Goal: Task Accomplishment & Management: Use online tool/utility

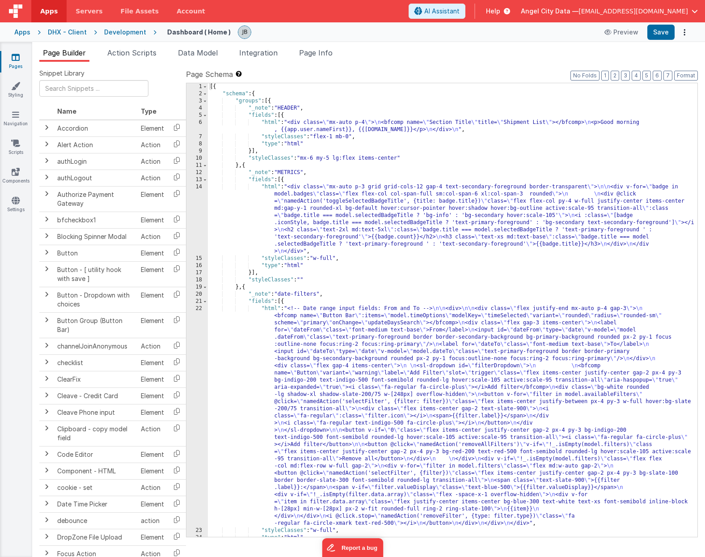
click at [200, 360] on div "22" at bounding box center [196, 416] width 21 height 222
click at [192, 337] on div "22" at bounding box center [196, 416] width 21 height 222
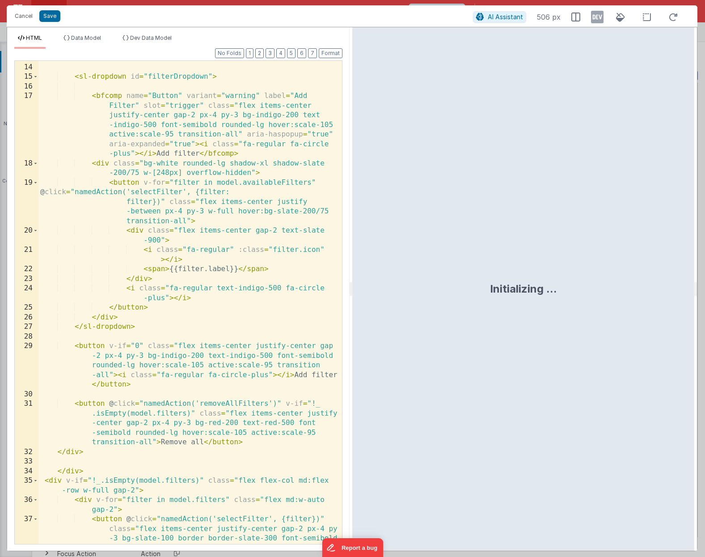
scroll to position [242, 0]
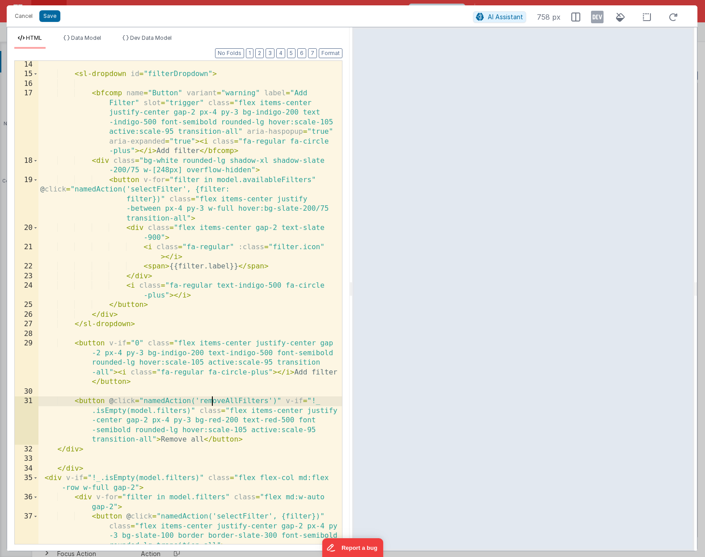
click at [213, 401] on div "< sl-dropdown id = "filterDropdown" > < bfcomp name = "Button" variant = "warni…" at bounding box center [190, 311] width 304 height 502
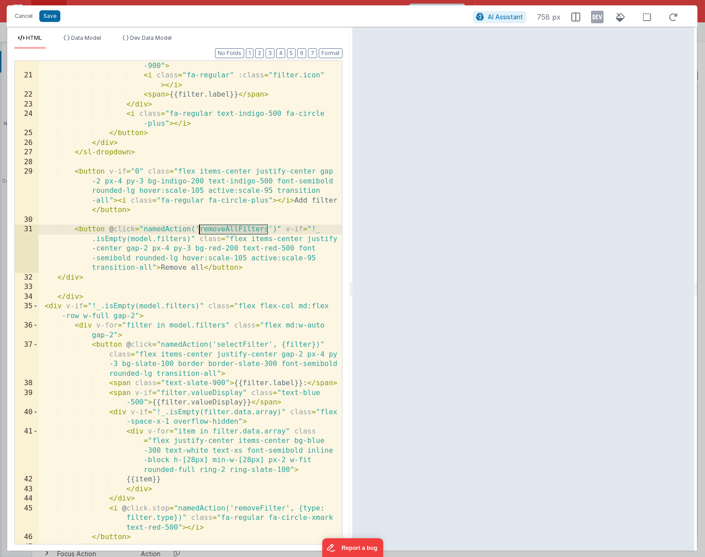
scroll to position [413, 0]
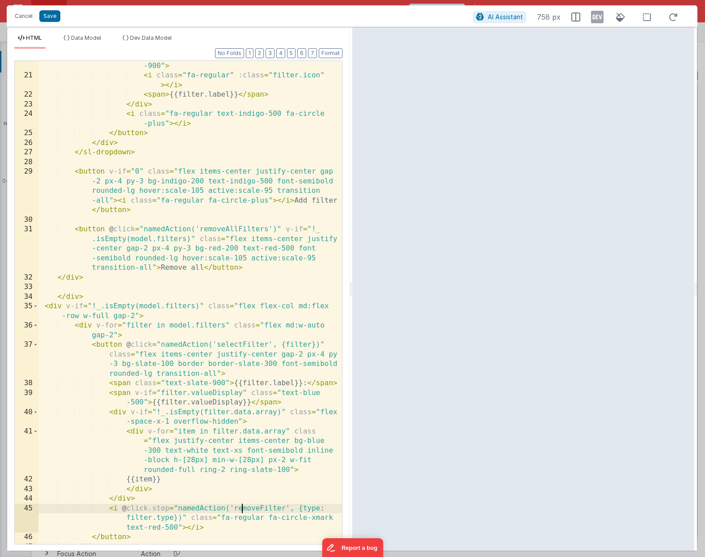
click at [241, 510] on div "< div class = "flex items-center gap-2 text-slate -900" > < i class = "fa-regul…" at bounding box center [190, 307] width 304 height 512
click at [19, 17] on button "Cancel" at bounding box center [23, 16] width 27 height 13
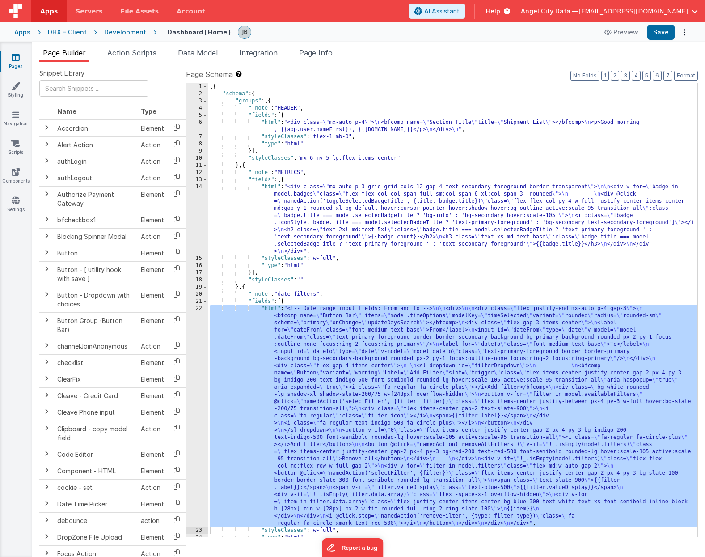
click at [140, 43] on div "Page Builder Action Scripts Data Model Integration Page Info Snippet Library Na…" at bounding box center [368, 299] width 673 height 515
click at [140, 48] on span "Action Scripts" at bounding box center [131, 52] width 49 height 9
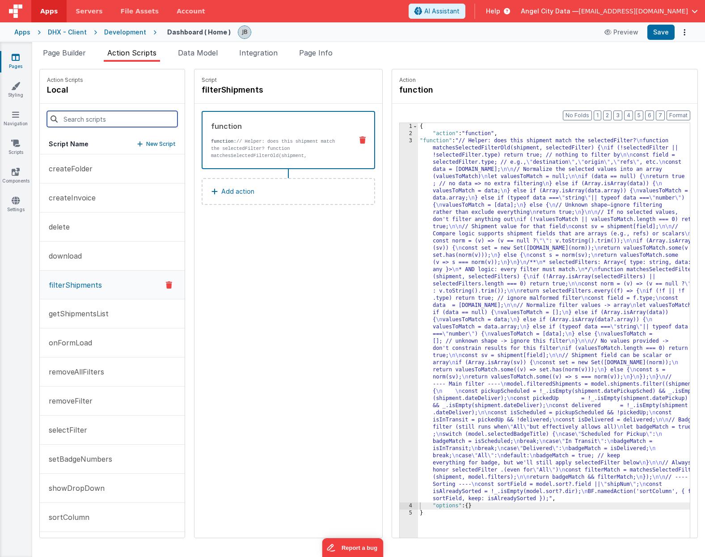
click at [97, 122] on input at bounding box center [112, 119] width 131 height 16
paste input "removeFilter"
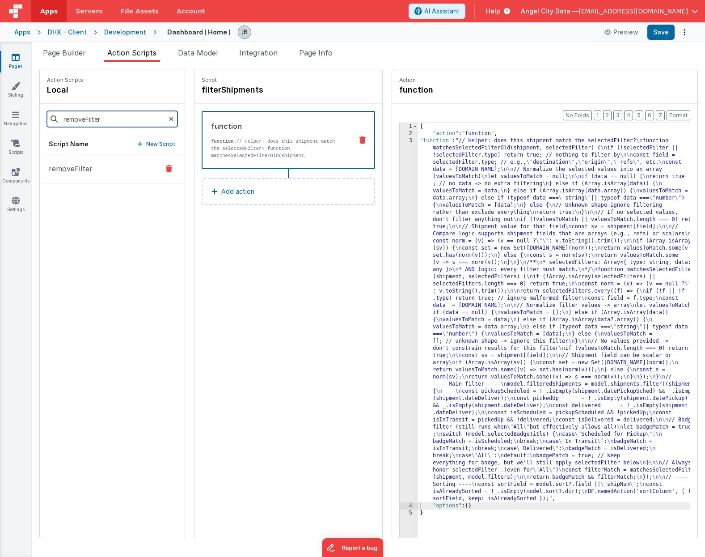
type input "removeFilter"
click at [98, 168] on button "removeFilter" at bounding box center [112, 168] width 145 height 29
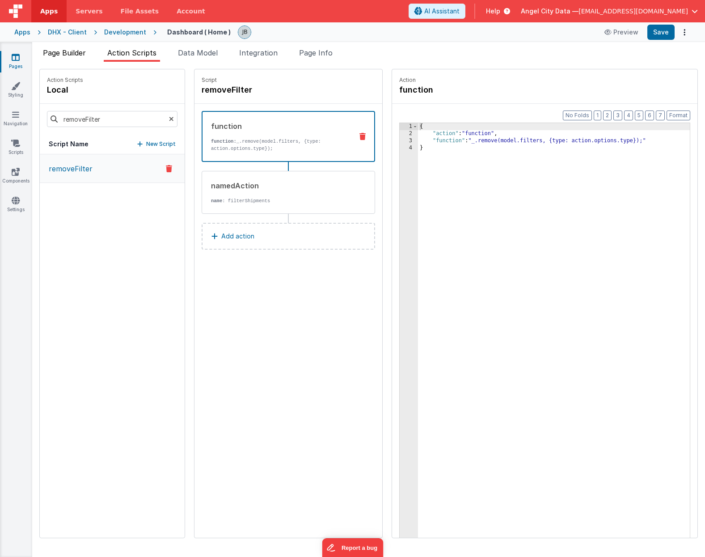
click at [66, 49] on span "Page Builder" at bounding box center [64, 52] width 43 height 9
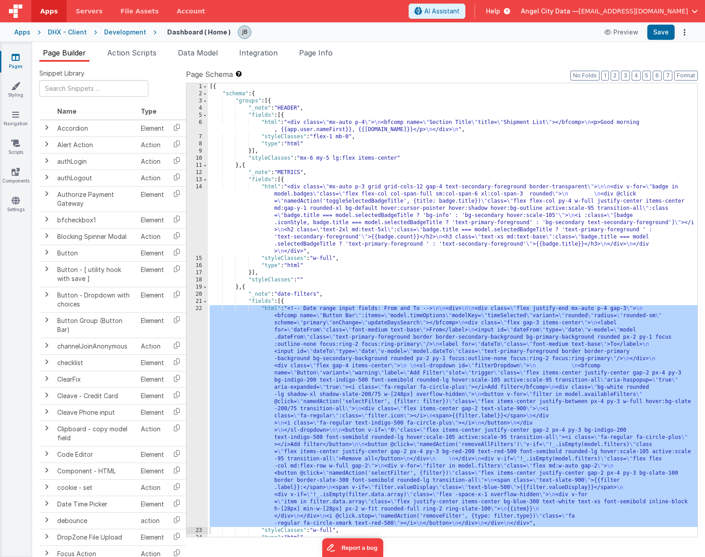
click at [204, 345] on div "22" at bounding box center [196, 416] width 21 height 222
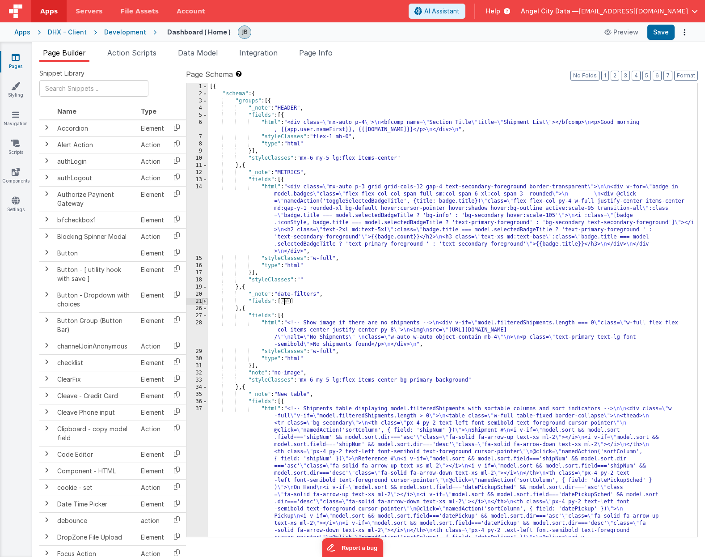
click at [205, 301] on span at bounding box center [205, 301] width 5 height 7
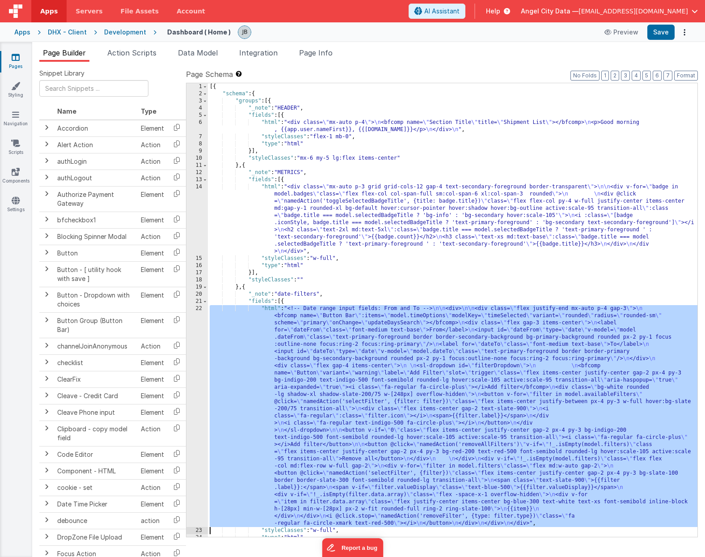
click at [292, 365] on div "[{ "schema" : { "groups" : [{ "_note" : "HEADER" , "fields" : [{ "html" : "<div…" at bounding box center [453, 317] width 490 height 468
click at [192, 366] on div "22" at bounding box center [196, 416] width 21 height 222
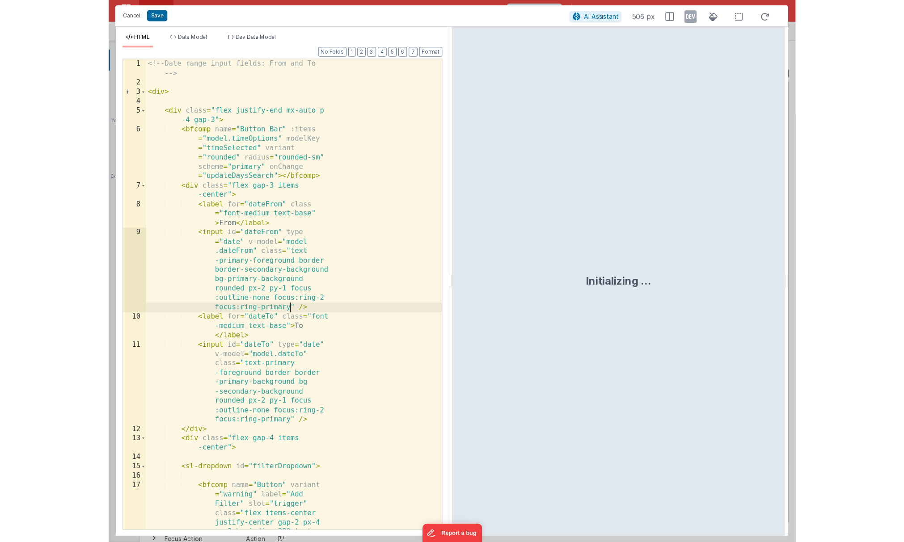
scroll to position [0, 0]
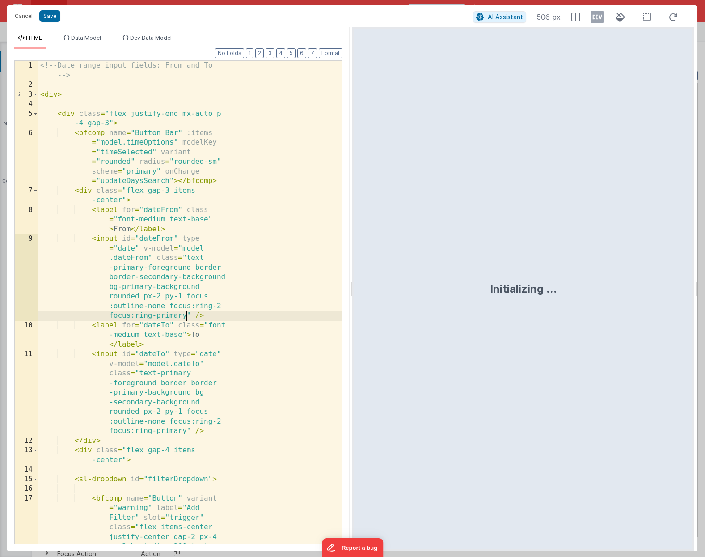
click at [186, 320] on div "<!-- Date range input fields: From and To --> < div > < div class = "flex justi…" at bounding box center [190, 379] width 304 height 637
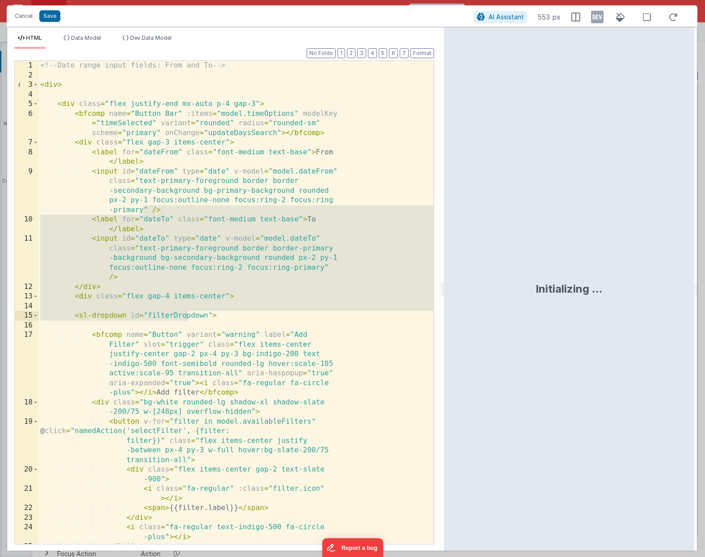
drag, startPoint x: 351, startPoint y: 305, endPoint x: 445, endPoint y: 288, distance: 95.4
click at [445, 288] on html "Cancel Save AI Assistant 553 px HTML Data Model Dev Data Model Format 7 6 5 4 3…" at bounding box center [352, 278] width 705 height 557
click at [282, 288] on div "<!-- Date range input fields: From and To --> < div > < div class = "flex justi…" at bounding box center [236, 312] width 396 height 502
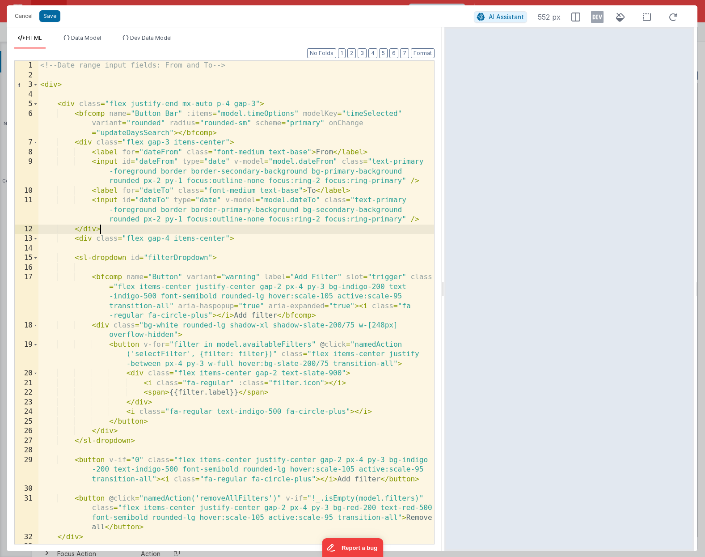
click at [94, 117] on div "<!-- Date range input fields: From and To --> < div > < div class = "flex justi…" at bounding box center [236, 312] width 396 height 502
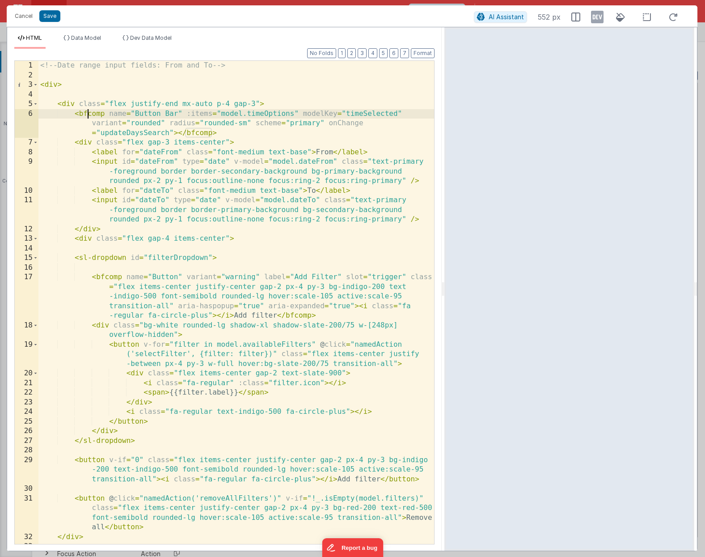
click at [88, 112] on div "<!-- Date range input fields: From and To --> < div > < div class = "flex justi…" at bounding box center [236, 312] width 396 height 502
click at [88, 257] on div "<!-- Date range input fields: From and To --> < div > < div class = "flex justi…" at bounding box center [236, 312] width 396 height 502
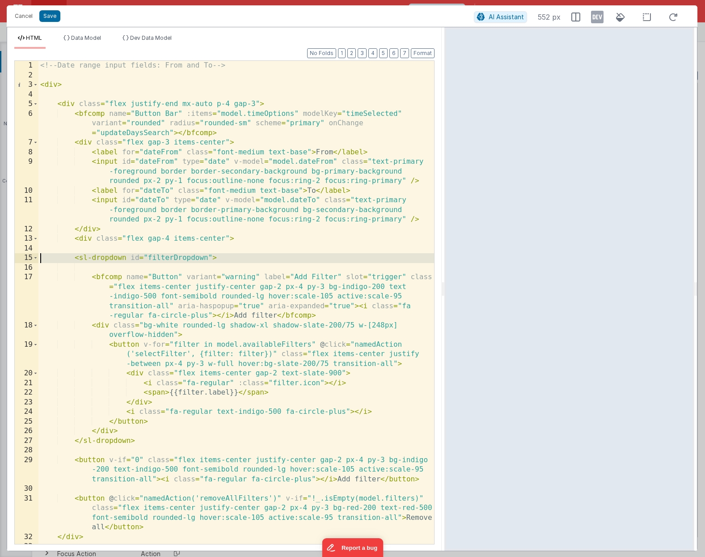
click at [33, 258] on div "15" at bounding box center [27, 258] width 24 height 10
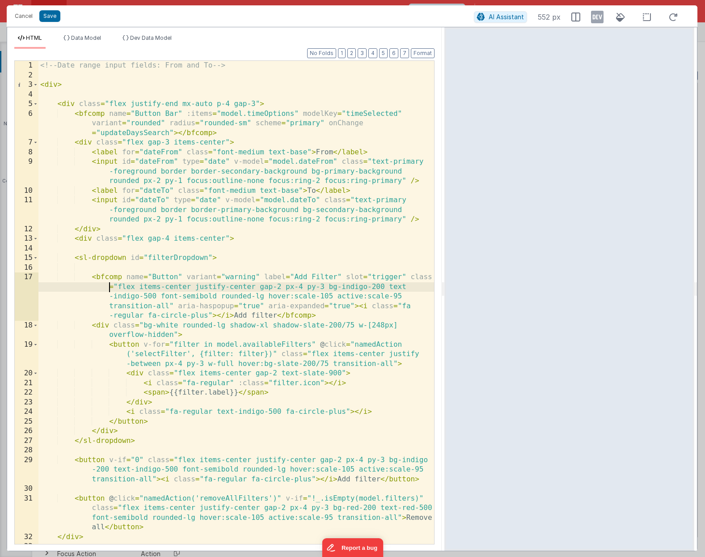
click at [94, 288] on div "<!-- Date range input fields: From and To --> < div > < div class = "flex justi…" at bounding box center [236, 312] width 396 height 502
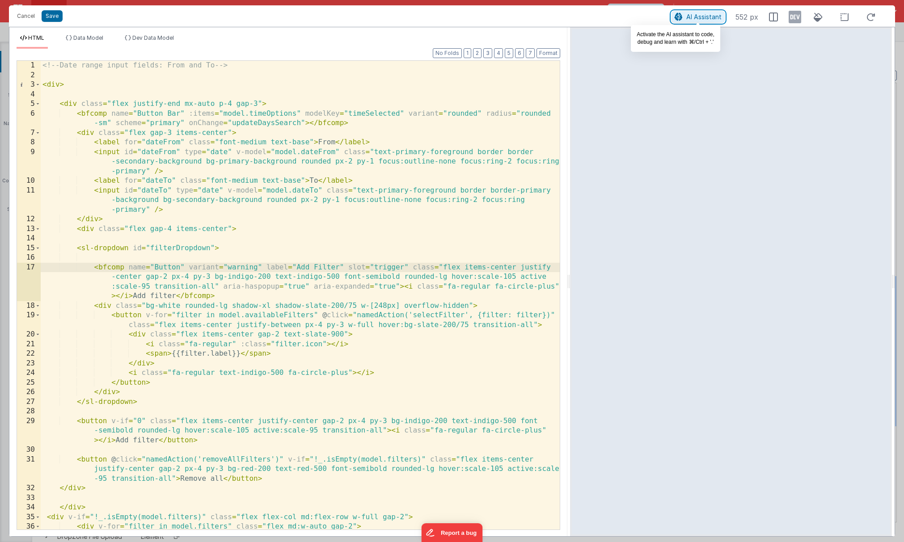
click at [686, 17] on button "AI Assistant" at bounding box center [698, 17] width 53 height 12
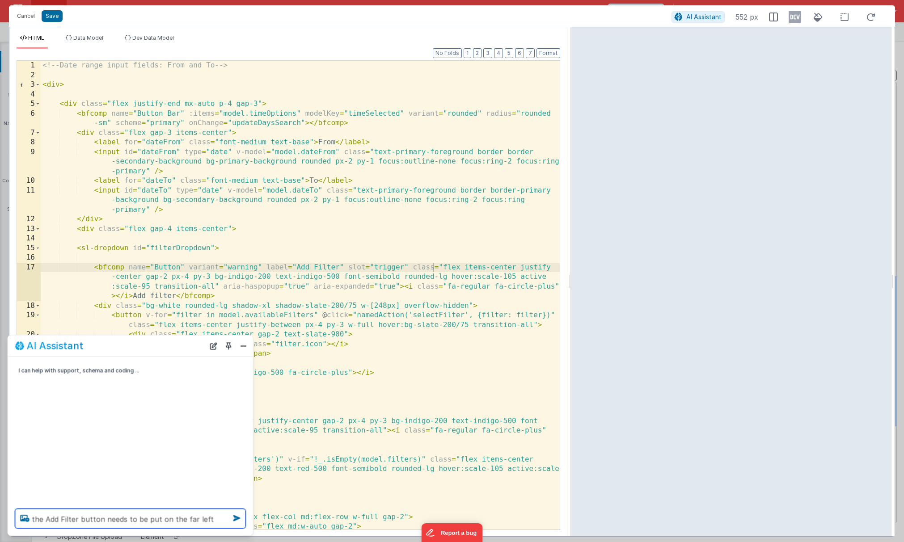
click at [91, 521] on textarea "the Add Filter button needs to be put on the far left" at bounding box center [130, 519] width 231 height 20
type textarea "the Add Filter section needs to be put on the far left"
click at [149, 309] on div "<!-- Date range input fields: From and To --> < div > < div class = "flex justi…" at bounding box center [300, 310] width 519 height 498
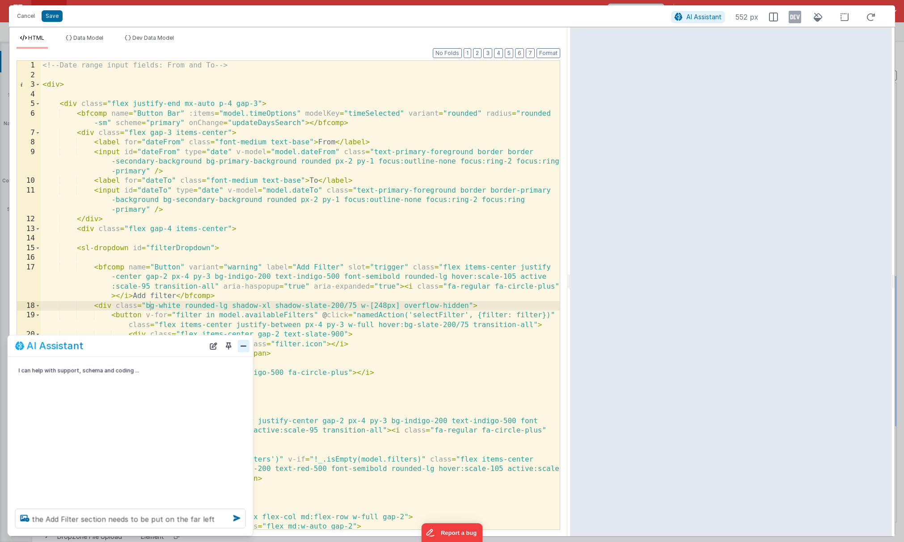
click at [245, 347] on button "Close" at bounding box center [244, 346] width 12 height 13
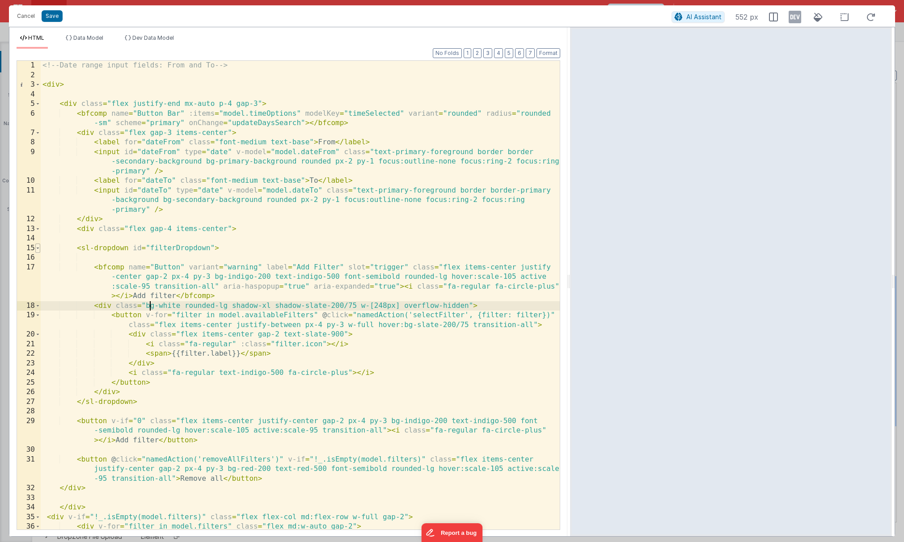
click at [39, 247] on span at bounding box center [37, 249] width 5 height 10
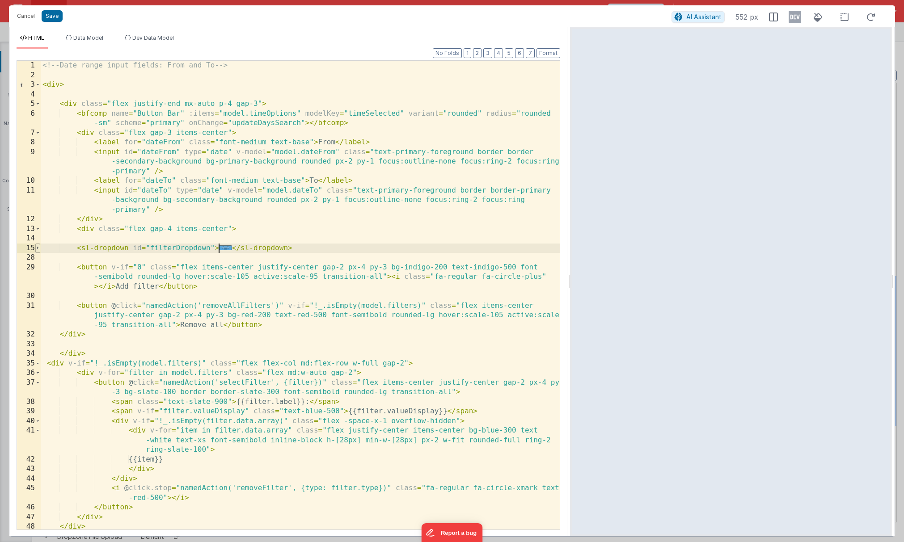
click at [38, 251] on span at bounding box center [37, 249] width 5 height 10
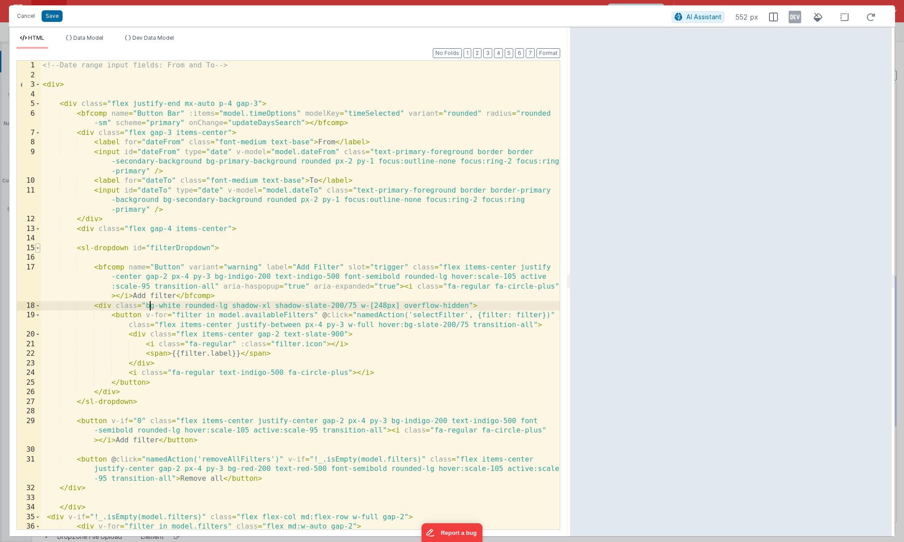
click at [38, 251] on span at bounding box center [37, 249] width 5 height 10
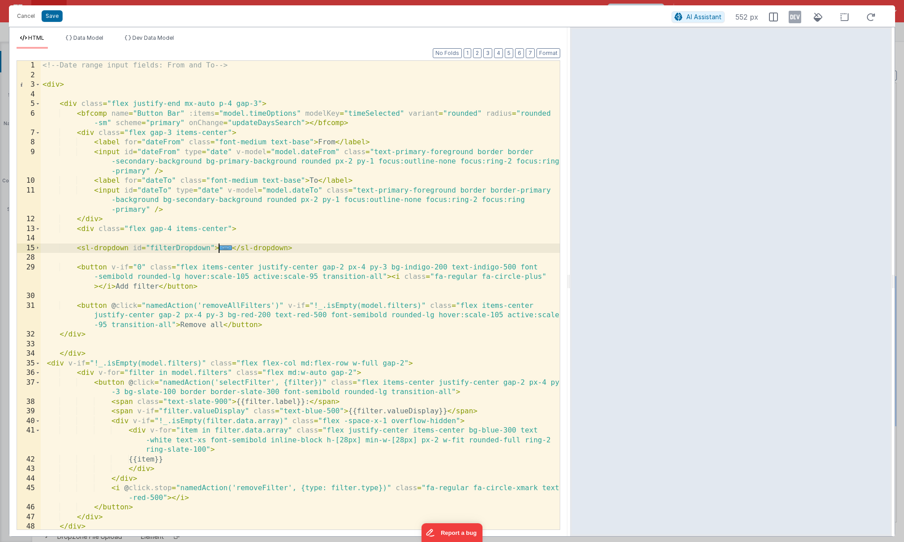
click at [42, 267] on div "<!-- Date range input fields: From and To --> < div > < div class = "flex justi…" at bounding box center [300, 305] width 519 height 488
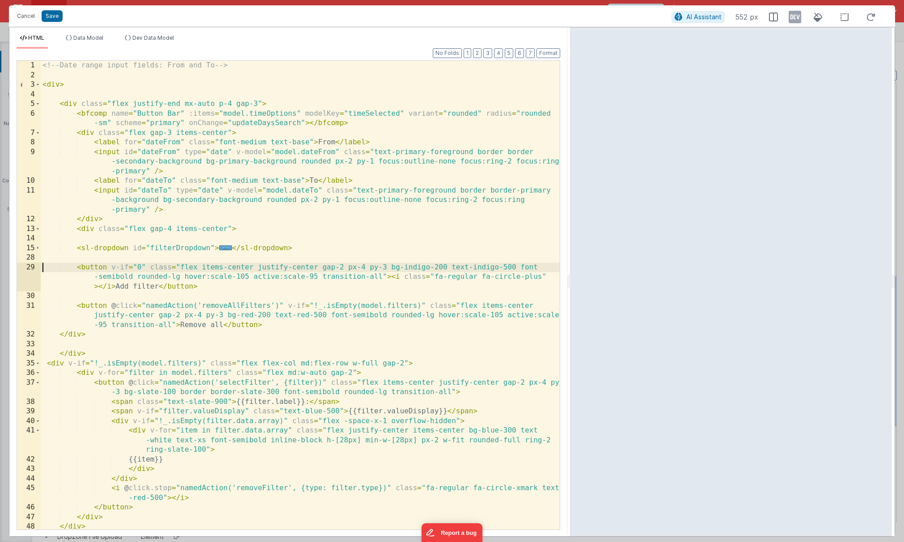
click at [110, 276] on div "<!-- Date range input fields: From and To --> < div > < div class = "flex justi…" at bounding box center [300, 305] width 519 height 488
click at [90, 268] on div "<!-- Date range input fields: From and To --> < div > < div class = "flex justi…" at bounding box center [300, 305] width 519 height 488
click at [72, 337] on div "<!-- Date range input fields: From and To --> < div > < div class = "flex justi…" at bounding box center [300, 305] width 519 height 488
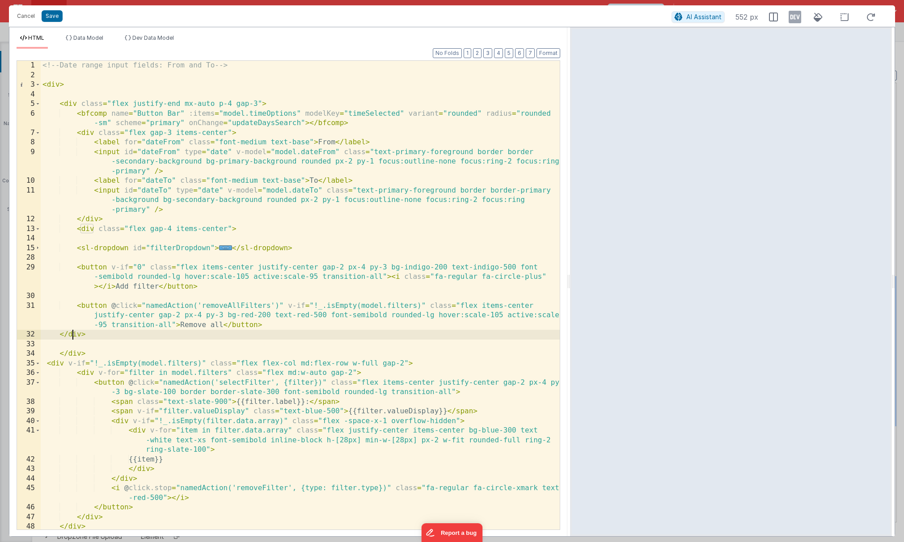
click at [76, 229] on div "<!-- Date range input fields: From and To --> < div > < div class = "flex justi…" at bounding box center [300, 305] width 519 height 488
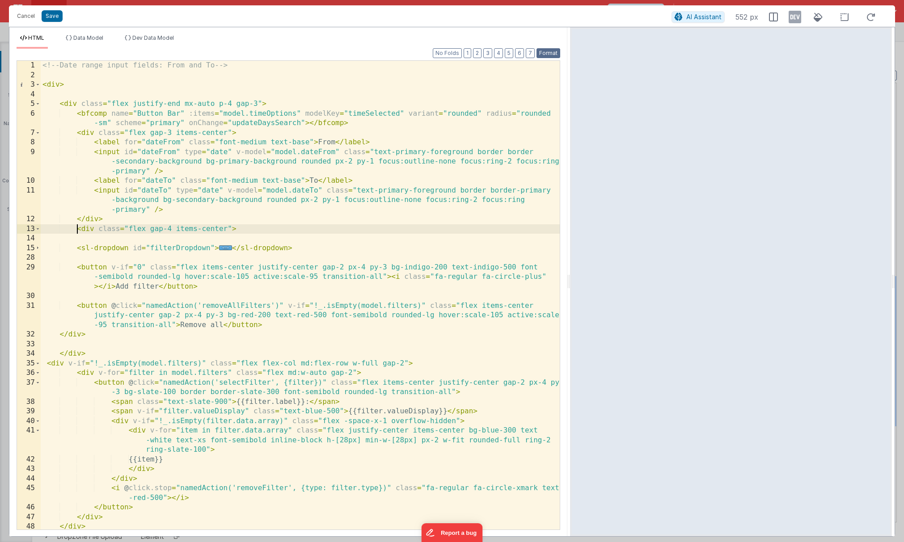
click at [549, 53] on button "Format" at bounding box center [549, 53] width 24 height 10
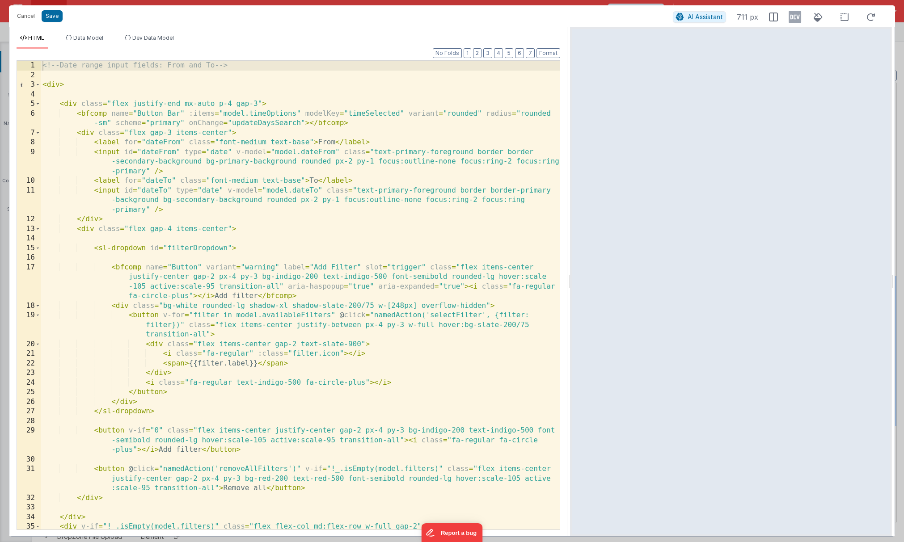
click at [85, 230] on div "<!-- Date range input fields: From and To --> < div > < div class = "flex justi…" at bounding box center [300, 305] width 519 height 488
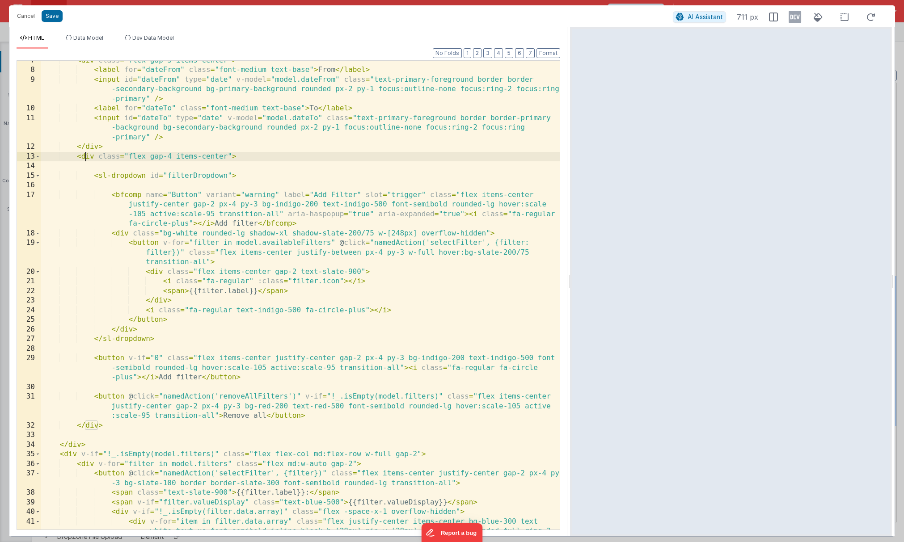
scroll to position [89, 0]
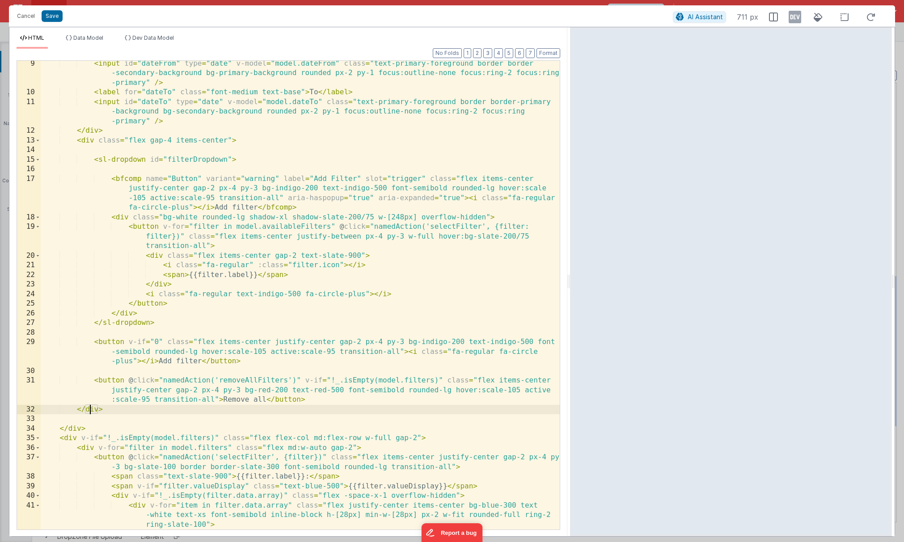
click at [89, 408] on div "< input id = "dateFrom" type = "date" v-model = "model.dateFrom" class = "text-…" at bounding box center [300, 313] width 519 height 508
click at [110, 409] on div "< input id = "dateFrom" type = "date" v-model = "model.dateFrom" class = "text-…" at bounding box center [300, 313] width 519 height 508
click at [76, 427] on div "< input id = "dateFrom" type = "date" v-model = "model.dateFrom" class = "text-…" at bounding box center [300, 313] width 519 height 508
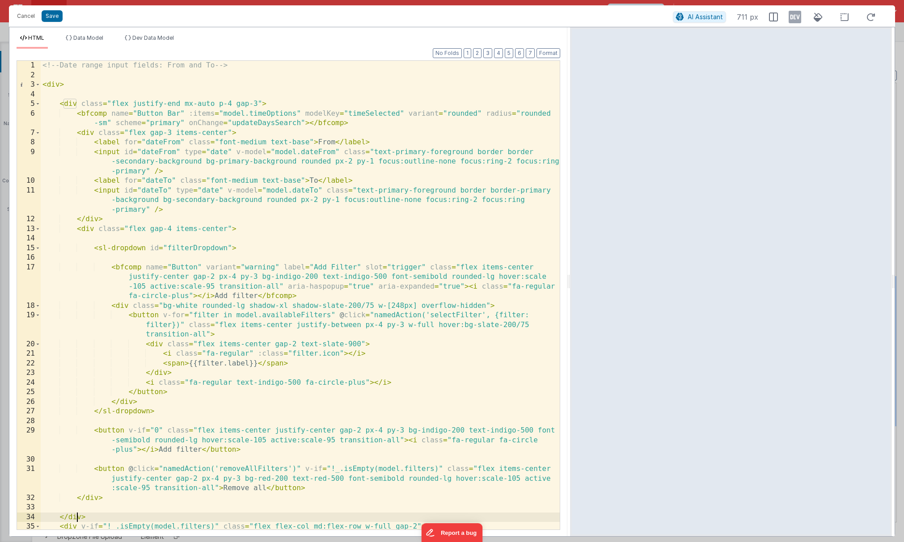
scroll to position [0, 0]
click at [174, 103] on div "<!-- Date range input fields: From and To --> < div > < div class = "flex justi…" at bounding box center [300, 305] width 519 height 488
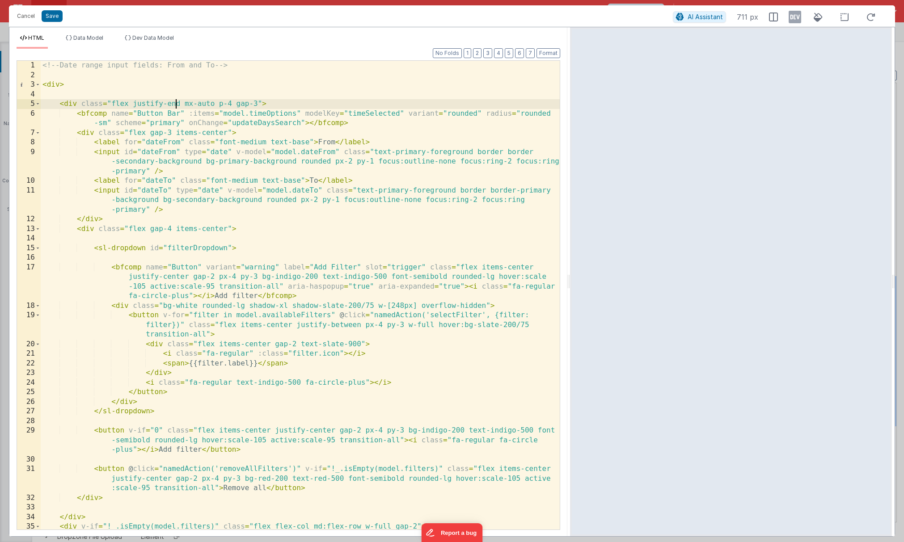
click at [174, 103] on div "<!-- Date range input fields: From and To --> < div > < div class = "flex justi…" at bounding box center [300, 305] width 519 height 488
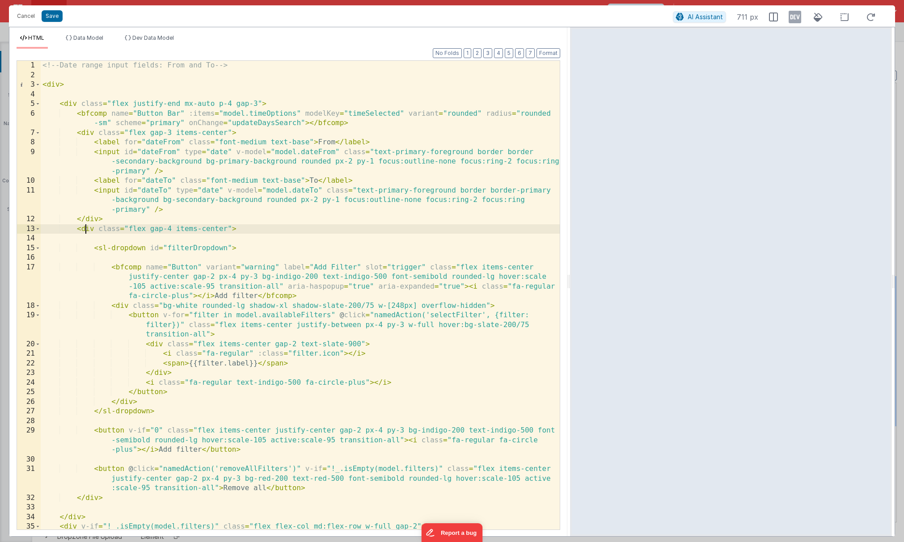
click at [85, 227] on div "<!-- Date range input fields: From and To --> < div > < div class = "flex justi…" at bounding box center [300, 305] width 519 height 488
click at [39, 230] on span at bounding box center [37, 230] width 5 height 10
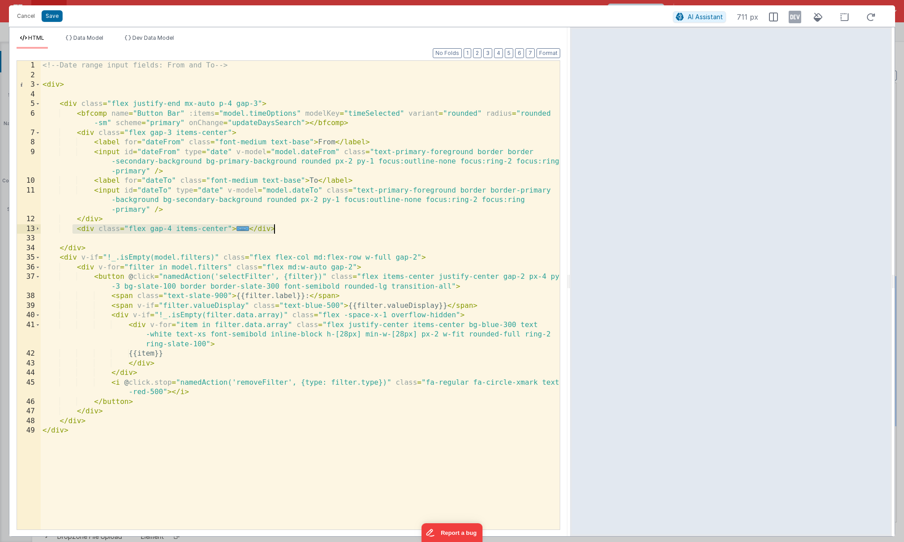
drag, startPoint x: 72, startPoint y: 231, endPoint x: 293, endPoint y: 230, distance: 220.9
click at [293, 230] on div "<!-- Date range input fields: From and To --> < div > < div class = "flex justi…" at bounding box center [300, 305] width 519 height 488
click at [288, 102] on div "<!-- Date range input fields: From and To --> < div > < div class = "flex justi…" at bounding box center [300, 305] width 519 height 488
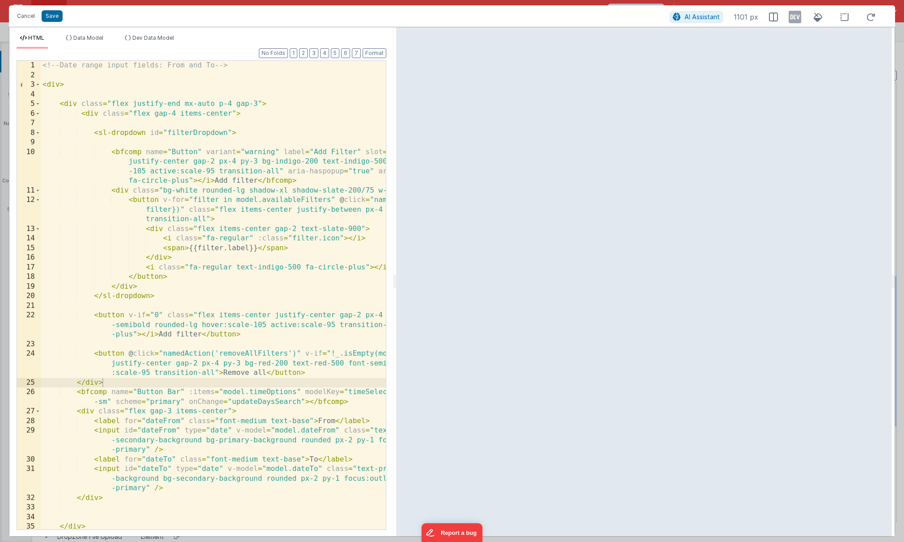
drag, startPoint x: 568, startPoint y: 259, endPoint x: 395, endPoint y: 248, distance: 173.0
click at [395, 248] on html "Cancel Save AI Assistant 1101 px HTML Data Model Dev Data Model Format 7 6 5 4 …" at bounding box center [452, 271] width 904 height 542
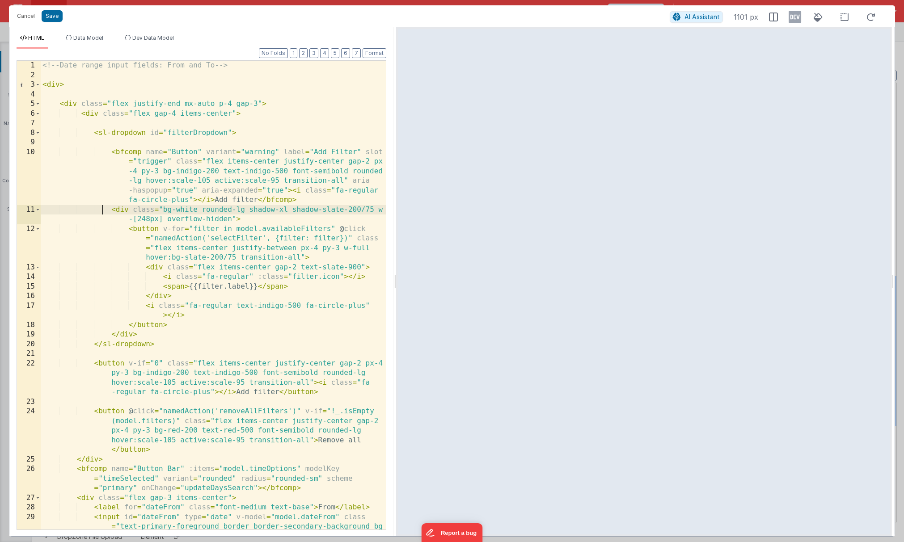
click at [102, 211] on div "<!-- Date range input fields: From and To --> < div > < div class = "flex justi…" at bounding box center [213, 319] width 345 height 517
click at [172, 103] on div "<!-- Date range input fields: From and To --> < div > < div class = "flex justi…" at bounding box center [213, 319] width 345 height 517
click at [274, 103] on div "<!-- Date range input fields: From and To --> < div > < div class = "flex justi…" at bounding box center [213, 319] width 345 height 517
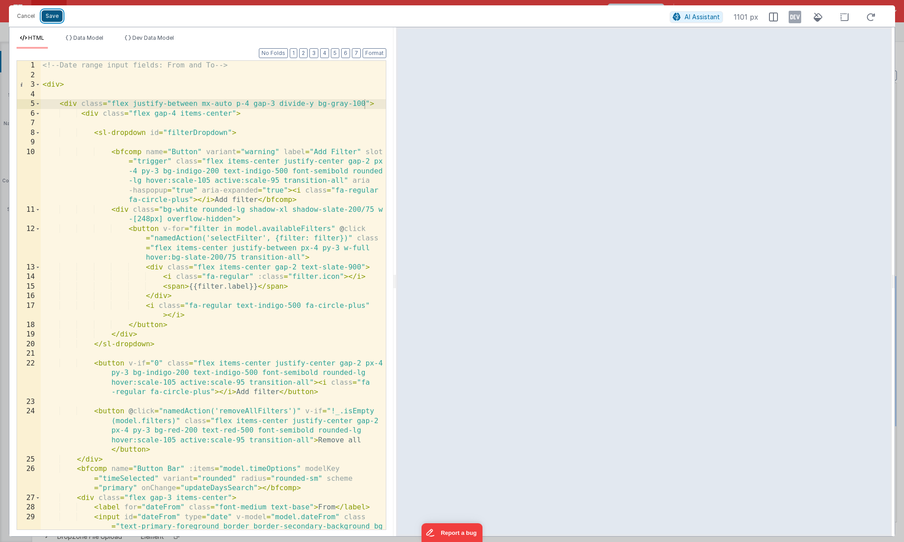
click at [50, 13] on button "Save" at bounding box center [52, 16] width 21 height 12
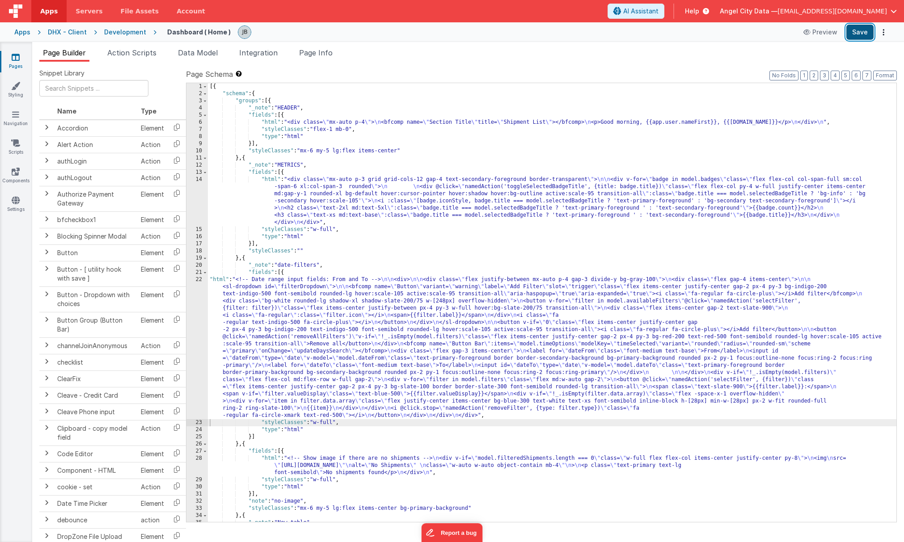
click at [705, 32] on button "Save" at bounding box center [860, 32] width 27 height 15
click at [206, 301] on div "22" at bounding box center [196, 347] width 21 height 143
click at [198, 301] on div "22" at bounding box center [196, 347] width 21 height 143
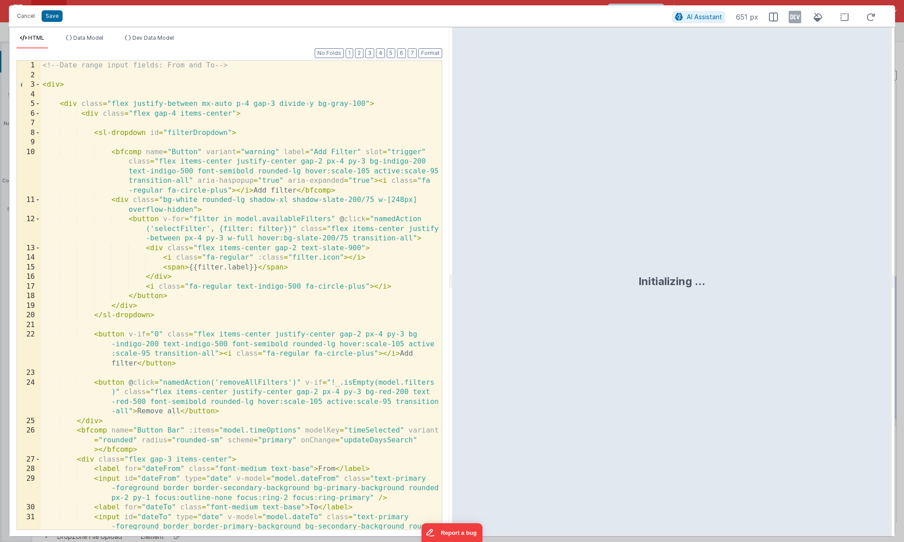
click at [59, 86] on div "<!-- Date range input fields: From and To --> < div > < div class = "flex justi…" at bounding box center [241, 315] width 401 height 508
drag, startPoint x: 277, startPoint y: 105, endPoint x: 365, endPoint y: 104, distance: 88.1
click at [365, 104] on div "<!-- Date range input fields: From and To --> < div > < div class = "flex justi…" at bounding box center [241, 315] width 401 height 508
click at [60, 85] on div "<!-- Date range input fields: From and To --> < div > < div class = "flex justi…" at bounding box center [241, 315] width 401 height 508
paste textarea
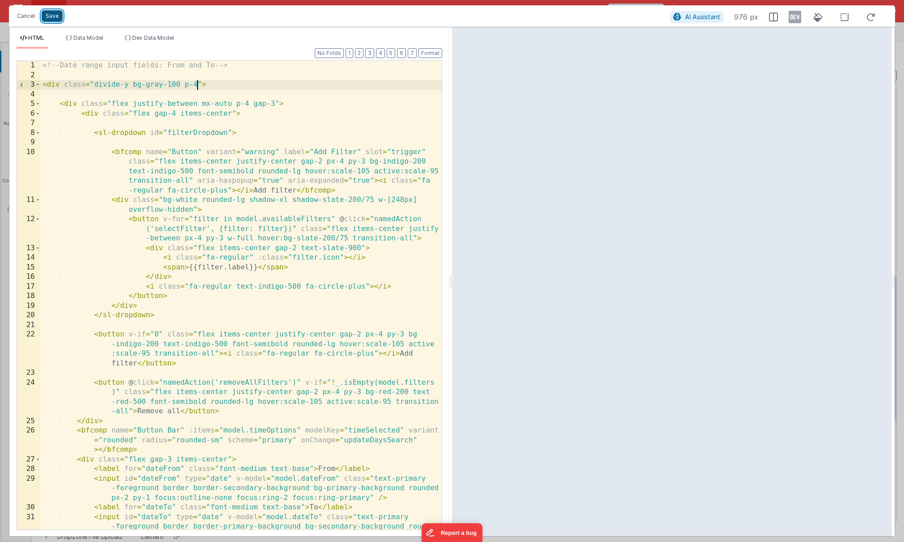
click at [49, 14] on button "Save" at bounding box center [52, 16] width 21 height 12
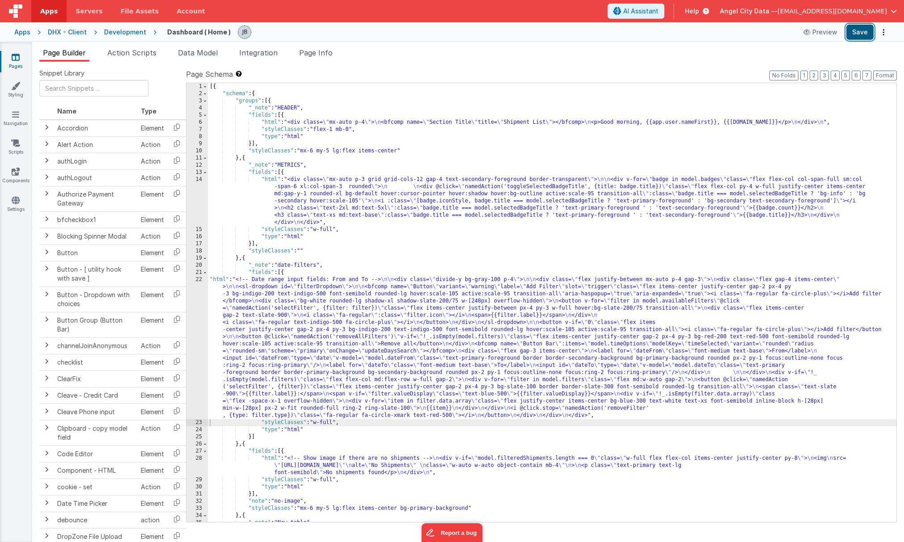
click at [705, 34] on button "Save" at bounding box center [860, 32] width 27 height 15
click at [203, 295] on div "22" at bounding box center [196, 347] width 21 height 143
click at [196, 292] on div "22" at bounding box center [196, 347] width 21 height 143
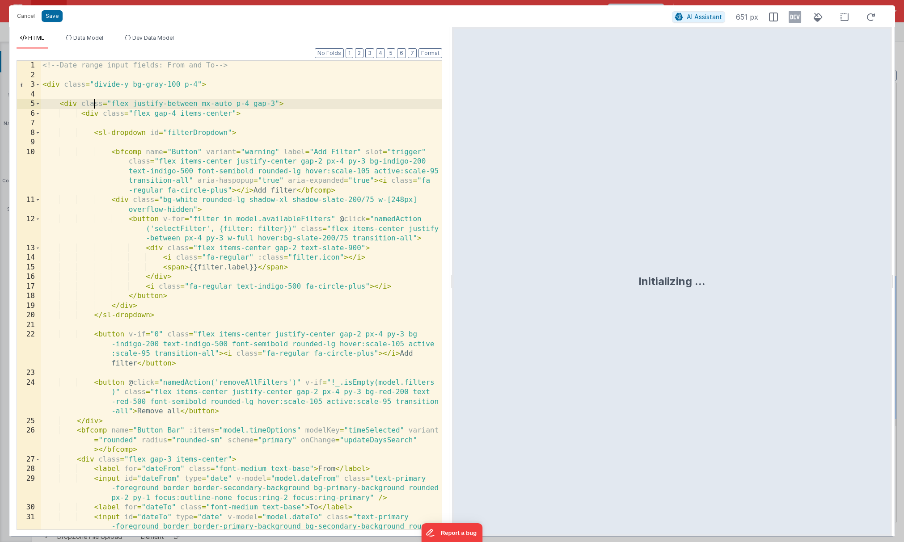
click at [92, 100] on div "<!-- Date range input fields: From and To --> < div class = "divide-y bg-gray-1…" at bounding box center [241, 315] width 401 height 508
click at [89, 114] on div "<!-- Date range input fields: From and To --> < div class = "divide-y bg-gray-1…" at bounding box center [241, 315] width 401 height 508
click at [40, 115] on span at bounding box center [37, 114] width 5 height 10
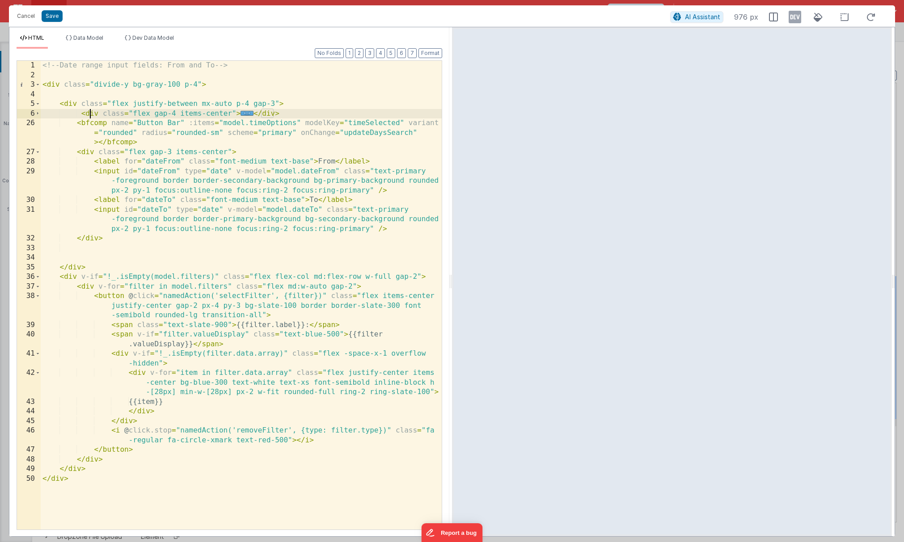
click at [37, 123] on div "26" at bounding box center [29, 133] width 24 height 29
click at [36, 130] on div "26" at bounding box center [29, 133] width 24 height 29
click at [93, 123] on div "<!-- Date range input fields: From and To --> < div class = "divide-y bg-gray-1…" at bounding box center [241, 305] width 401 height 488
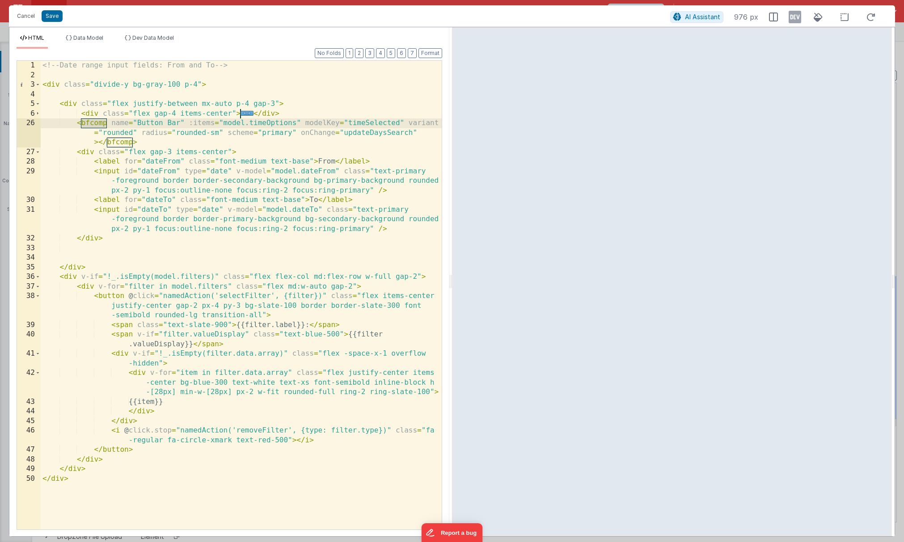
click at [86, 150] on div "<!-- Date range input fields: From and To --> < div class = "divide-y bg-gray-1…" at bounding box center [241, 305] width 401 height 488
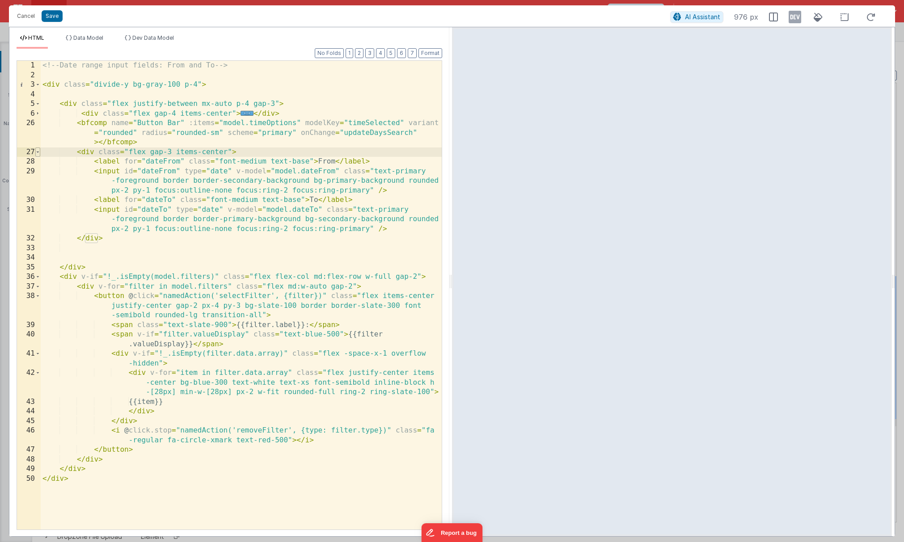
click at [39, 155] on span at bounding box center [37, 153] width 5 height 10
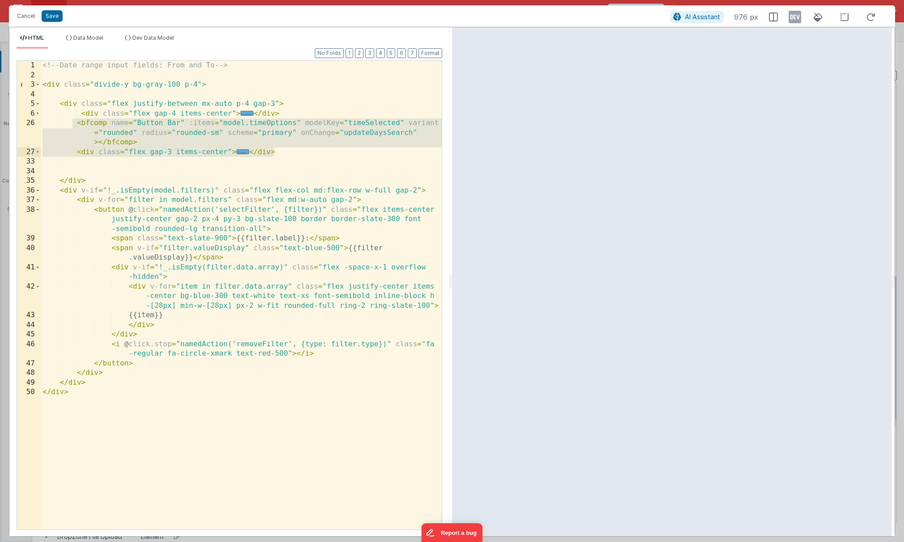
drag, startPoint x: 73, startPoint y: 122, endPoint x: 297, endPoint y: 150, distance: 224.9
click at [297, 150] on div "<!-- Date range input fields: From and To --> < div class = "divide-y bg-gray-1…" at bounding box center [241, 305] width 401 height 488
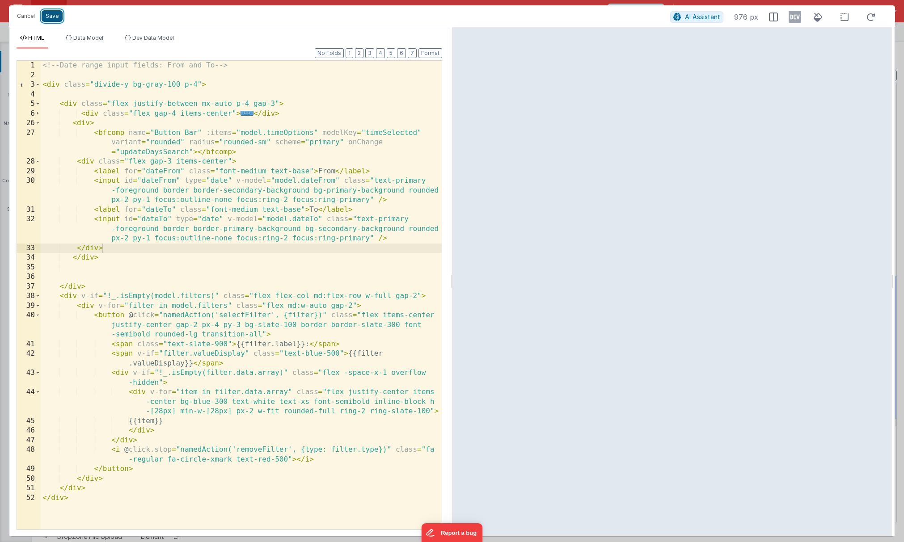
click at [52, 13] on button "Save" at bounding box center [52, 16] width 21 height 12
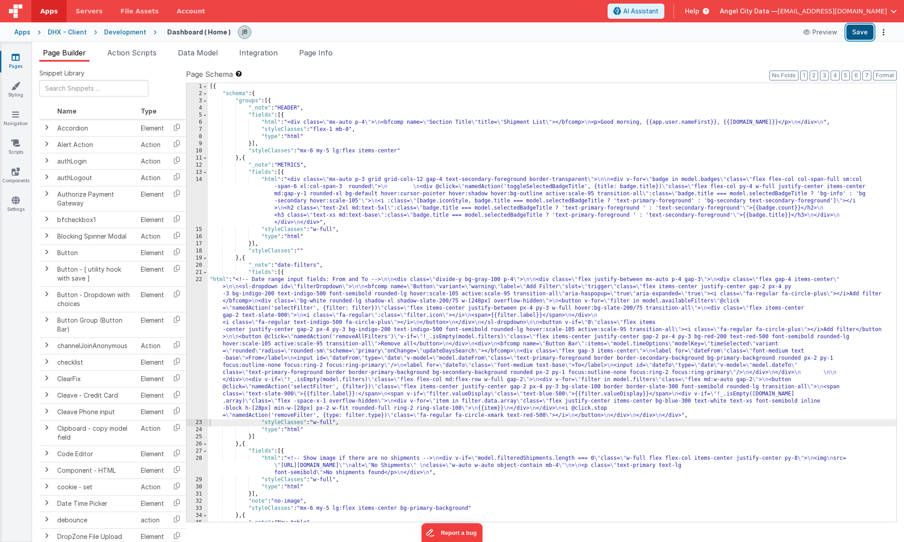
click at [705, 34] on button "Save" at bounding box center [860, 32] width 27 height 15
click at [203, 308] on div "22" at bounding box center [196, 347] width 21 height 143
click at [200, 297] on div "22" at bounding box center [196, 347] width 21 height 143
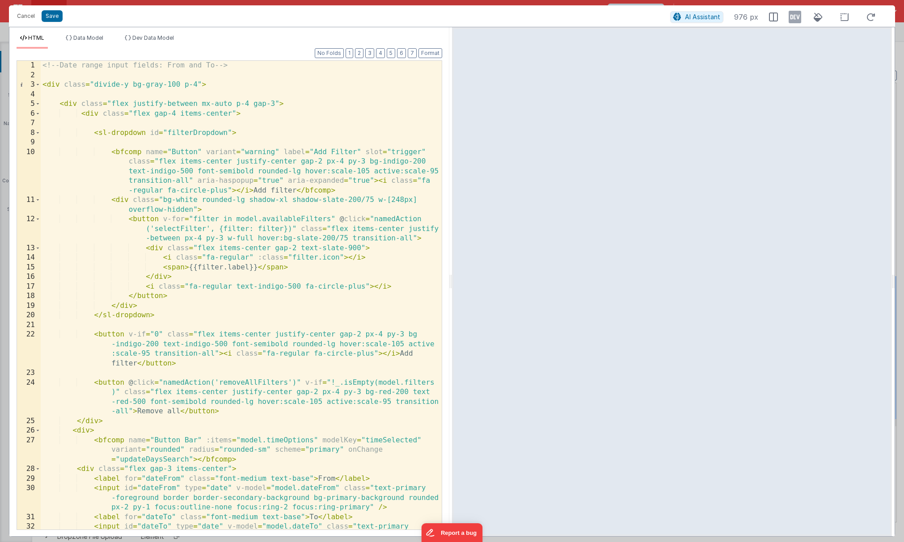
click at [94, 117] on div "<!-- Date range input fields: From and To --> < div class = "divide-y bg-gray-1…" at bounding box center [241, 315] width 401 height 508
click at [126, 199] on div "<!-- Date range input fields: From and To --> < div class = "divide-y bg-gray-1…" at bounding box center [241, 315] width 401 height 508
click at [90, 429] on div "<!-- Date range input fields: From and To --> < div class = "divide-y bg-gray-1…" at bounding box center [241, 314] width 401 height 508
click at [123, 441] on div "<!-- Date range input fields: From and To --> < div class = "divide-y bg-gray-1…" at bounding box center [241, 314] width 401 height 508
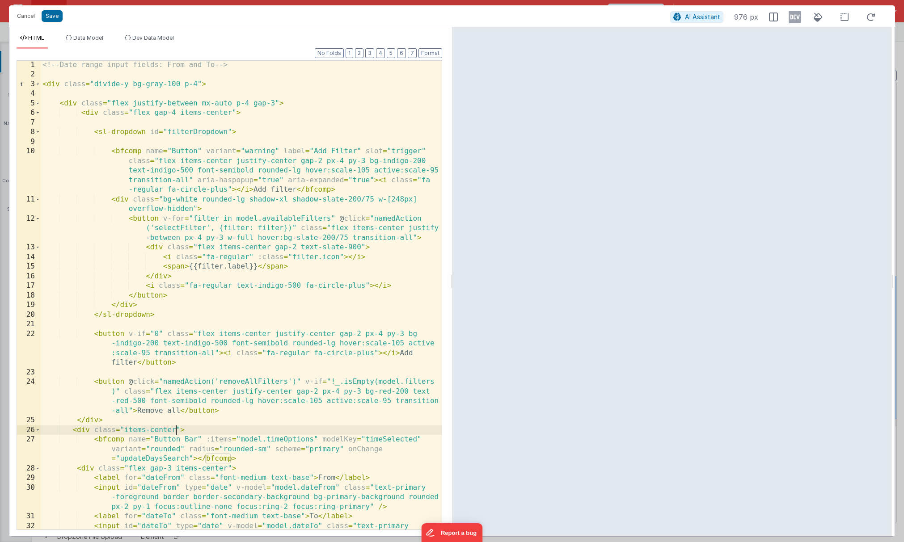
click at [174, 429] on div "<!-- Date range input fields: From and To --> < div class = "divide-y bg-gray-1…" at bounding box center [241, 314] width 401 height 508
click at [101, 441] on div "<!-- Date range input fields: From and To --> < div class = "divide-y bg-gray-1…" at bounding box center [241, 314] width 401 height 508
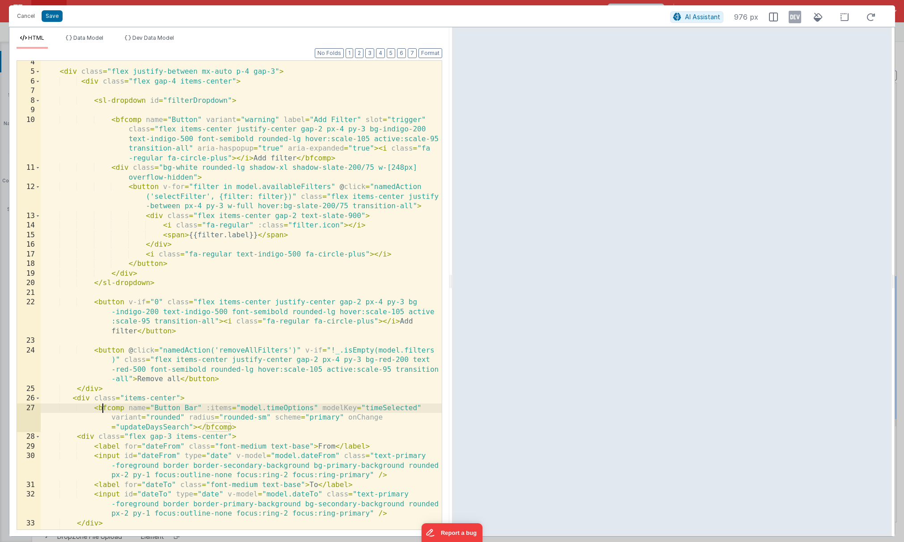
scroll to position [34, 0]
drag, startPoint x: 172, startPoint y: 437, endPoint x: 152, endPoint y: 437, distance: 20.6
click at [152, 437] on div "< div class = "flex justify-between mx-auto p-4 gap-3" > < div class = "flex ga…" at bounding box center [241, 300] width 401 height 488
click at [82, 436] on div "< div class = "flex justify-between mx-auto p-4 gap-3" > < div class = "flex ga…" at bounding box center [241, 300] width 401 height 488
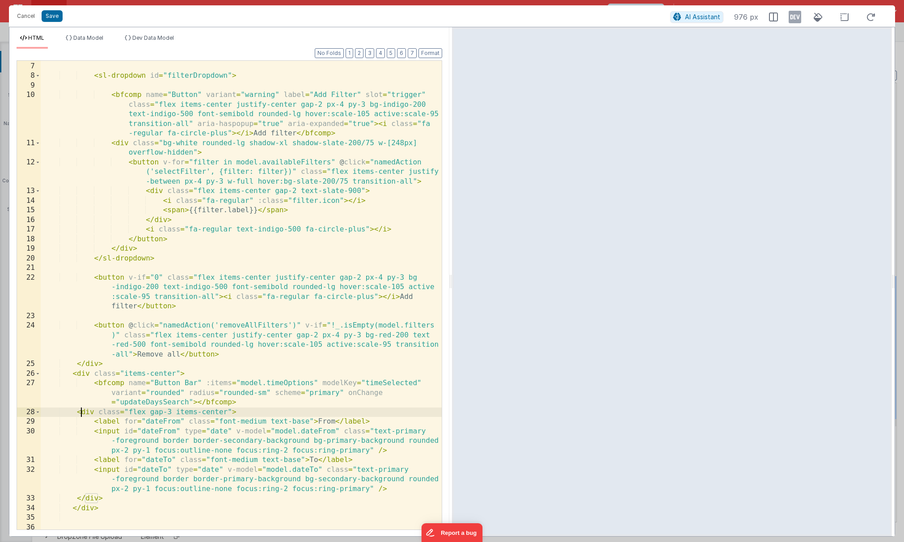
scroll to position [61, 0]
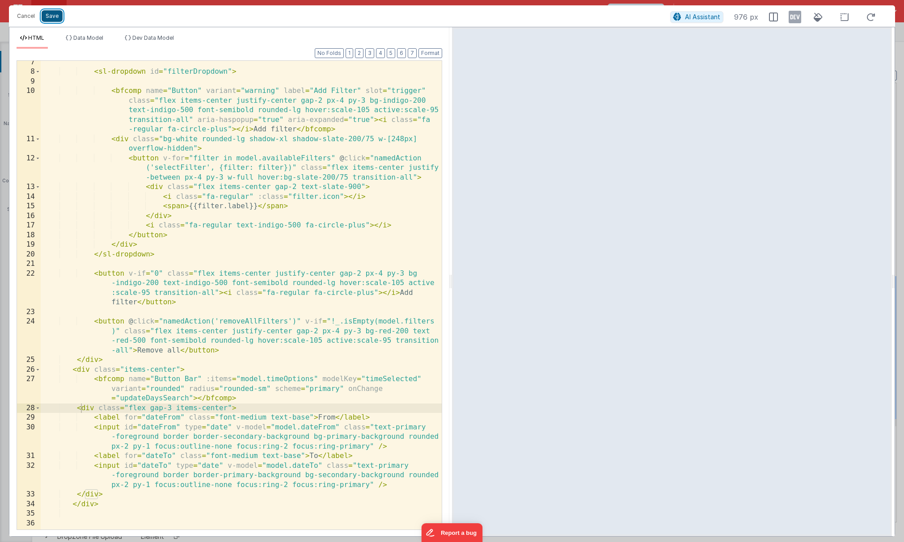
click at [43, 20] on button "Save" at bounding box center [52, 16] width 21 height 12
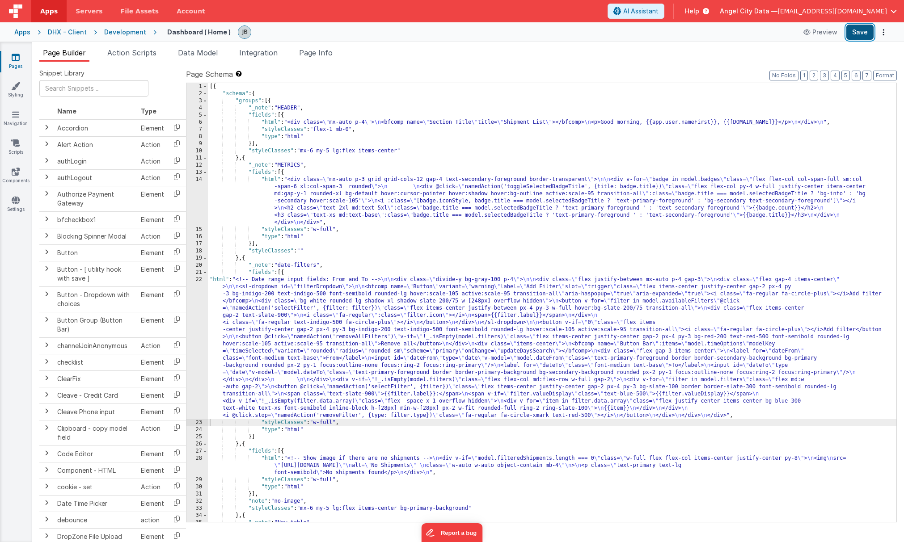
click at [705, 33] on button "Save" at bounding box center [860, 32] width 27 height 15
click at [196, 316] on div "22" at bounding box center [196, 347] width 21 height 143
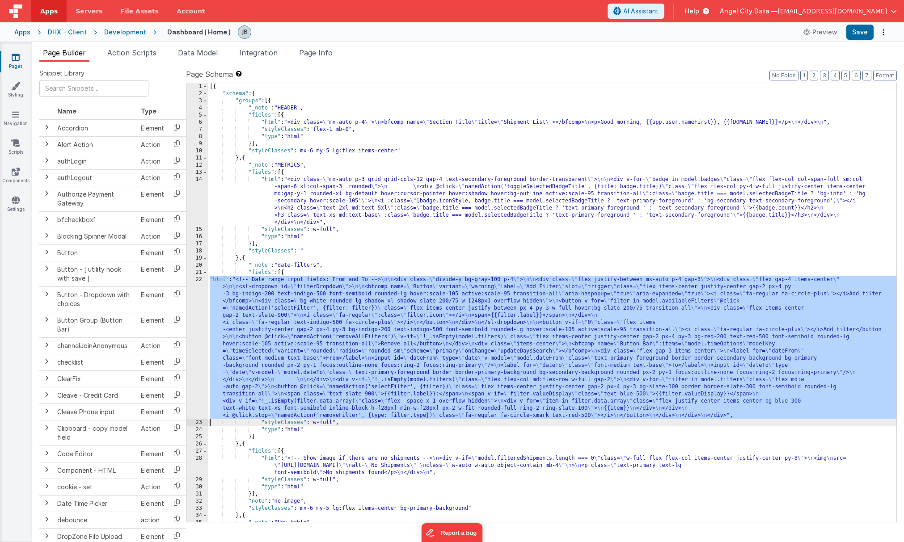
click at [201, 304] on div "22" at bounding box center [196, 347] width 21 height 143
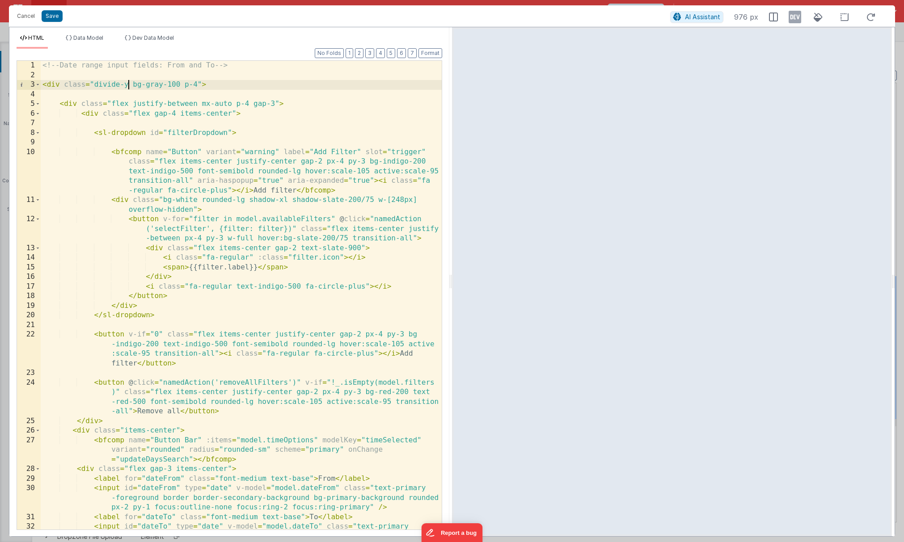
scroll to position [0, 0]
drag, startPoint x: 130, startPoint y: 85, endPoint x: 93, endPoint y: 86, distance: 37.1
click at [93, 86] on div "<!-- Date range input fields: From and To --> < div class = "divide-y bg-gray-1…" at bounding box center [241, 315] width 401 height 508
click at [49, 14] on button "Save" at bounding box center [52, 16] width 21 height 12
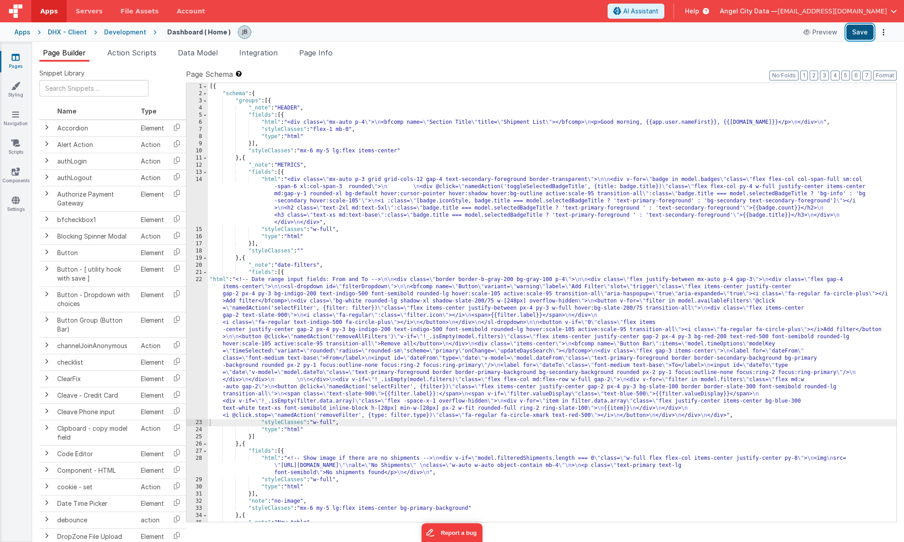
click at [705, 33] on button "Save" at bounding box center [860, 32] width 27 height 15
click at [196, 340] on div "22" at bounding box center [196, 347] width 21 height 143
click at [199, 335] on div "22" at bounding box center [196, 347] width 21 height 143
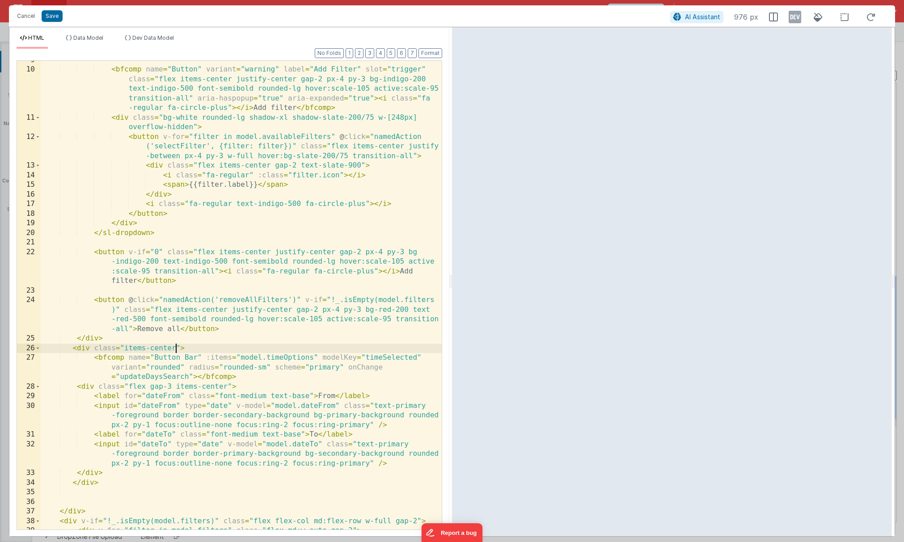
click at [174, 350] on div "< bfcomp name = "Button" variant = "warning" label = "Add Filter" slot = "trigg…" at bounding box center [241, 299] width 401 height 488
click at [185, 360] on div "< bfcomp name = "Button" variant = "warning" label = "Add Filter" slot = "trigg…" at bounding box center [241, 299] width 401 height 488
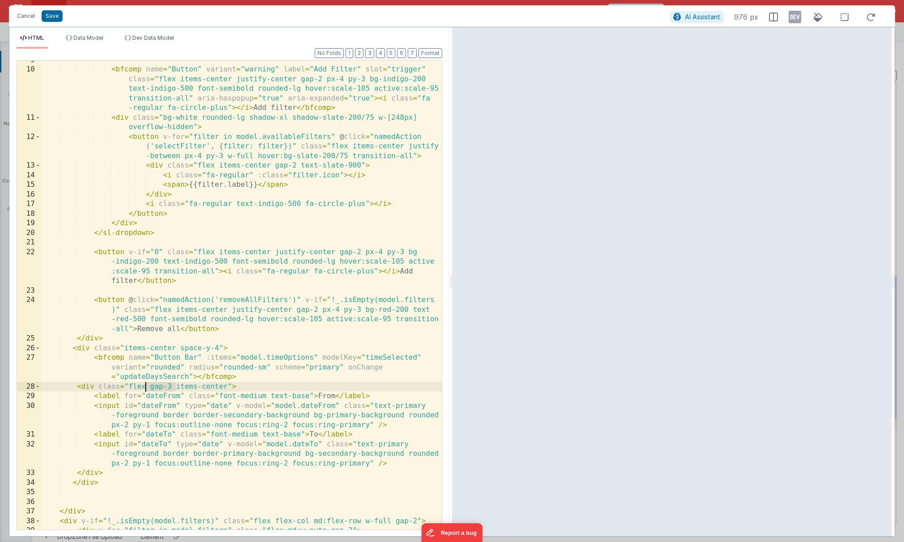
drag, startPoint x: 175, startPoint y: 386, endPoint x: 145, endPoint y: 388, distance: 29.5
click at [145, 388] on div "< bfcomp name = "Button" variant = "warning" label = "Add Filter" slot = "trigg…" at bounding box center [241, 299] width 401 height 488
click at [173, 385] on div "< bfcomp name = "Button" variant = "warning" label = "Add Filter" slot = "trigg…" at bounding box center [241, 299] width 401 height 488
click at [53, 17] on button "Save" at bounding box center [52, 16] width 21 height 12
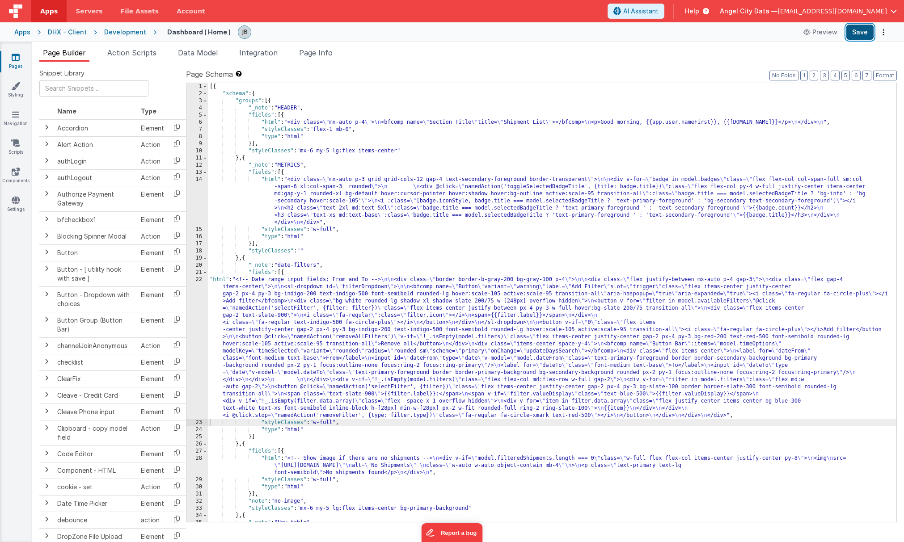
click at [705, 36] on button "Save" at bounding box center [860, 32] width 27 height 15
click at [195, 302] on div "22" at bounding box center [196, 347] width 21 height 143
click at [201, 301] on div "22" at bounding box center [196, 347] width 21 height 143
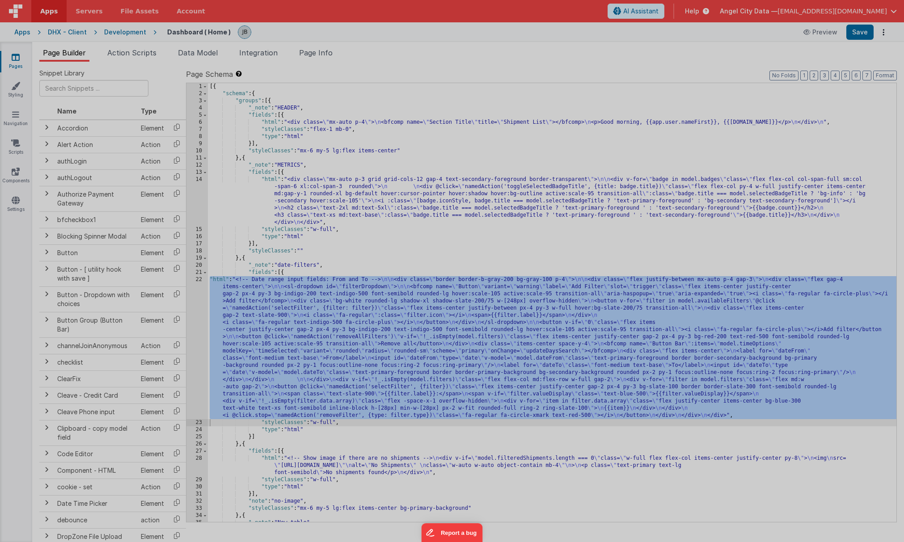
click at [201, 301] on div "<!-- Date range input fields: From and To --> < div class = "border border-b-gr…" at bounding box center [241, 325] width 401 height 546
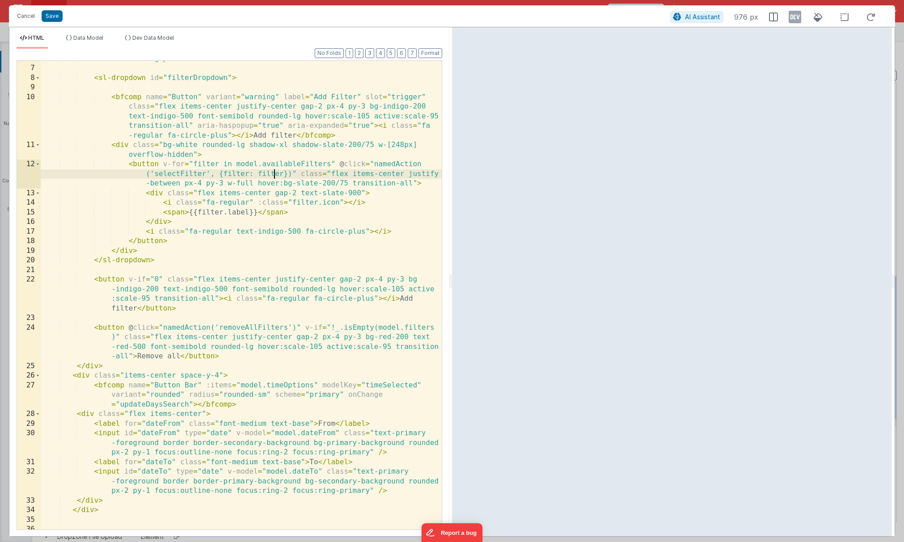
scroll to position [55, 0]
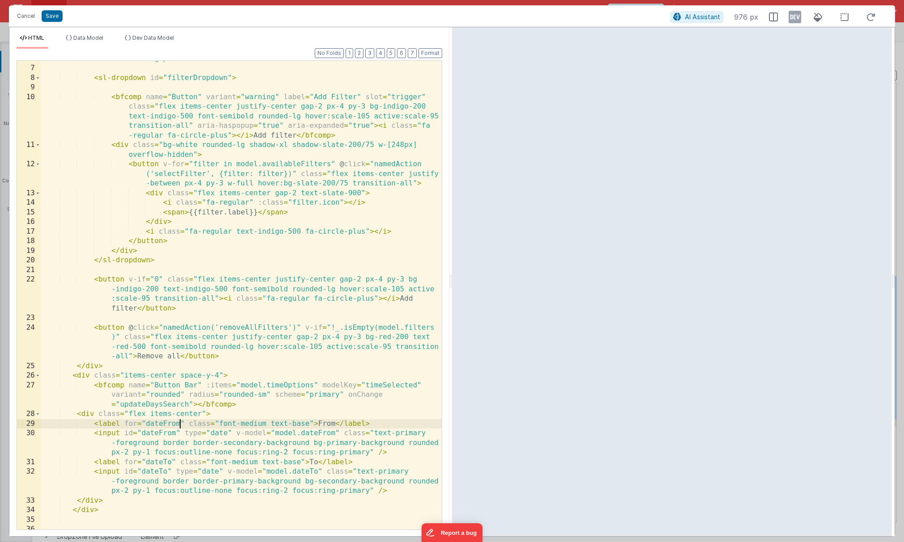
click at [182, 424] on div "< div class = "flex gap-4 items-center" > < sl-dropdown id = "filterDropdown" >…" at bounding box center [241, 298] width 401 height 488
click at [142, 412] on div "< div class = "flex gap-4 items-center" > < sl-dropdown id = "filterDropdown" >…" at bounding box center [241, 298] width 401 height 488
click at [106, 386] on div "< div class = "flex gap-4 items-center" > < sl-dropdown id = "filterDropdown" >…" at bounding box center [241, 298] width 401 height 488
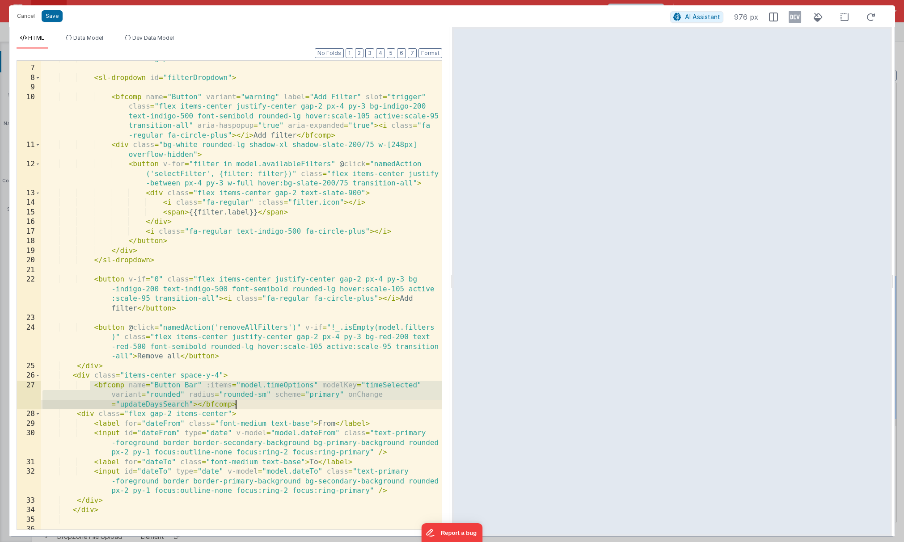
drag, startPoint x: 91, startPoint y: 386, endPoint x: 257, endPoint y: 403, distance: 167.1
click at [257, 403] on div "< div class = "flex gap-4 items-center" > < sl-dropdown id = "filterDropdown" >…" at bounding box center [241, 298] width 401 height 488
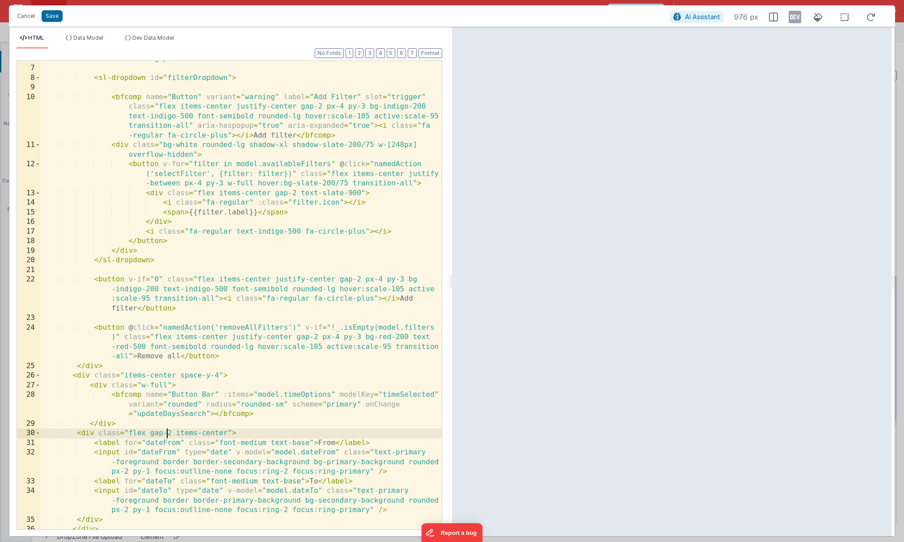
click at [166, 433] on div "< div class = "flex gap-4 items-center" > < sl-dropdown id = "filterDropdown" >…" at bounding box center [241, 298] width 401 height 488
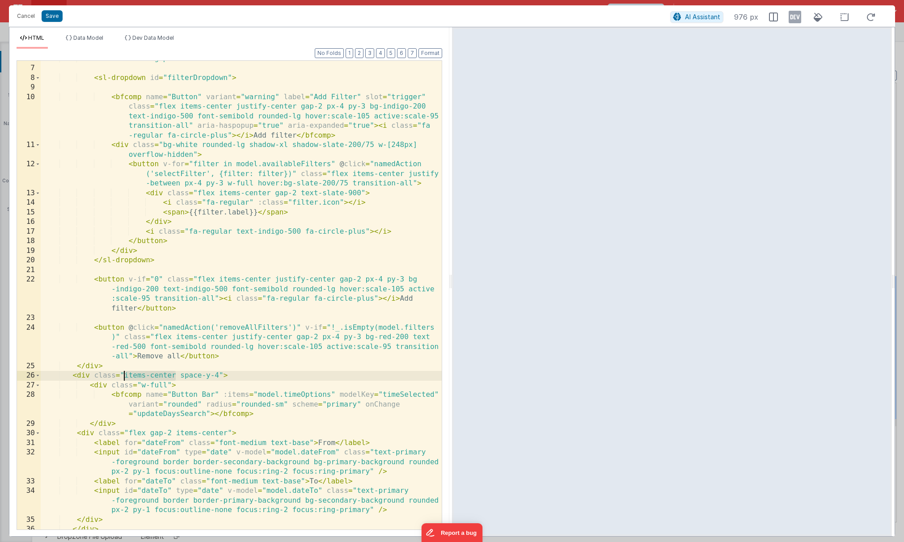
drag, startPoint x: 176, startPoint y: 377, endPoint x: 124, endPoint y: 377, distance: 51.4
click at [124, 377] on div "< div class = "flex gap-4 items-center" > < sl-dropdown id = "filterDropdown" >…" at bounding box center [241, 298] width 401 height 488
click at [174, 381] on div "< div class = "flex gap-4 items-center" > < sl-dropdown id = "filterDropdown" >…" at bounding box center [241, 298] width 401 height 488
click at [182, 387] on div "< div class = "flex gap-4 items-center" > < sl-dropdown id = "filterDropdown" >…" at bounding box center [241, 298] width 401 height 488
click at [339, 404] on div "< div class = "flex gap-4 items-center" > < sl-dropdown id = "filterDropdown" >…" at bounding box center [241, 298] width 401 height 488
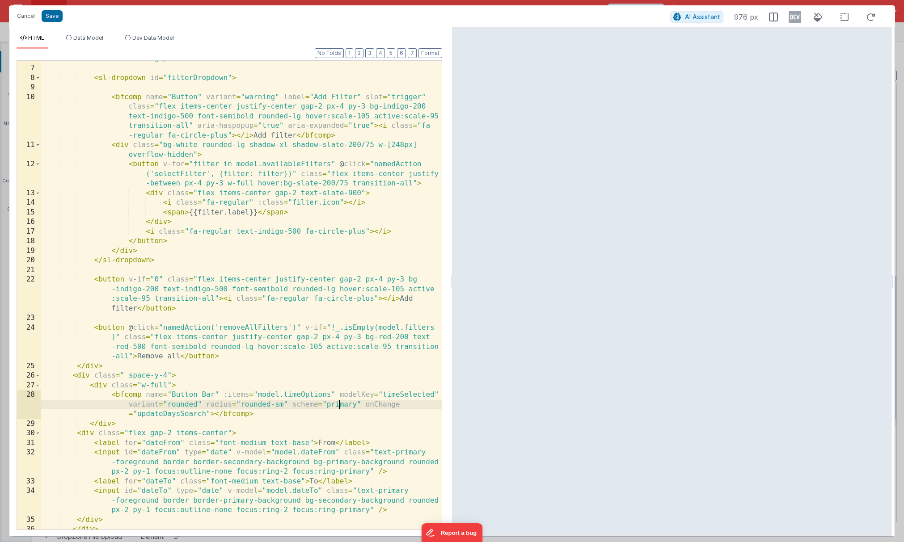
click at [339, 404] on div "< div class = "flex gap-4 items-center" > < sl-dropdown id = "filterDropdown" >…" at bounding box center [241, 298] width 401 height 488
click at [181, 406] on div "< div class = "flex gap-4 items-center" > < sl-dropdown id = "filterDropdown" >…" at bounding box center [241, 298] width 401 height 488
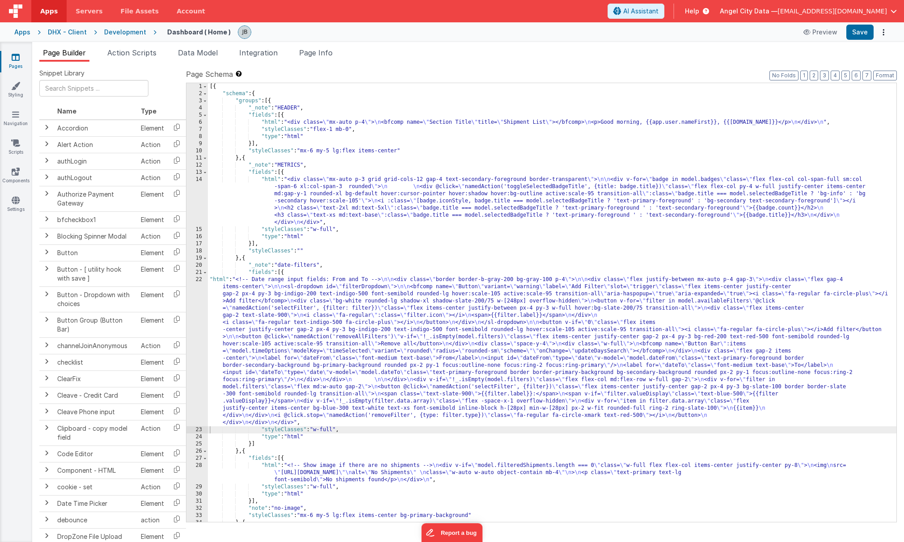
click at [197, 288] on div "22" at bounding box center [196, 351] width 21 height 150
click at [199, 294] on div "22" at bounding box center [196, 351] width 21 height 150
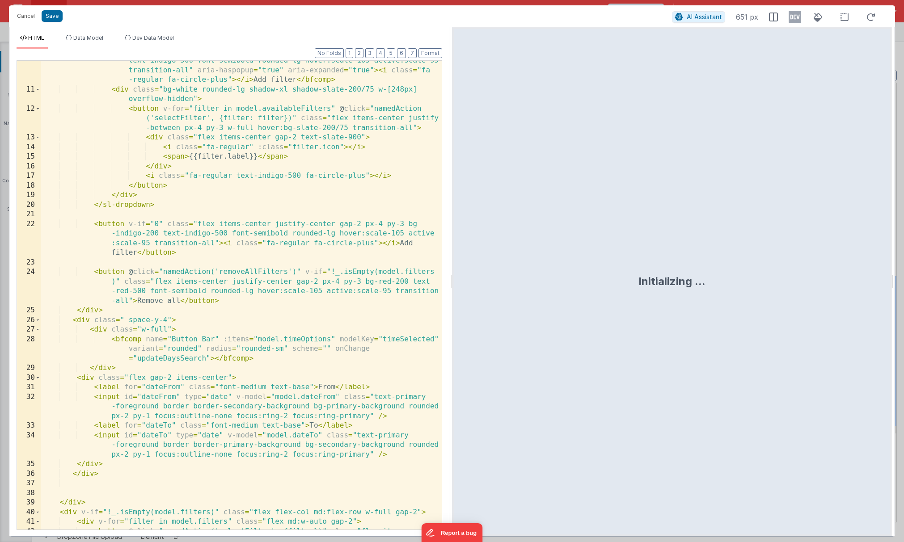
scroll to position [0, 0]
drag, startPoint x: 153, startPoint y: 320, endPoint x: 127, endPoint y: 319, distance: 26.0
click at [127, 319] on div "< bfcomp name = "Button" variant = "warning" label = "Add Filter" slot = "trigg…" at bounding box center [241, 310] width 401 height 546
click at [52, 15] on button "Save" at bounding box center [52, 16] width 21 height 12
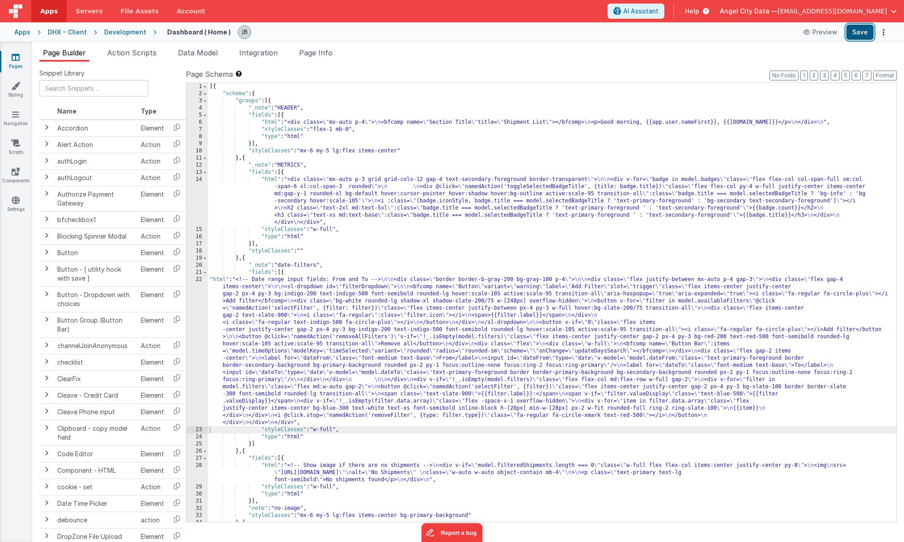
click at [705, 36] on button "Save" at bounding box center [860, 32] width 27 height 15
click at [205, 298] on div "22" at bounding box center [196, 351] width 21 height 150
click at [202, 298] on div "22" at bounding box center [196, 351] width 21 height 150
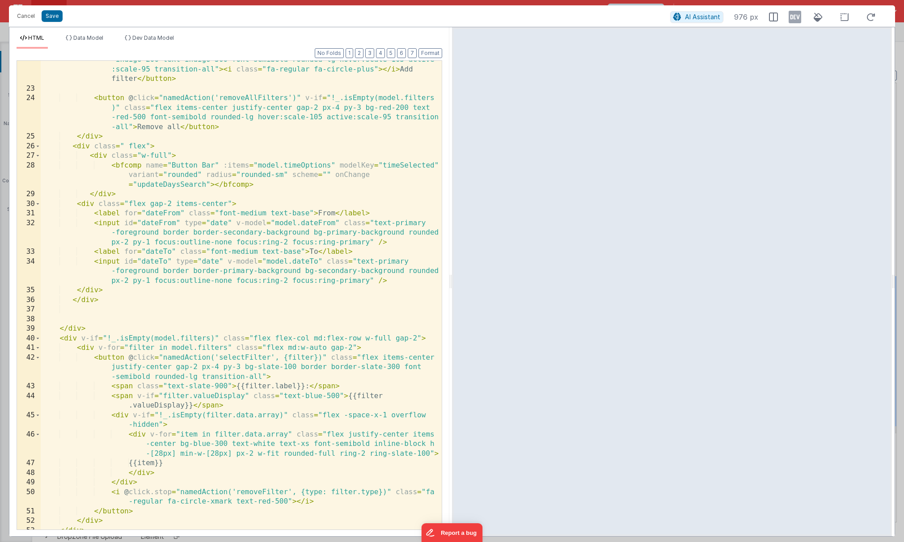
scroll to position [282, 0]
click at [98, 159] on div "< button v-if = "0" class = "flex items-center justify-center gap-2 px-4 py-3 b…" at bounding box center [241, 306] width 401 height 517
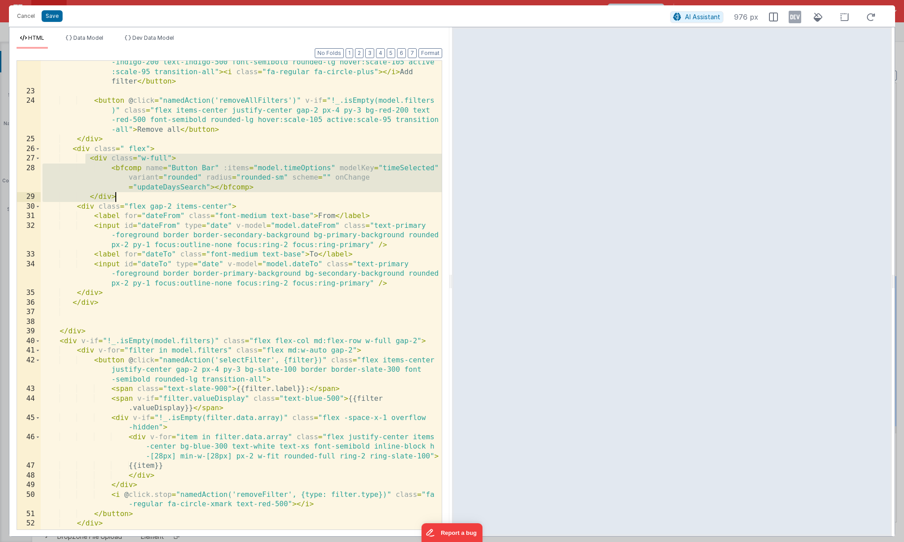
drag, startPoint x: 85, startPoint y: 160, endPoint x: 124, endPoint y: 196, distance: 53.2
click at [124, 196] on div "< button v-if = "0" class = "flex items-center justify-center gap-2 px-4 py-3 b…" at bounding box center [241, 306] width 401 height 517
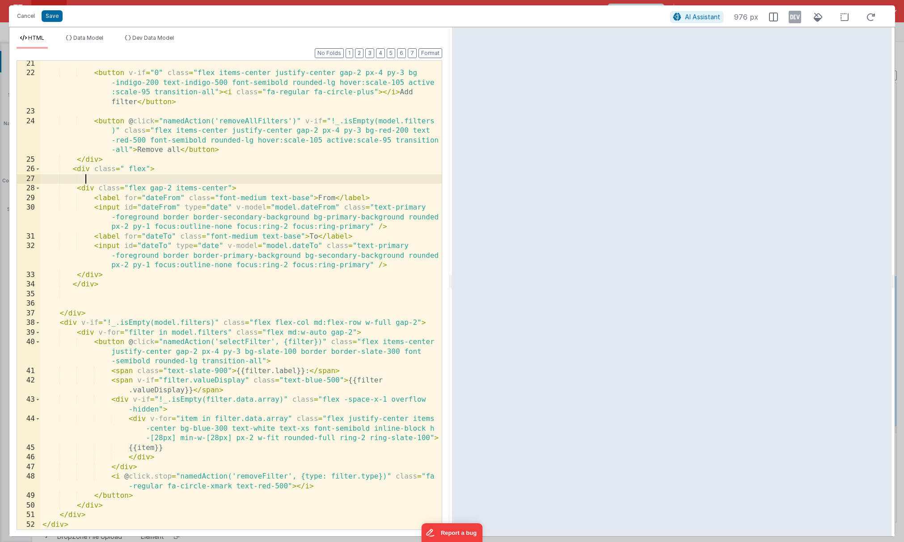
scroll to position [262, 0]
click at [87, 189] on div "< button v-if = "0" class = "flex items-center justify-center gap-2 px-4 py-3 b…" at bounding box center [241, 303] width 401 height 488
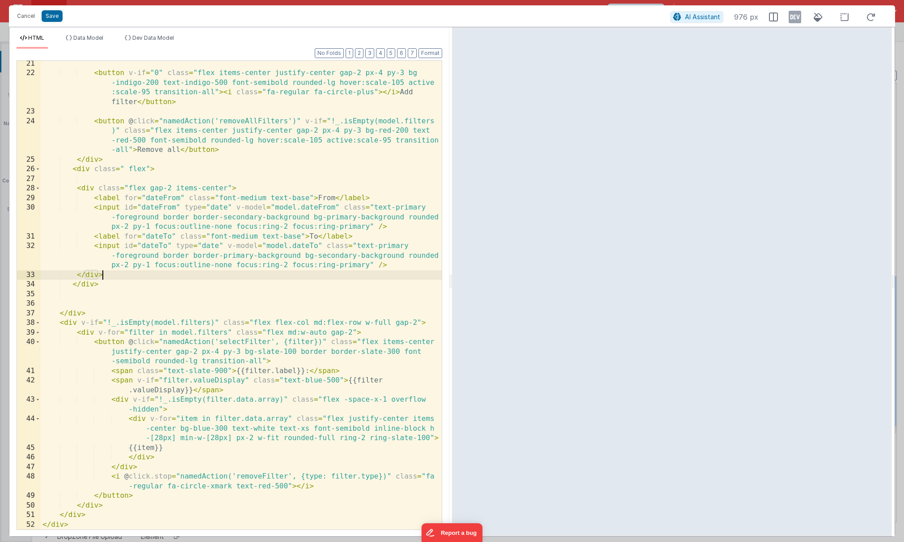
click at [112, 273] on div "< button v-if = "0" class = "flex items-center justify-center gap-2 px-4 py-3 b…" at bounding box center [241, 303] width 401 height 488
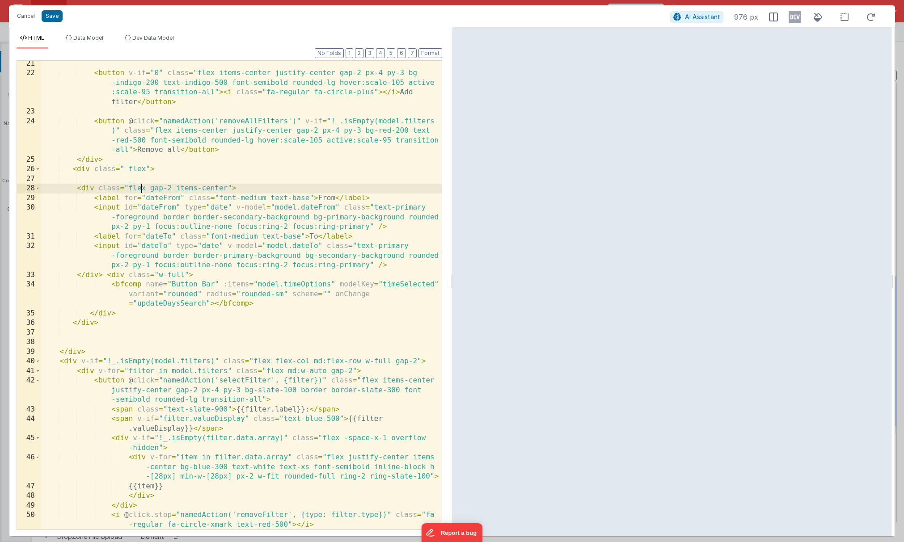
click at [141, 188] on div "< button v-if = "0" class = "flex items-center justify-center gap-2 px-4 py-3 b…" at bounding box center [241, 303] width 401 height 488
click at [140, 166] on div "< button v-if = "0" class = "flex items-center justify-center gap-2 px-4 py-3 b…" at bounding box center [241, 303] width 401 height 488
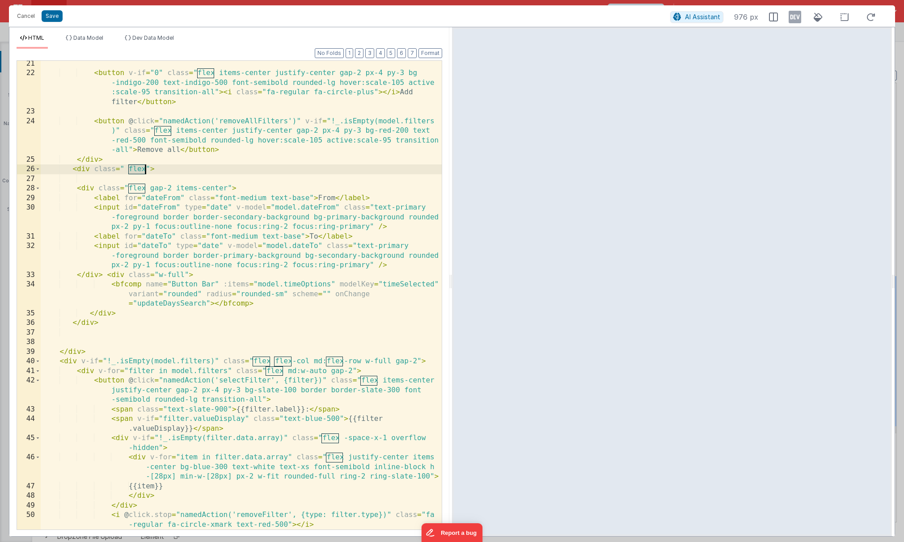
click at [140, 166] on div "< button v-if = "0" class = "flex items-center justify-center gap-2 px-4 py-3 b…" at bounding box center [241, 303] width 401 height 488
click at [430, 53] on button "Format" at bounding box center [431, 53] width 24 height 10
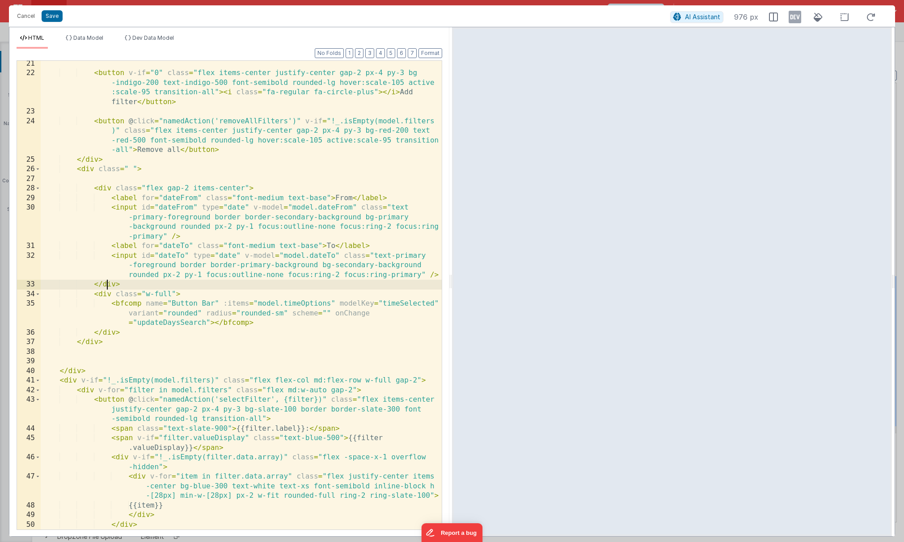
click at [105, 288] on div "< button v-if = "0" class = "flex items-center justify-center gap-2 px-4 py-3 b…" at bounding box center [241, 308] width 401 height 498
click at [53, 15] on button "Save" at bounding box center [52, 16] width 21 height 12
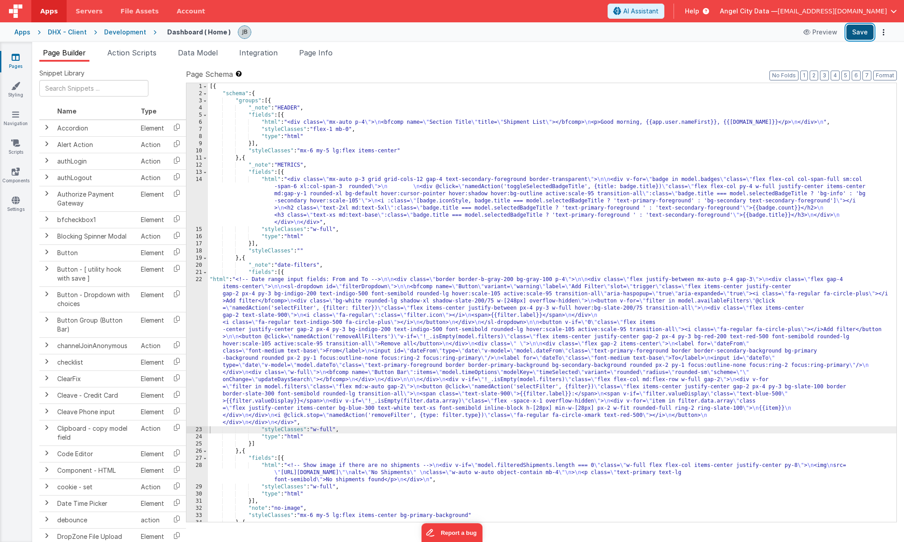
click at [705, 36] on button "Save" at bounding box center [860, 32] width 27 height 15
click at [198, 311] on div "22" at bounding box center [196, 351] width 21 height 150
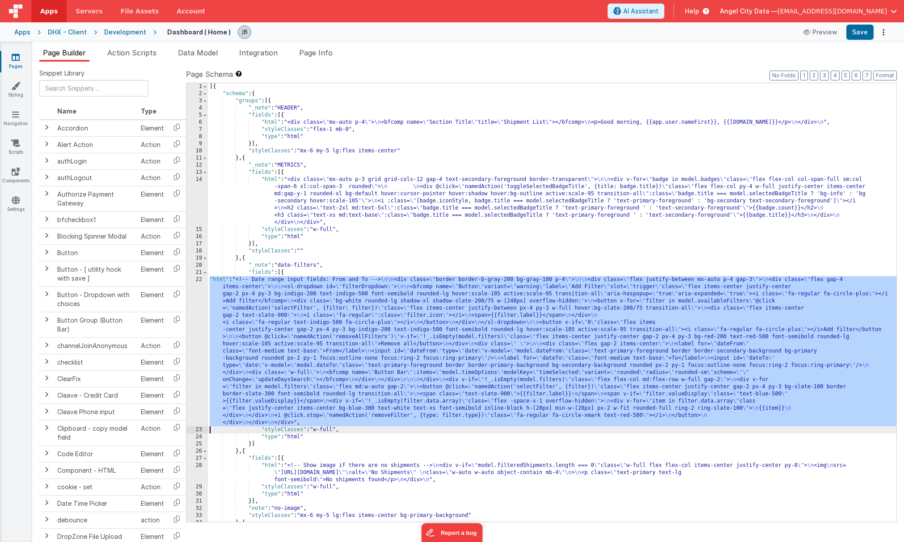
click at [198, 307] on div "22" at bounding box center [196, 351] width 21 height 150
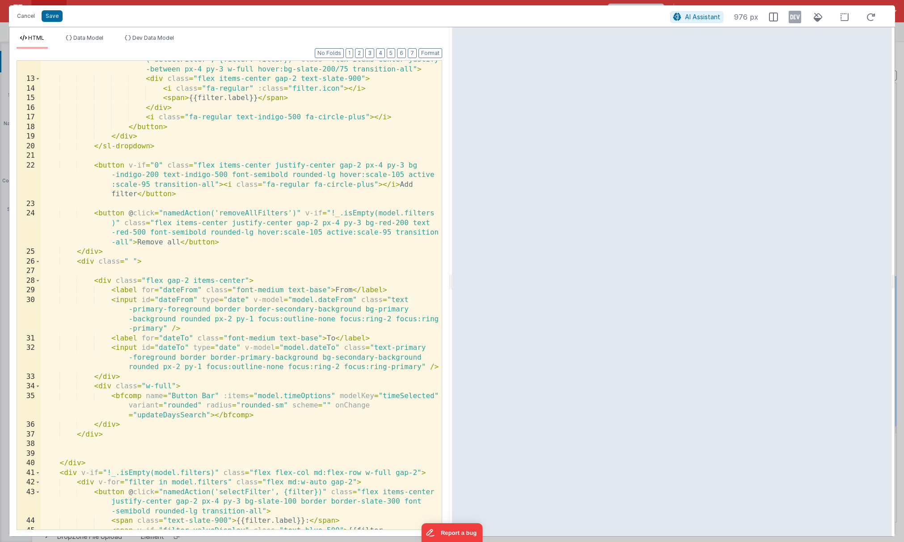
scroll to position [183, 0]
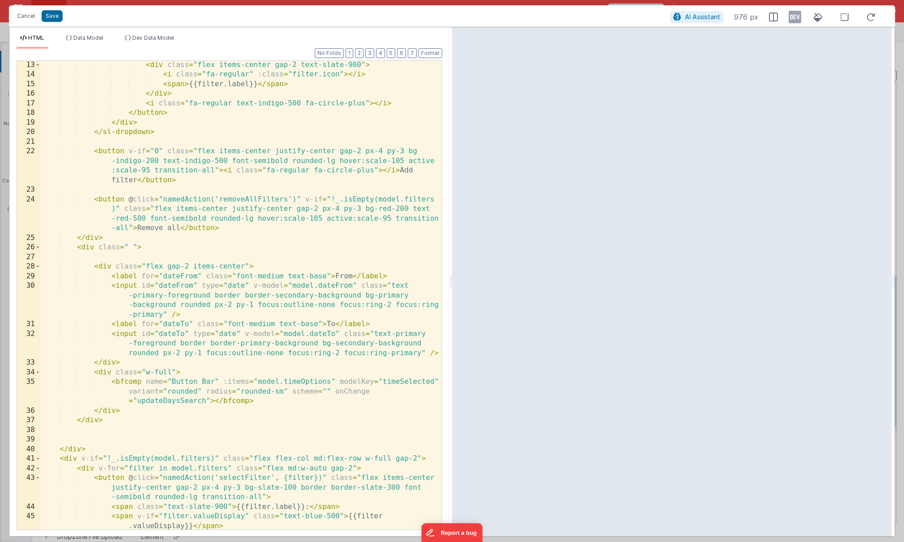
click at [131, 246] on div "< div class = "flex items-center gap-2 text-slate-900" > < i class = "fa-regula…" at bounding box center [241, 309] width 401 height 498
click at [157, 266] on div "< div class = "flex items-center gap-2 text-slate-900" > < i class = "fa-regula…" at bounding box center [241, 309] width 401 height 498
click at [126, 246] on div "< div class = "flex items-center gap-2 text-slate-900" > < i class = "fa-regula…" at bounding box center [241, 309] width 401 height 498
click at [169, 288] on div "< div class = "flex items-center gap-2 text-slate-900" > < i class = "fa-regula…" at bounding box center [241, 309] width 401 height 498
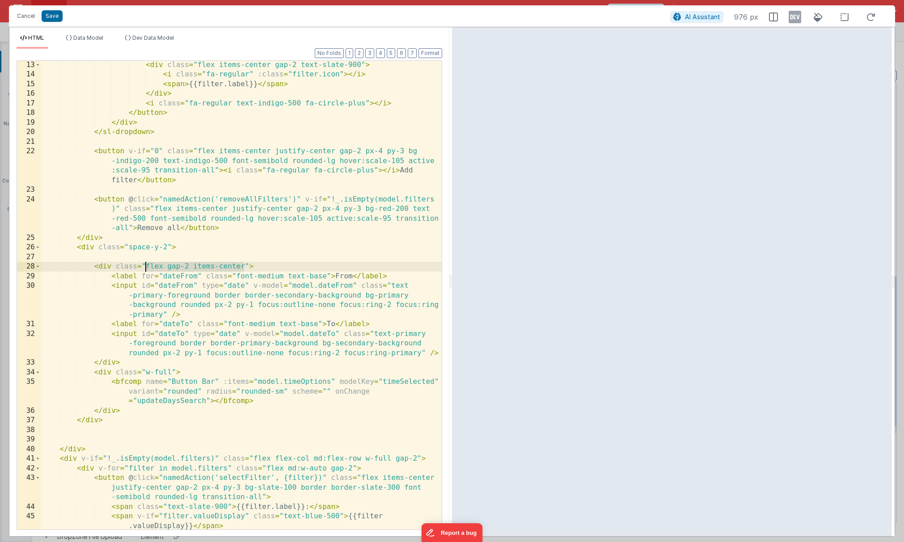
drag, startPoint x: 243, startPoint y: 267, endPoint x: 147, endPoint y: 267, distance: 96.2
click at [147, 267] on div "< div class = "flex items-center gap-2 text-slate-900" > < i class = "fa-regula…" at bounding box center [241, 309] width 401 height 498
click at [176, 271] on div "< div class = "flex items-center gap-2 text-slate-900" > < i class = "fa-regula…" at bounding box center [241, 309] width 401 height 498
click at [324, 229] on div "< div class = "flex items-center gap-2 text-slate-900" > < i class = "fa-regula…" at bounding box center [241, 309] width 401 height 498
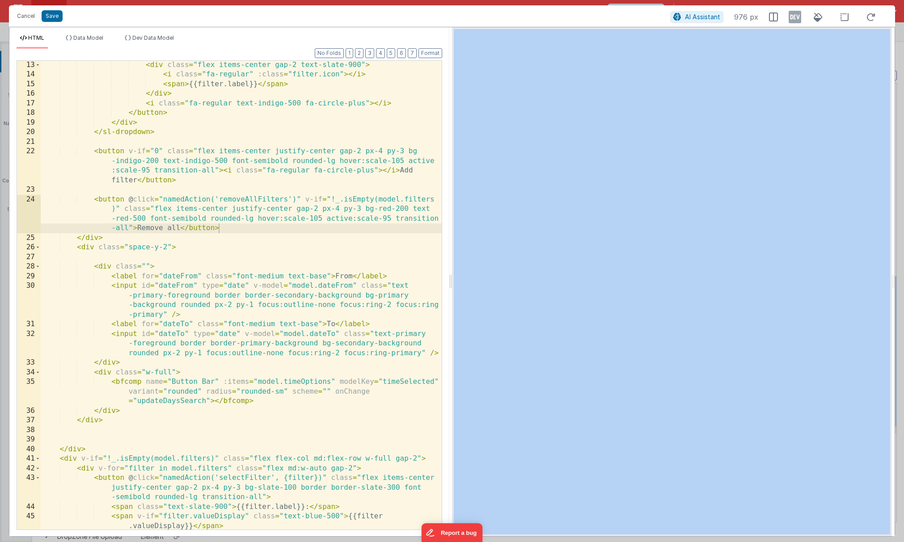
click at [449, 220] on div "HTML Data Model Dev Data Model Format 7 6 5 4 3 2 1 No Folds 13 14 15 16 17 18 …" at bounding box center [452, 282] width 886 height 510
drag, startPoint x: 453, startPoint y: 220, endPoint x: 440, endPoint y: 220, distance: 13.4
click at [440, 220] on div "HTML Data Model Dev Data Model Format 7 6 5 4 3 2 1 No Folds 13 14 15 16 17 18 …" at bounding box center [452, 282] width 886 height 510
click at [452, 228] on div at bounding box center [672, 281] width 440 height 509
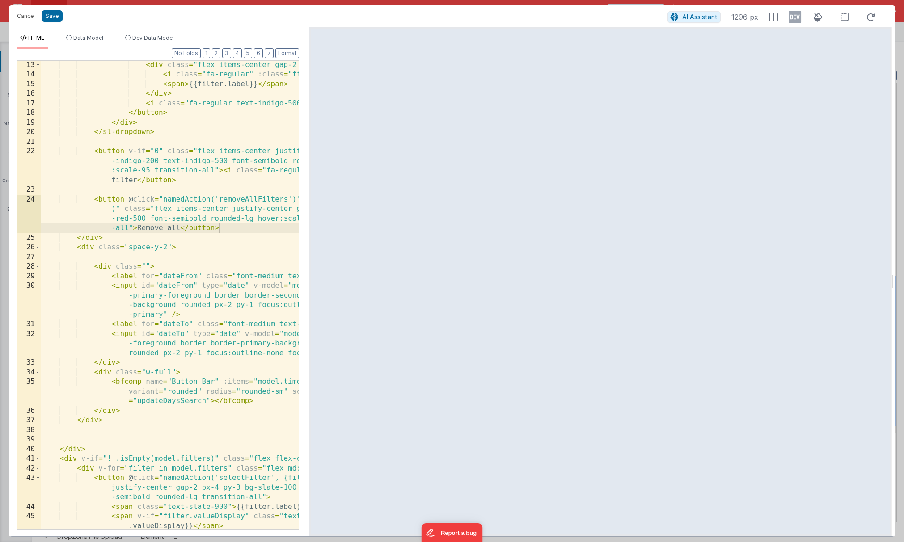
drag, startPoint x: 451, startPoint y: 228, endPoint x: 308, endPoint y: 213, distance: 144.4
click at [308, 213] on html "Cancel Save AI Assistant 1296 px HTML Data Model Dev Data Model Format 7 6 5 4 …" at bounding box center [452, 271] width 904 height 542
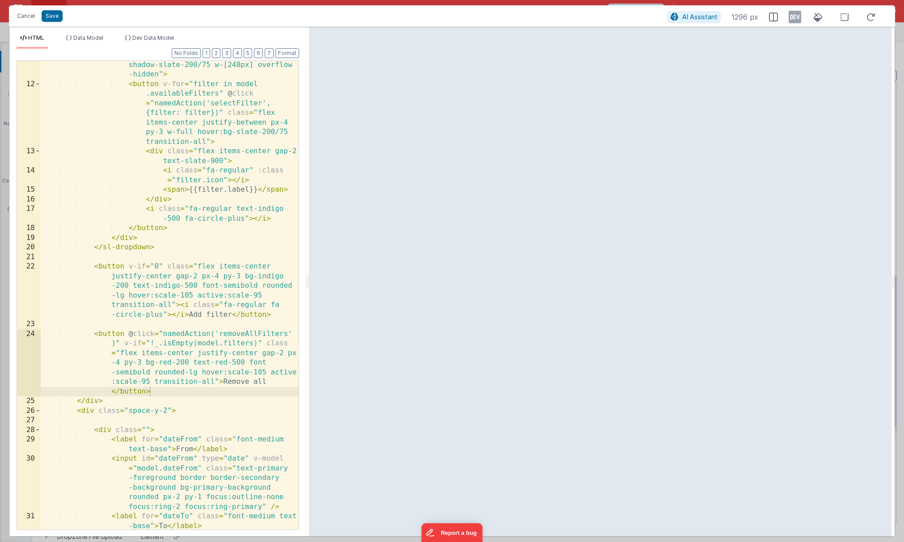
click at [155, 261] on div "< div class = "bg-white rounded-lg shadow-xl shadow-slate-200/75 w-[248px] over…" at bounding box center [170, 329] width 258 height 556
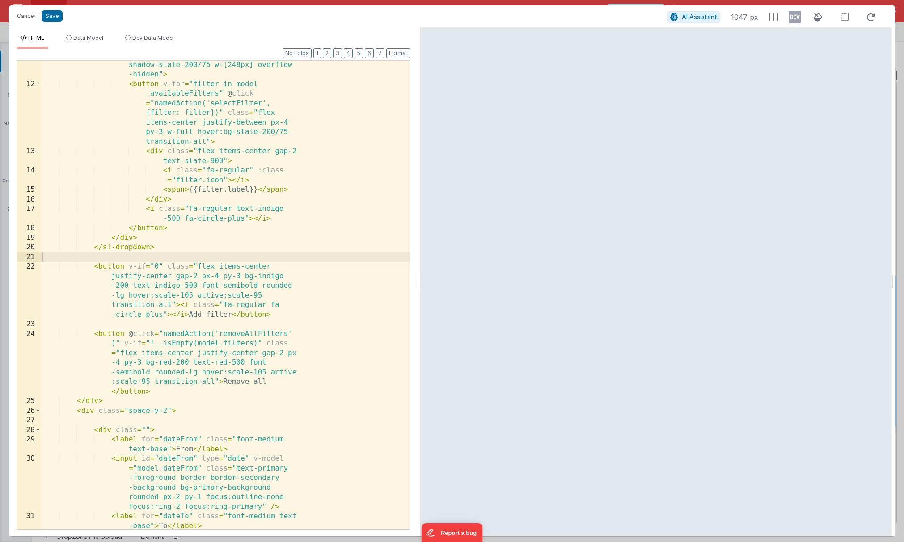
drag, startPoint x: 308, startPoint y: 249, endPoint x: 425, endPoint y: 257, distance: 117.0
click at [425, 257] on html "Cancel Save AI Assistant 1047 px HTML Data Model Dev Data Model Format 7 6 5 4 …" at bounding box center [452, 271] width 904 height 542
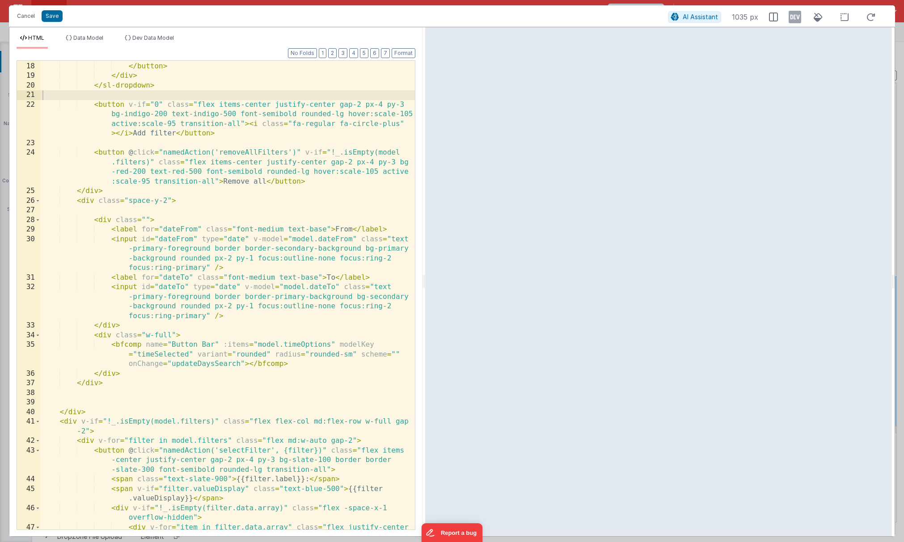
scroll to position [127, 0]
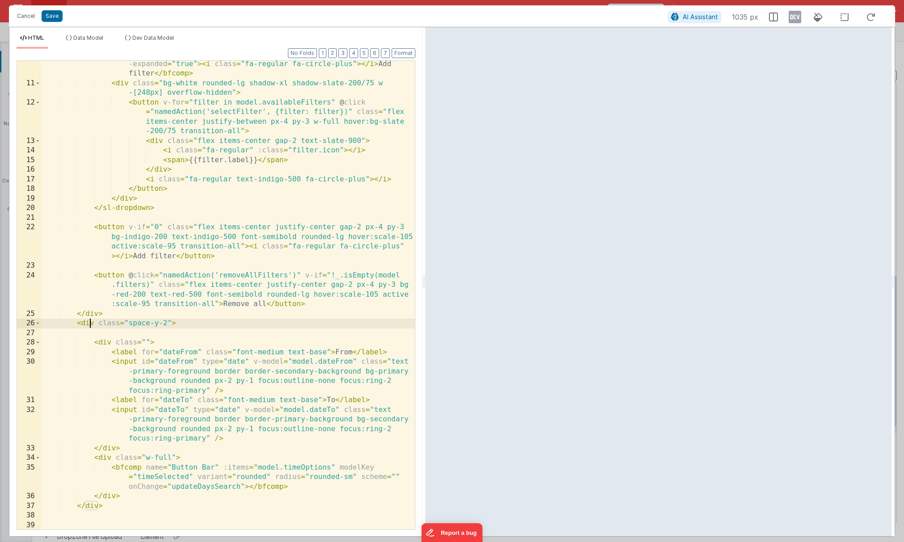
click at [90, 325] on div "< bfcomp name = "Button" variant = "warning" label = "Add Filter" slot = "trigg…" at bounding box center [228, 289] width 374 height 537
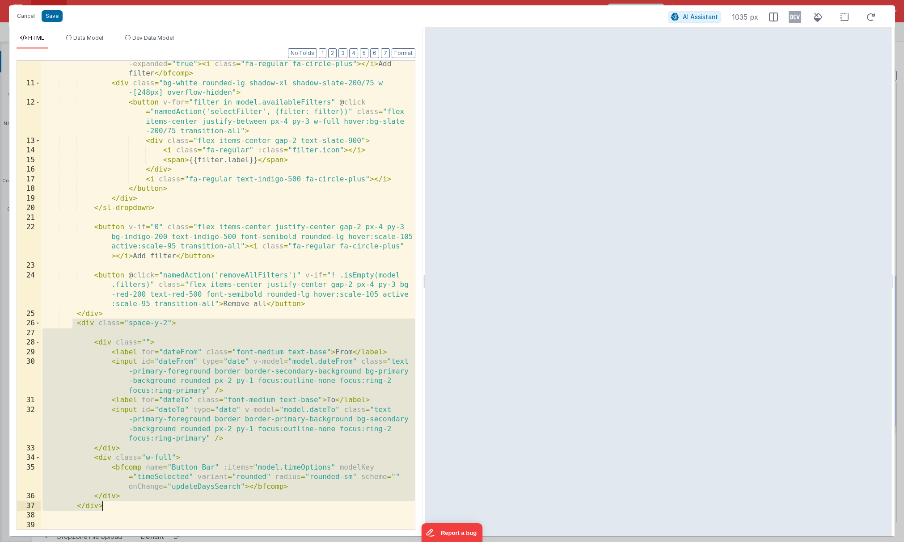
drag, startPoint x: 74, startPoint y: 323, endPoint x: 159, endPoint y: 508, distance: 203.1
click at [159, 508] on div "< bfcomp name = "Button" variant = "warning" label = "Add Filter" slot = "trigg…" at bounding box center [228, 289] width 374 height 537
click at [72, 333] on div "< bfcomp name = "Button" variant = "warning" label = "Add Filter" slot = "trigg…" at bounding box center [228, 289] width 374 height 537
drag, startPoint x: 78, startPoint y: 324, endPoint x: 136, endPoint y: 503, distance: 188.1
click at [136, 503] on div "< bfcomp name = "Button" variant = "warning" label = "Add Filter" slot = "trigg…" at bounding box center [228, 289] width 374 height 537
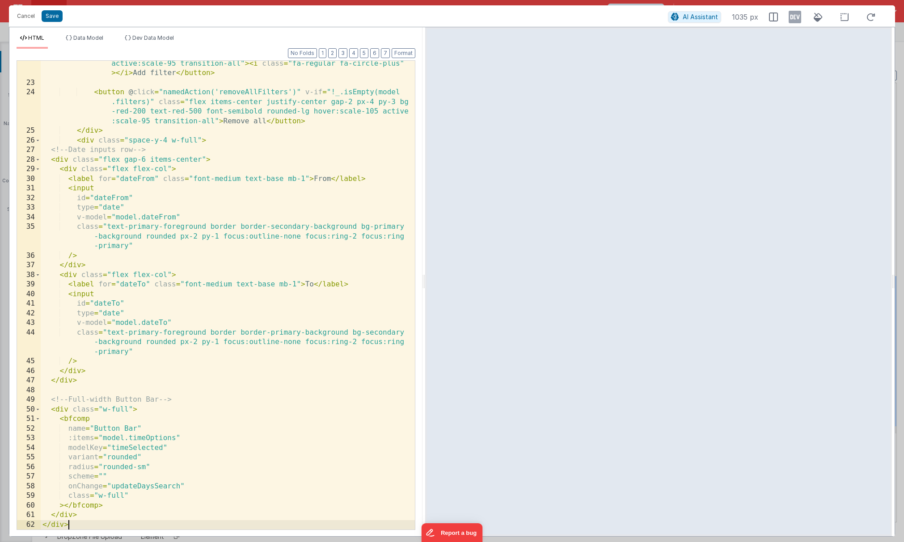
scroll to position [309, 0]
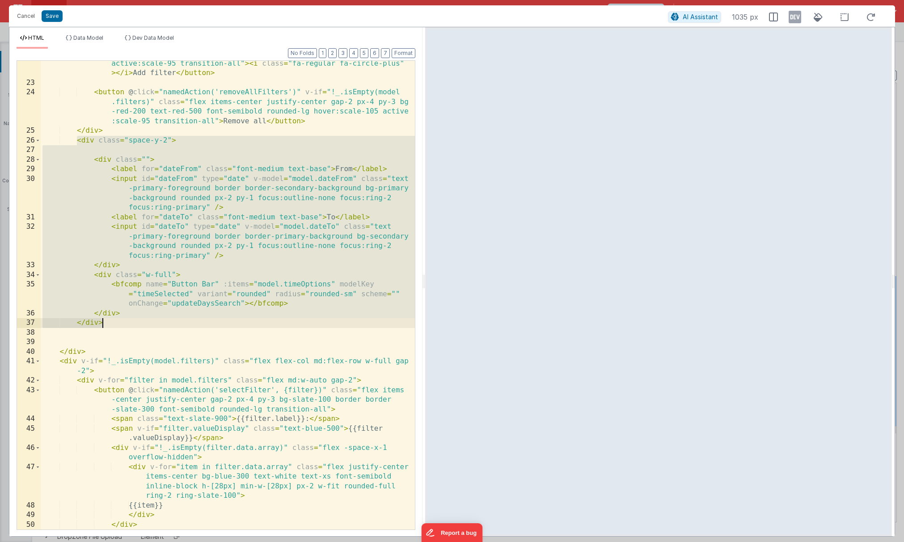
click at [130, 308] on div "< button v-if = "0" class = "flex items-center justify-center gap-2 px-4 py-3 b…" at bounding box center [228, 303] width 374 height 527
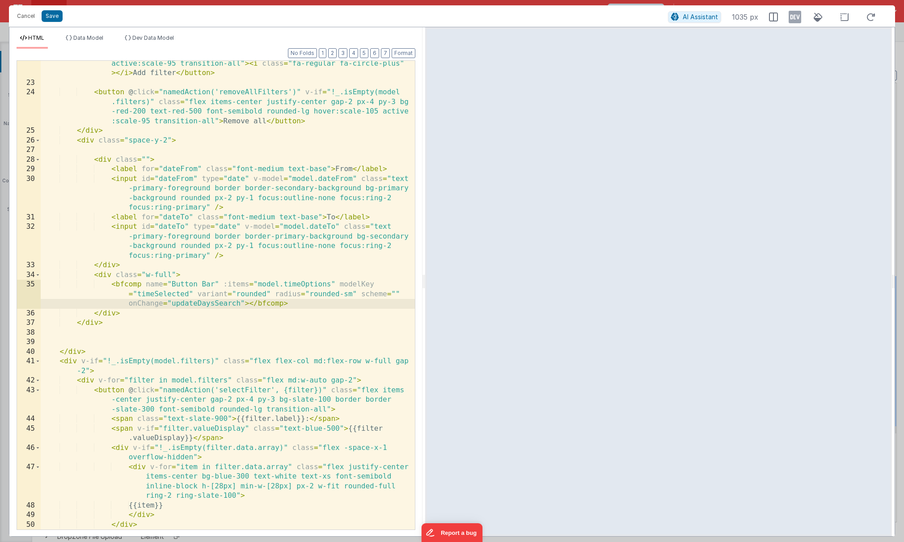
click at [88, 142] on div "< button v-if = "0" class = "flex items-center justify-center gap-2 px-4 py-3 b…" at bounding box center [228, 303] width 374 height 527
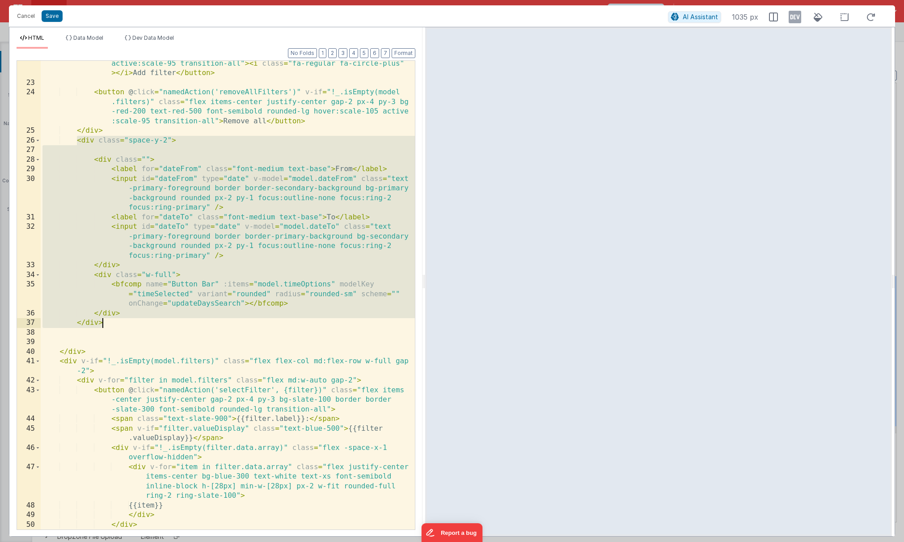
drag, startPoint x: 77, startPoint y: 142, endPoint x: 138, endPoint y: 321, distance: 189.2
click at [138, 321] on div "< button v-if = "0" class = "flex items-center justify-center gap-2 px-4 py-3 b…" at bounding box center [228, 303] width 374 height 527
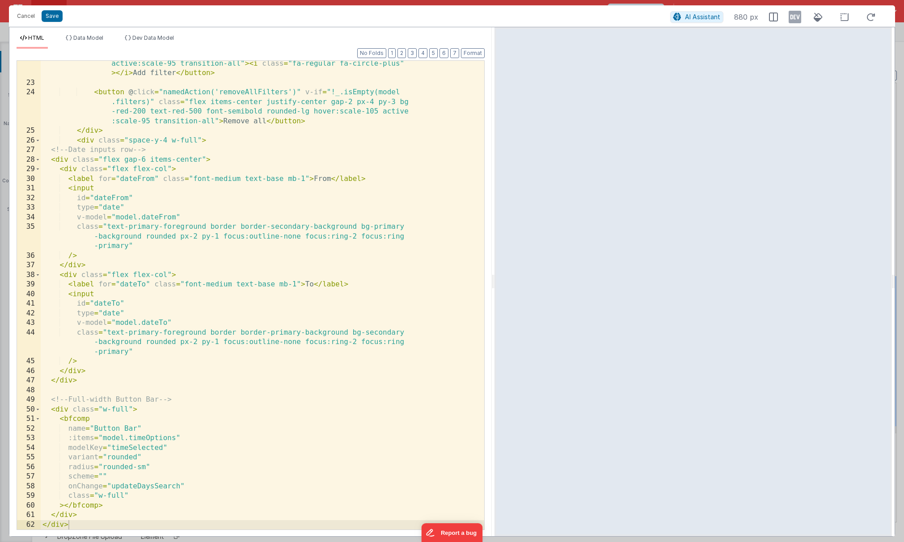
drag, startPoint x: 424, startPoint y: 253, endPoint x: 495, endPoint y: 238, distance: 72.1
click at [495, 238] on html "Cancel Save AI Assistant 880 px HTML Data Model Dev Data Model Format 7 6 5 4 3…" at bounding box center [452, 271] width 904 height 542
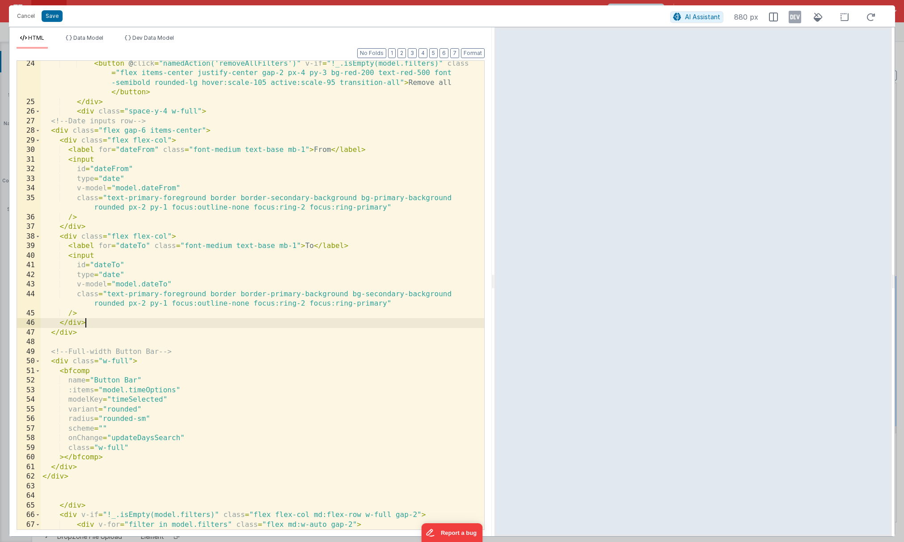
click at [329, 323] on div "< button @ click = "namedAction('removeAllFilters')" v-if = "!_.isEmpty(model.f…" at bounding box center [263, 327] width 444 height 537
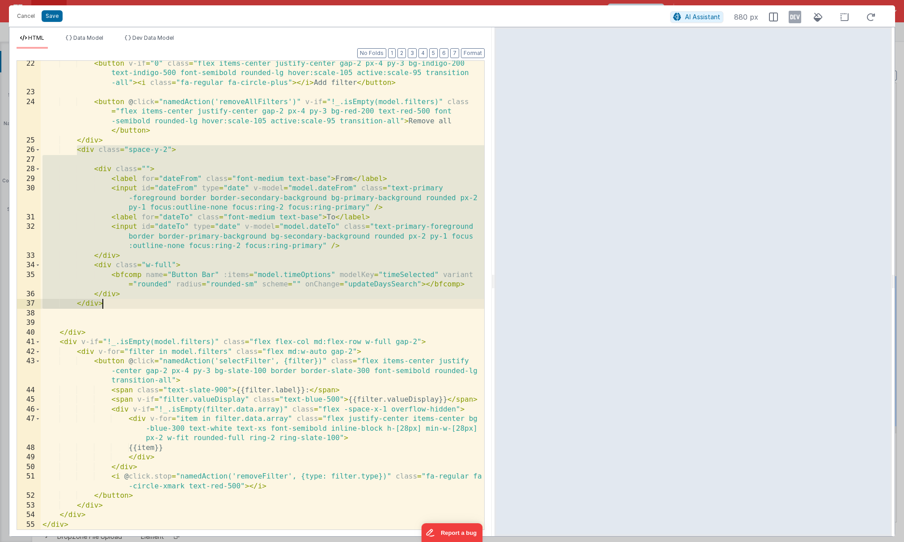
scroll to position [271, 0]
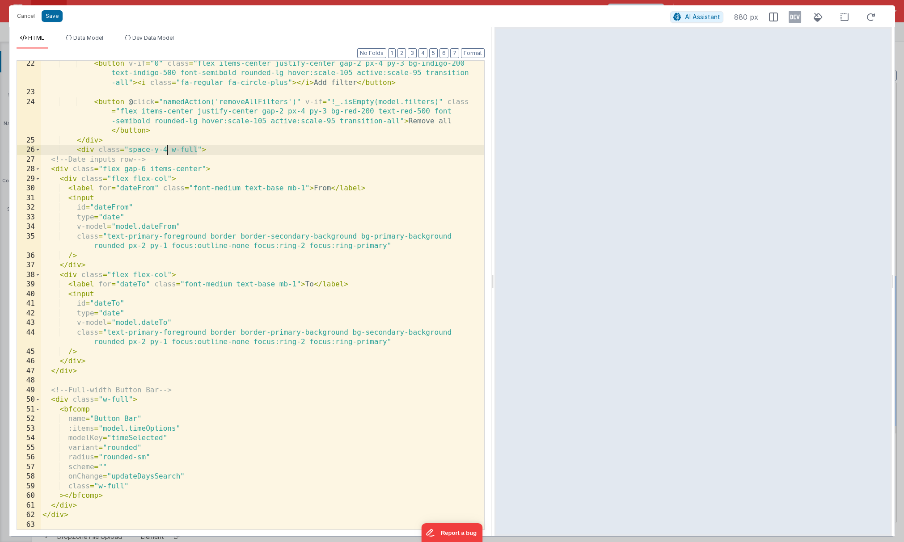
drag, startPoint x: 196, startPoint y: 151, endPoint x: 169, endPoint y: 151, distance: 27.3
click at [169, 151] on div "< button v-if = "0" class = "flex items-center justify-center gap-2 px-4 py-3 b…" at bounding box center [263, 313] width 444 height 508
click at [46, 11] on button "Save" at bounding box center [52, 16] width 21 height 12
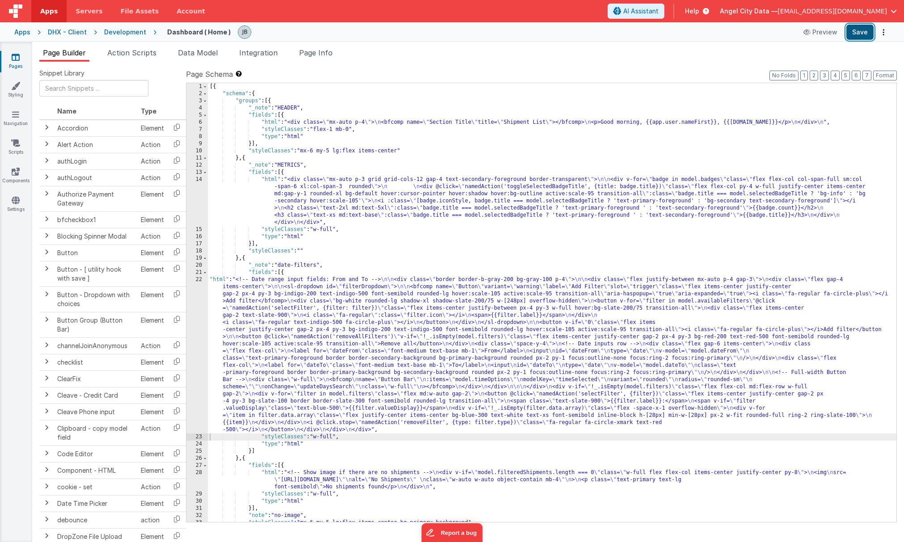
click at [705, 38] on button "Save" at bounding box center [860, 32] width 27 height 15
click at [198, 291] on div "22" at bounding box center [196, 354] width 21 height 157
click at [202, 294] on div "22" at bounding box center [196, 354] width 21 height 157
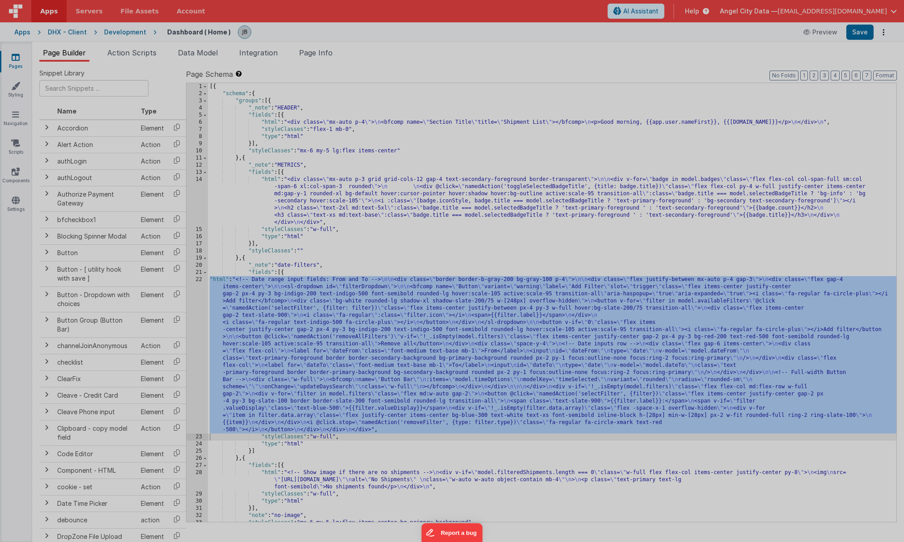
click at [202, 294] on div "<!-- Date range input fields: From and To --> < div class = "border border-b-gr…" at bounding box center [241, 325] width 401 height 546
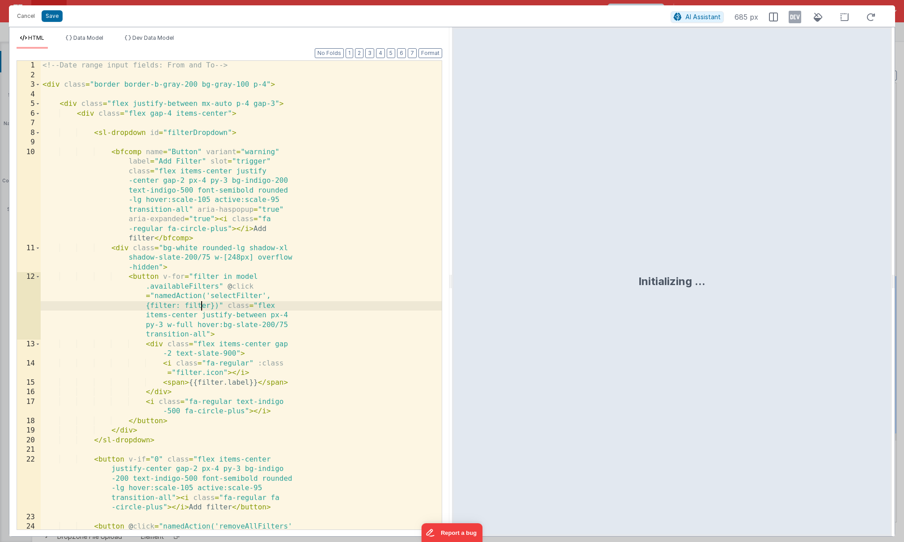
scroll to position [0, 0]
click at [175, 283] on div "<!-- Date range input fields: From and To --> < div class = "border border-b-gr…" at bounding box center [241, 334] width 401 height 546
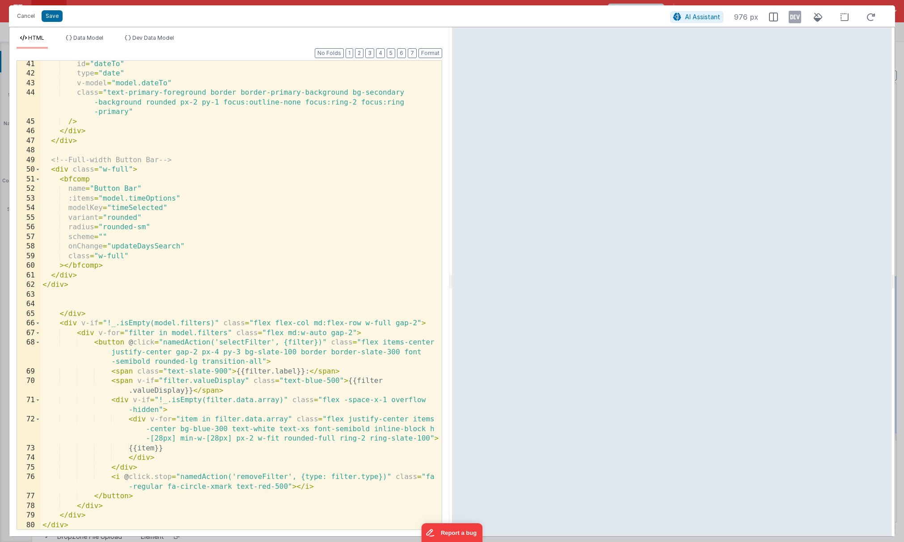
scroll to position [530, 0]
click at [75, 314] on div "id = "dateTo" type = "date" v-model = "model.dateTo" class = "text-primary-fore…" at bounding box center [241, 303] width 401 height 488
click at [70, 321] on div "id = "dateTo" type = "date" v-model = "model.dateTo" class = "text-primary-fore…" at bounding box center [241, 303] width 401 height 488
click at [37, 324] on span at bounding box center [37, 324] width 5 height 10
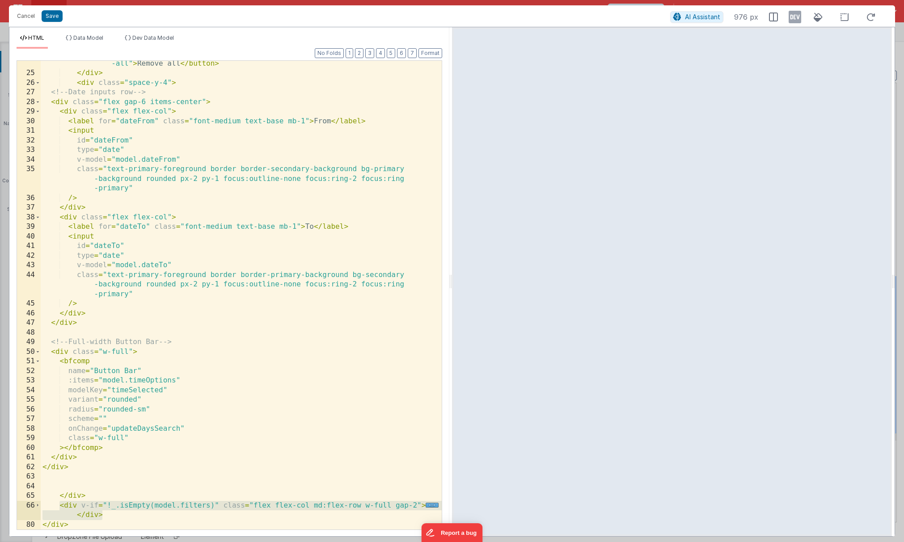
drag, startPoint x: 109, startPoint y: 515, endPoint x: 61, endPoint y: 505, distance: 48.3
click at [61, 505] on div "< button @ click = "namedAction('removeAllFilters')" v-if = "!_.isEmpty(model.f…" at bounding box center [241, 288] width 401 height 517
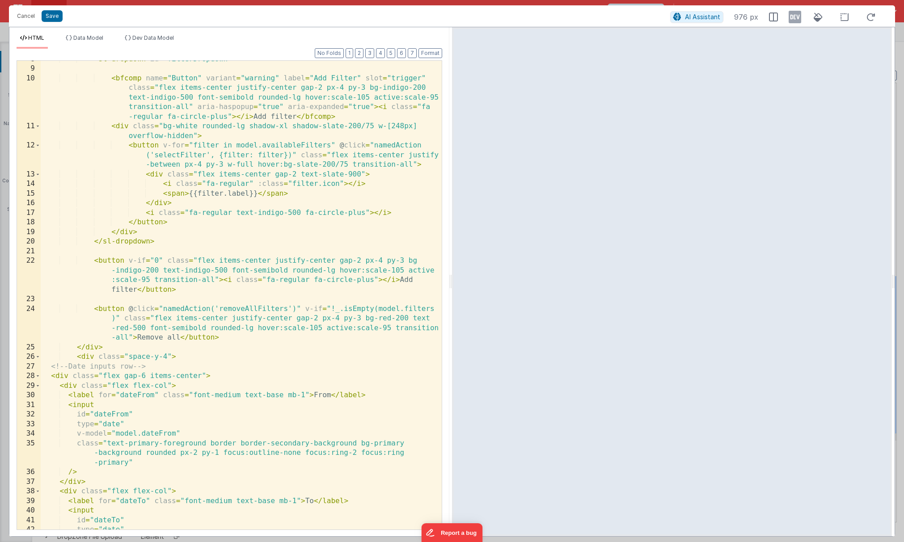
scroll to position [0, 0]
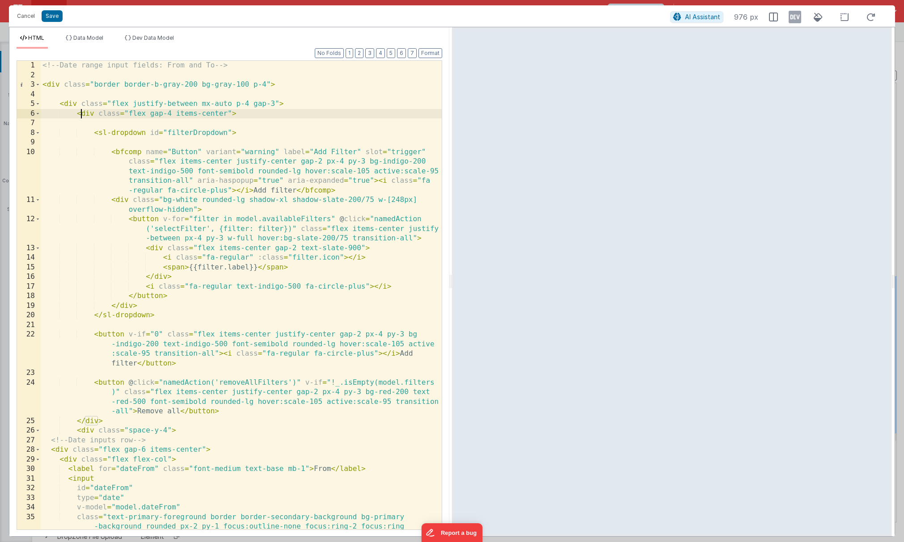
click at [81, 112] on div "<!-- Date range input fields: From and To --> < div class = "border border-b-gr…" at bounding box center [241, 315] width 401 height 508
click at [87, 113] on div "<!-- Date range input fields: From and To --> < div class = "border border-b-gr…" at bounding box center [241, 315] width 401 height 508
click at [227, 411] on div "<!-- Date range input fields: From and To --> < div class = "border border-b-gr…" at bounding box center [241, 315] width 401 height 508
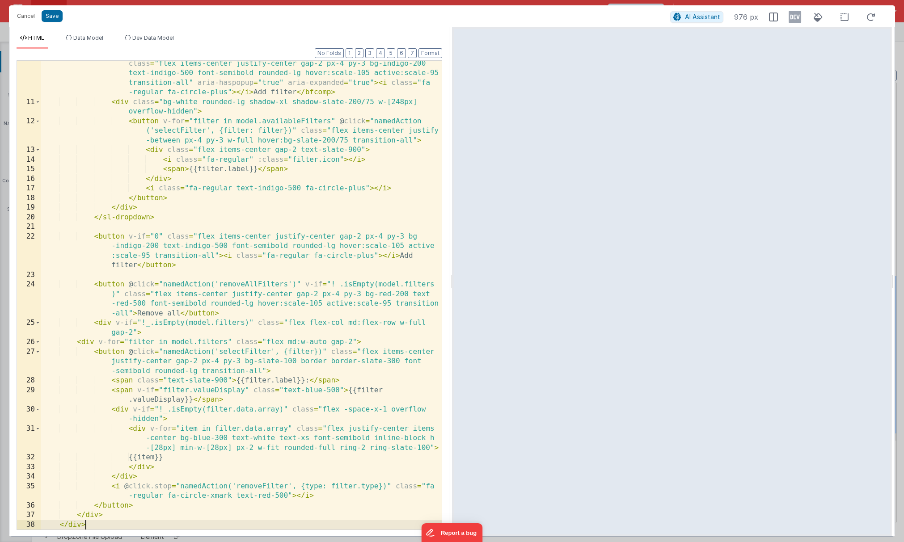
scroll to position [98, 0]
click at [51, 19] on button "Save" at bounding box center [52, 16] width 21 height 12
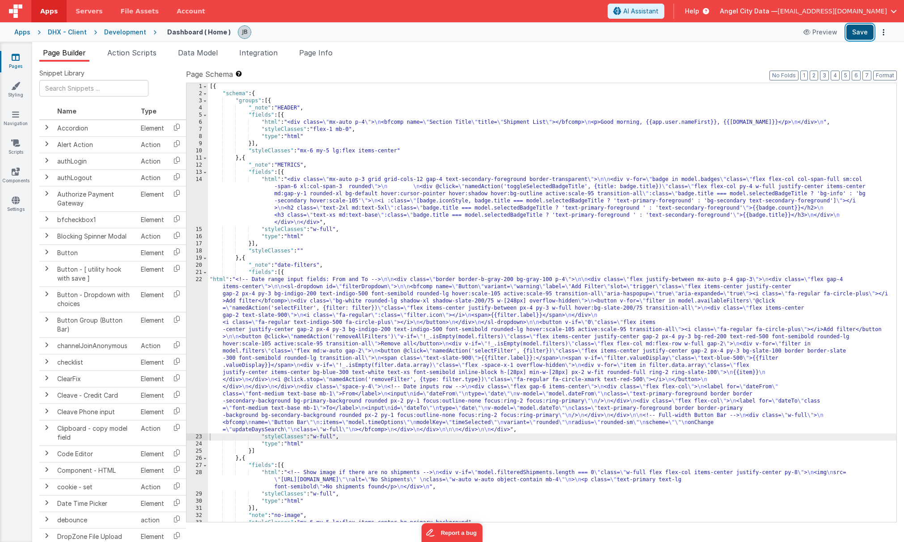
click at [705, 35] on button "Save" at bounding box center [860, 32] width 27 height 15
click at [188, 296] on div "22" at bounding box center [196, 354] width 21 height 157
click at [192, 296] on div "22" at bounding box center [196, 354] width 21 height 157
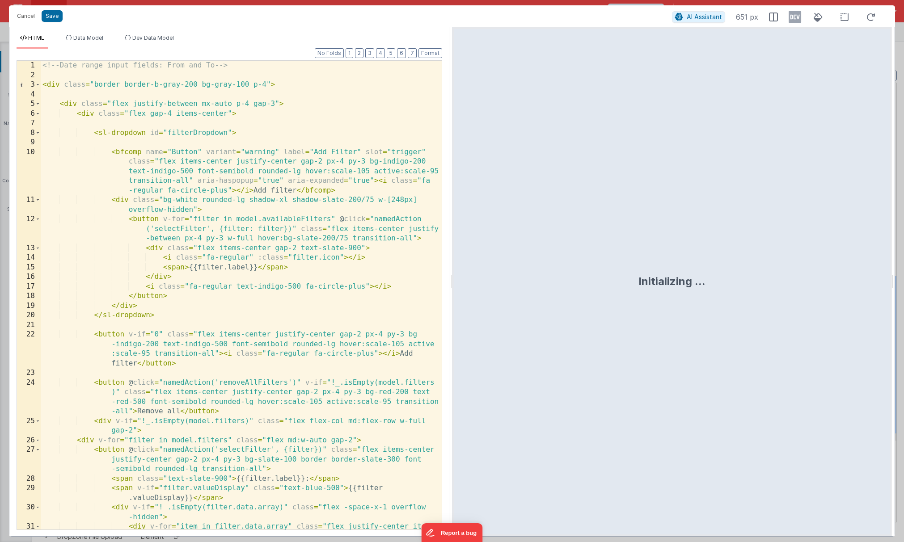
click at [75, 105] on div "<!-- Date range input fields: From and To --> < div class = "border border-b-gr…" at bounding box center [241, 315] width 401 height 508
click at [108, 334] on div "<!-- Date range input fields: From and To --> < div class = "border border-b-gr…" at bounding box center [241, 315] width 401 height 508
click at [100, 133] on div "<!-- Date range input fields: From and To --> < div class = "border border-b-gr…" at bounding box center [241, 315] width 401 height 508
click at [94, 134] on div "<!-- Date range input fields: From and To --> < div class = "border border-b-gr…" at bounding box center [241, 315] width 401 height 508
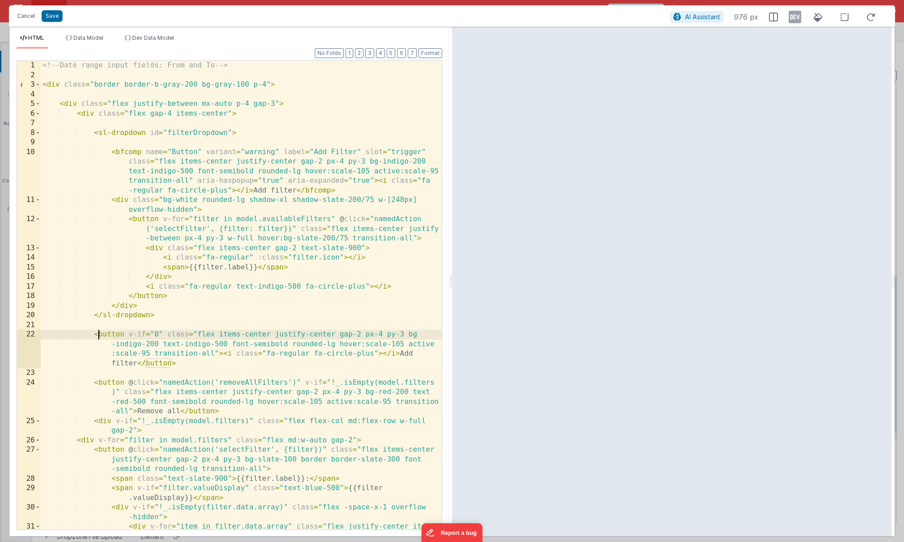
click at [99, 335] on div "<!-- Date range input fields: From and To --> < div class = "border border-b-gr…" at bounding box center [241, 315] width 401 height 508
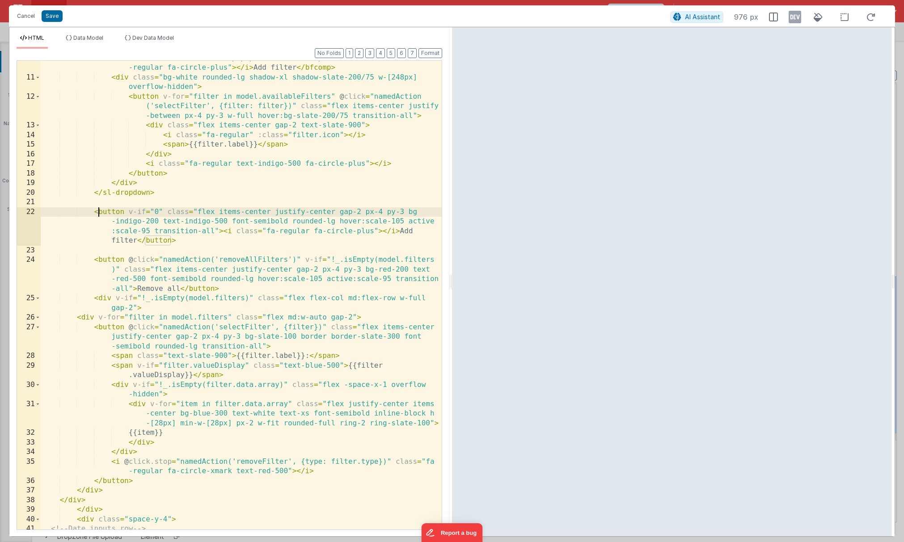
scroll to position [126, 0]
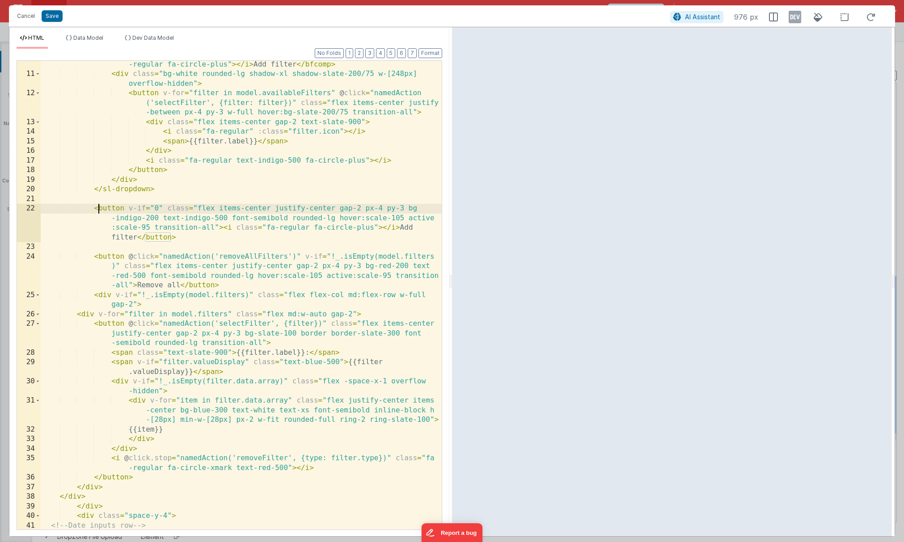
click at [123, 263] on div "< bfcomp name = "Button" variant = "warning" label = "Add Filter" slot = "trigg…" at bounding box center [241, 284] width 401 height 527
click at [107, 210] on div "< bfcomp name = "Button" variant = "warning" label = "Add Filter" slot = "trigg…" at bounding box center [241, 284] width 401 height 527
click at [106, 258] on div "< bfcomp name = "Button" variant = "warning" label = "Add Filter" slot = "trigg…" at bounding box center [241, 284] width 401 height 527
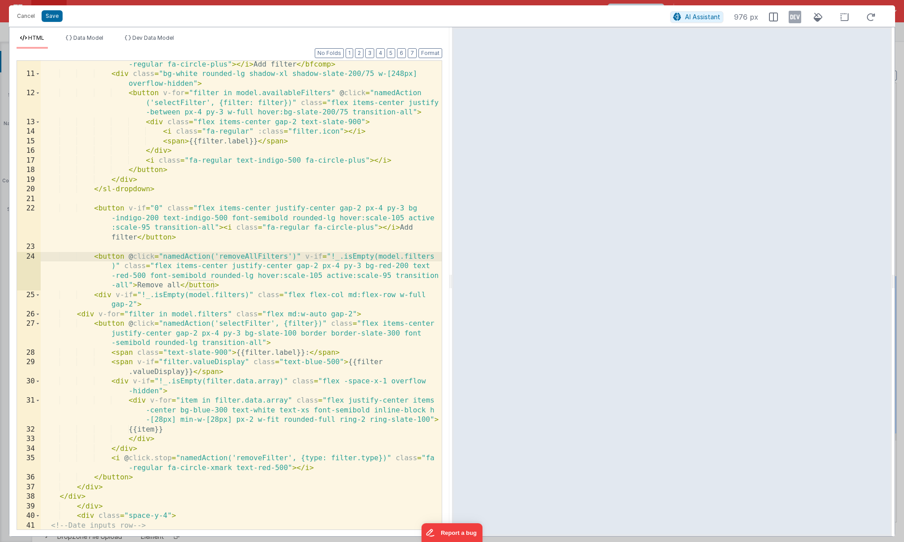
click at [87, 318] on div "< bfcomp name = "Button" variant = "warning" label = "Add Filter" slot = "trigg…" at bounding box center [241, 284] width 401 height 527
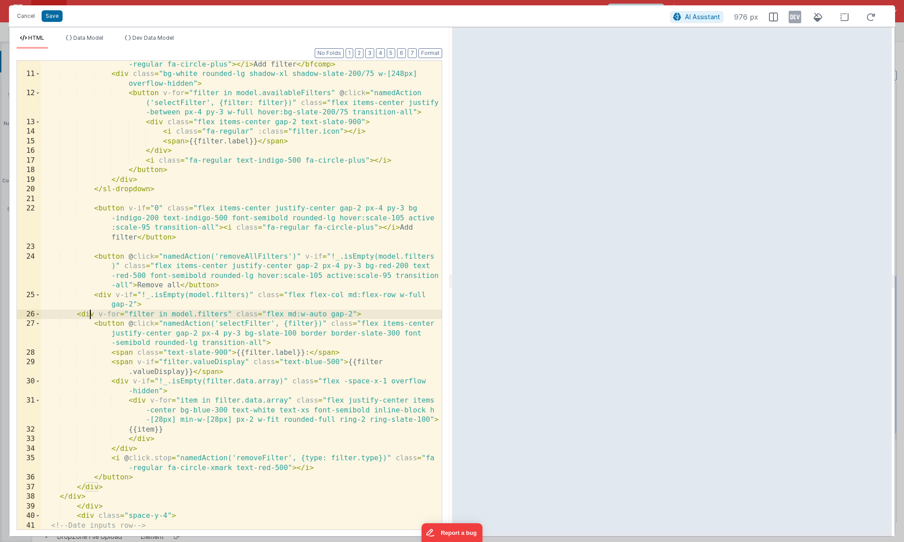
click at [90, 316] on div "< bfcomp name = "Button" variant = "warning" label = "Add Filter" slot = "trigg…" at bounding box center [241, 284] width 401 height 527
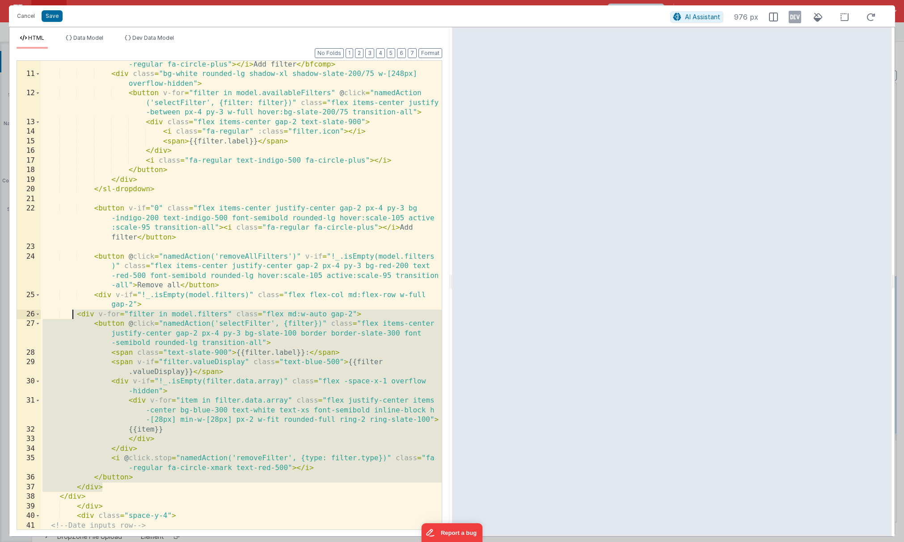
drag, startPoint x: 114, startPoint y: 486, endPoint x: 73, endPoint y: 317, distance: 174.0
click at [73, 317] on div "< bfcomp name = "Button" variant = "warning" label = "Add Filter" slot = "trigg…" at bounding box center [241, 284] width 401 height 527
click at [155, 304] on div "< bfcomp name = "Button" variant = "warning" label = "Add Filter" slot = "trigg…" at bounding box center [241, 284] width 401 height 527
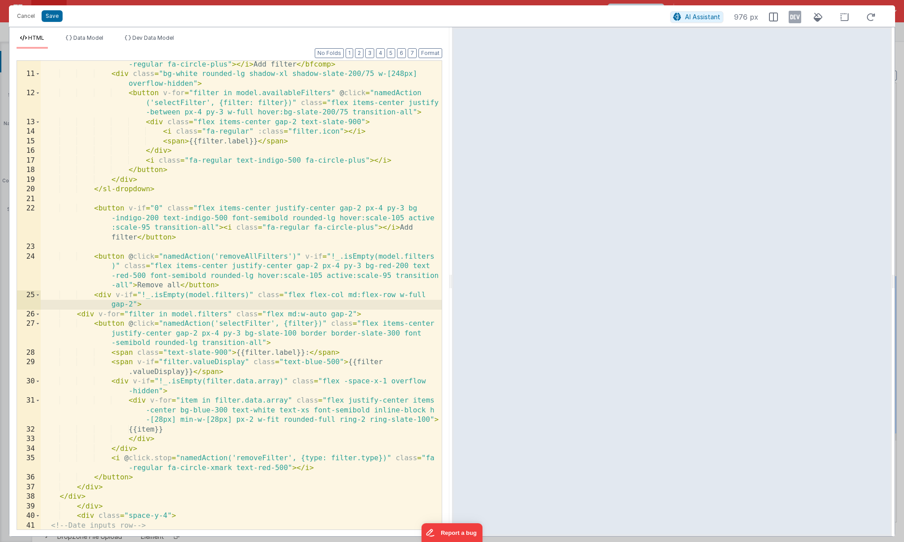
click at [116, 295] on div "< bfcomp name = "Button" variant = "warning" label = "Add Filter" slot = "trigg…" at bounding box center [241, 284] width 401 height 527
click at [95, 293] on div "< bfcomp name = "Button" variant = "warning" label = "Add Filter" slot = "trigg…" at bounding box center [241, 284] width 401 height 527
click at [100, 296] on div "< bfcomp name = "Button" variant = "warning" label = "Add Filter" slot = "trigg…" at bounding box center [241, 284] width 401 height 527
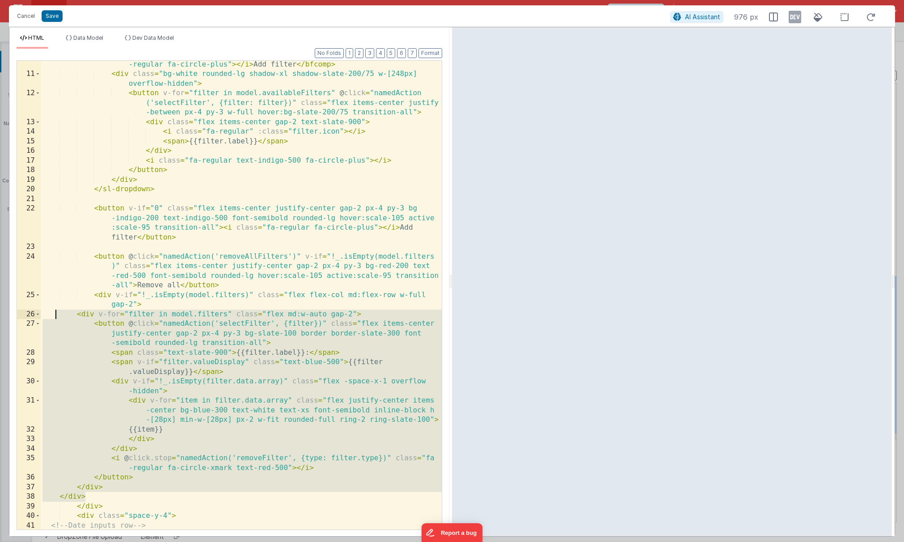
drag, startPoint x: 89, startPoint y: 497, endPoint x: 54, endPoint y: 318, distance: 181.9
click at [54, 318] on div "< bfcomp name = "Button" variant = "warning" label = "Add Filter" slot = "trigg…" at bounding box center [241, 284] width 401 height 527
click at [50, 300] on div "< bfcomp name = "Button" variant = "warning" label = "Add Filter" slot = "trigg…" at bounding box center [241, 284] width 401 height 527
click at [45, 297] on div "< bfcomp name = "Button" variant = "warning" label = "Add Filter" slot = "trigg…" at bounding box center [241, 284] width 401 height 527
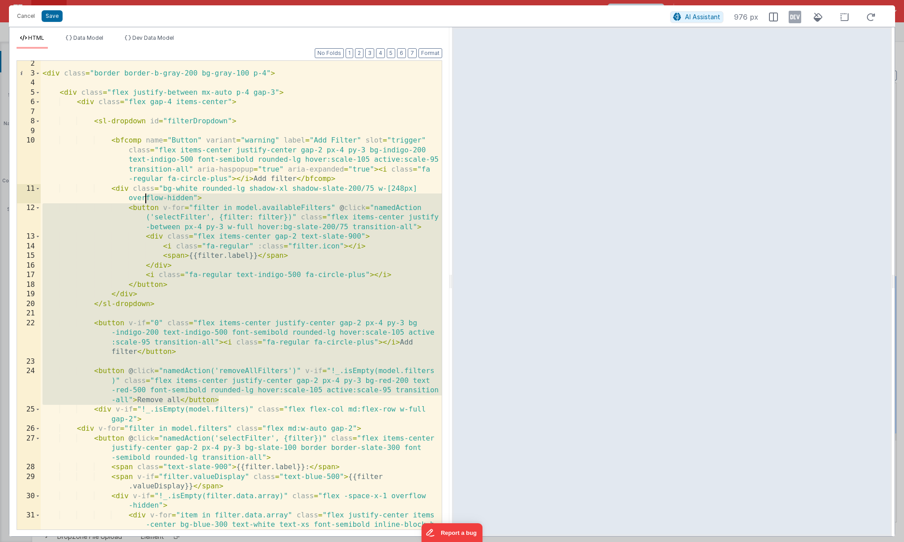
scroll to position [9, 0]
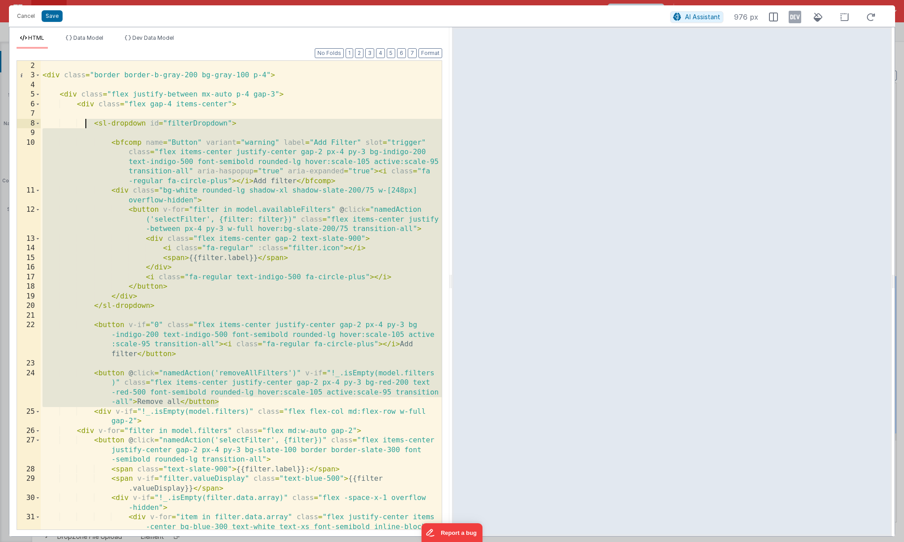
drag, startPoint x: 227, startPoint y: 284, endPoint x: 84, endPoint y: 124, distance: 214.4
click at [84, 124] on div "<!-- Date range input fields: From and To --> < div class = "border border-b-gr…" at bounding box center [241, 305] width 401 height 508
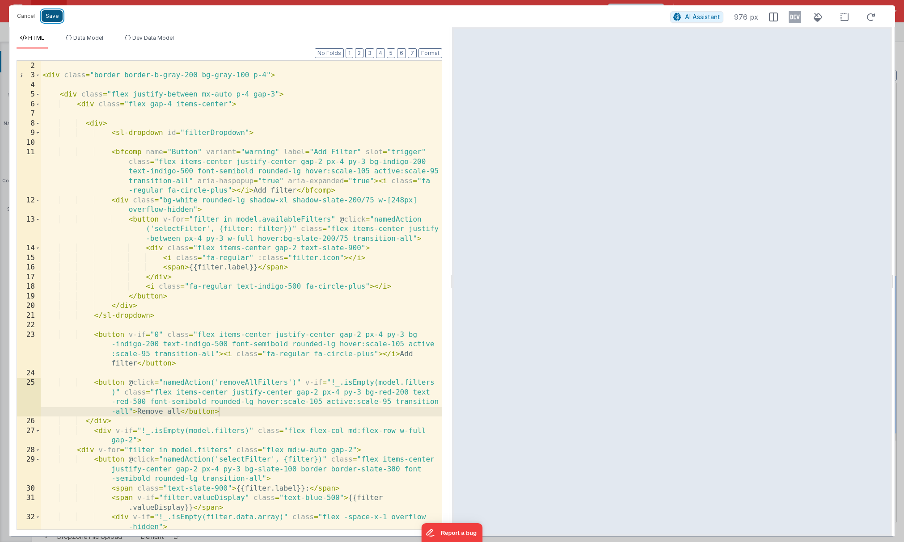
click at [57, 16] on button "Save" at bounding box center [52, 16] width 21 height 12
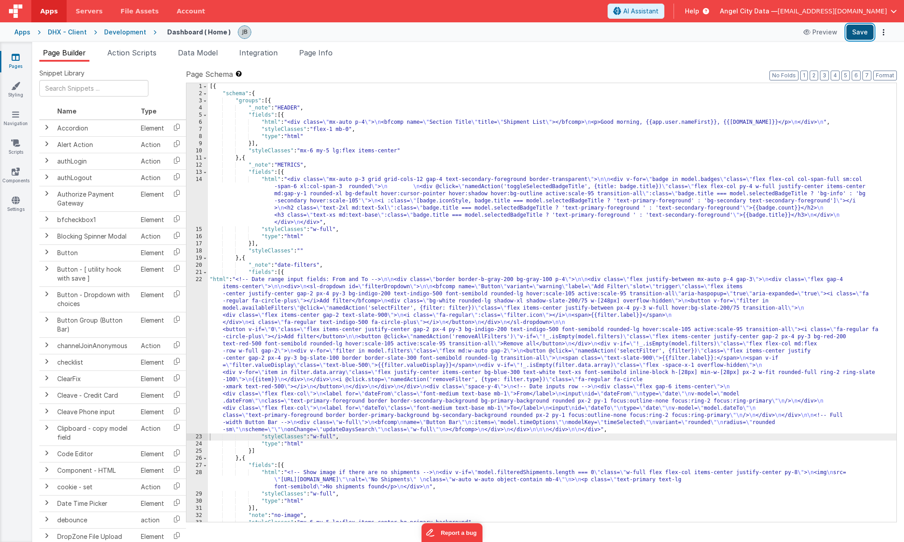
click at [705, 39] on button "Save" at bounding box center [860, 32] width 27 height 15
click at [200, 300] on div "22" at bounding box center [196, 354] width 21 height 157
click at [201, 296] on div "22" at bounding box center [196, 354] width 21 height 157
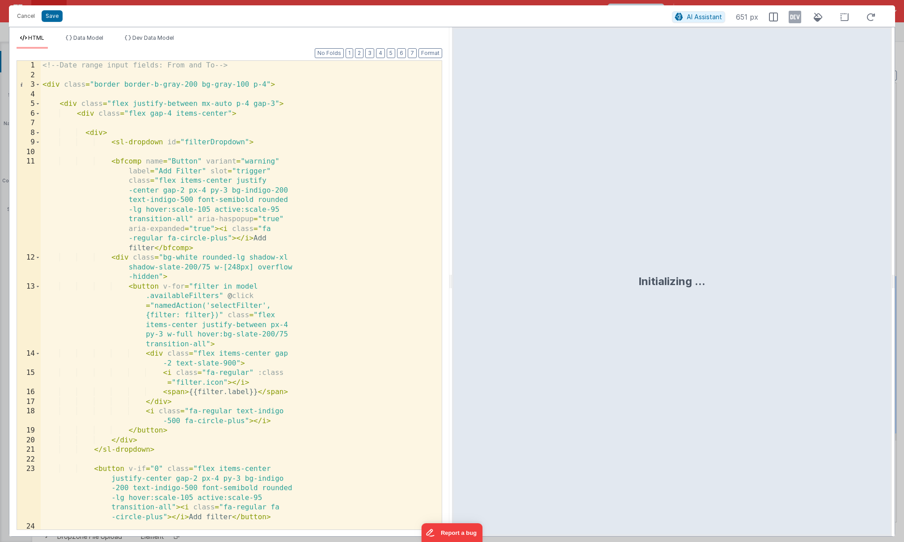
click at [189, 258] on div "<!-- Date range input fields: From and To --> < div class = "border border-b-gr…" at bounding box center [241, 334] width 401 height 546
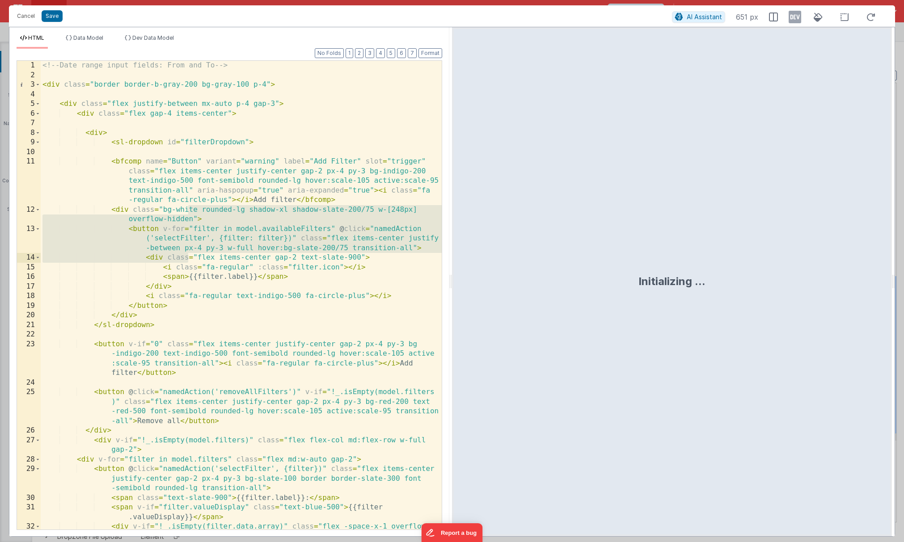
click at [172, 163] on div "<!-- Date range input fields: From and To --> < div class = "border border-b-gr…" at bounding box center [241, 310] width 401 height 498
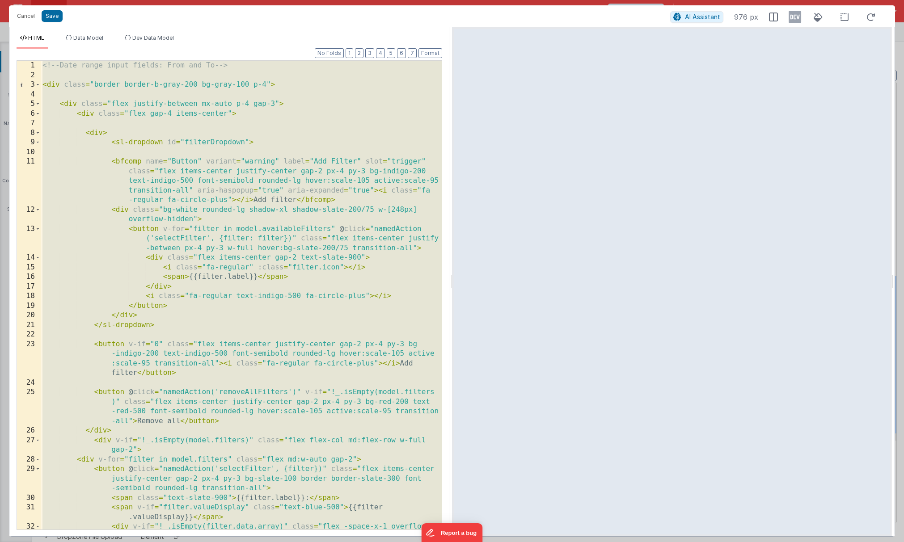
click at [252, 95] on div "<!-- Date range input fields: From and To --> < div class = "border border-b-gr…" at bounding box center [241, 310] width 401 height 498
click at [303, 92] on div "<!-- Date range input fields: From and To --> < div class = "border border-b-gr…" at bounding box center [241, 310] width 401 height 498
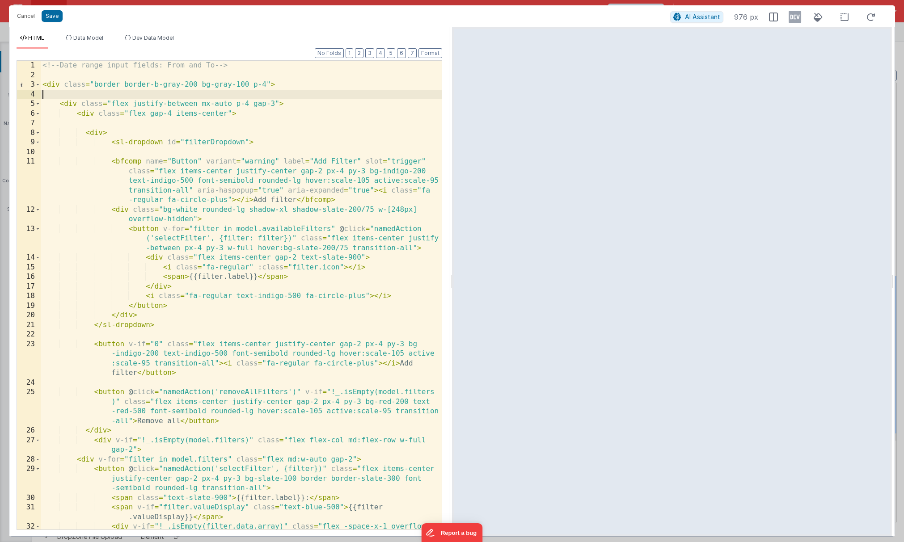
click at [292, 108] on div "<!-- Date range input fields: From and To --> < div class = "border border-b-gr…" at bounding box center [241, 310] width 401 height 498
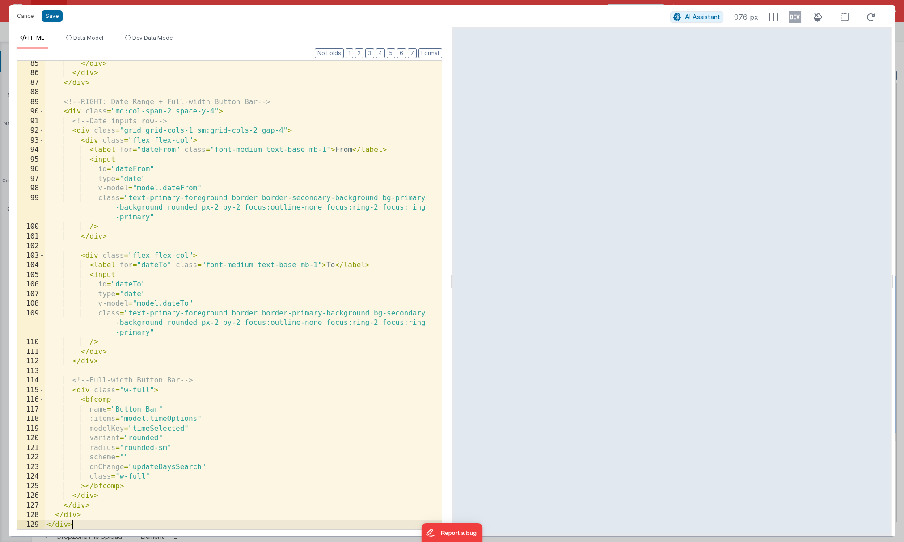
scroll to position [877, 0]
click at [54, 17] on button "Save" at bounding box center [52, 16] width 21 height 12
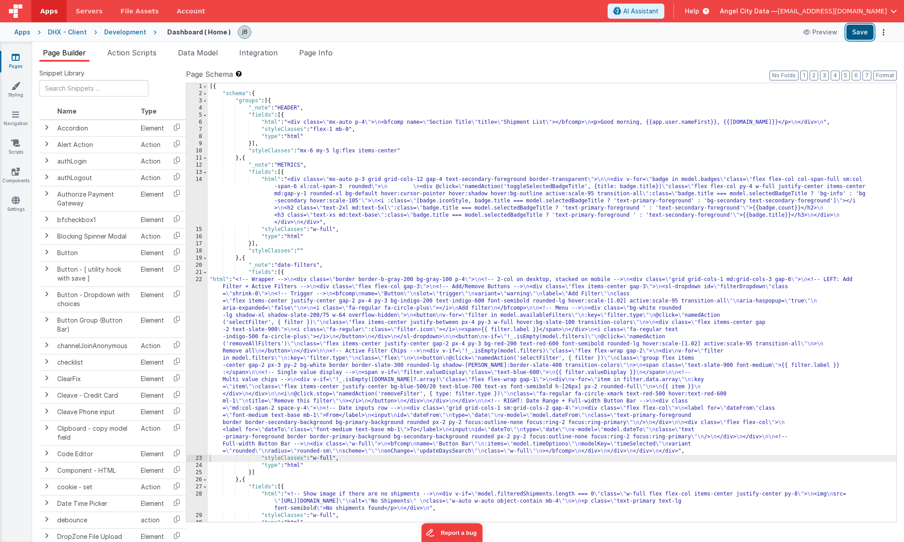
click at [705, 34] on button "Save" at bounding box center [860, 32] width 27 height 15
click at [246, 173] on div "[{ "schema" : { "groups" : [{ "_note" : "HEADER" , "fields" : [{ "html" : "<div…" at bounding box center [552, 309] width 689 height 453
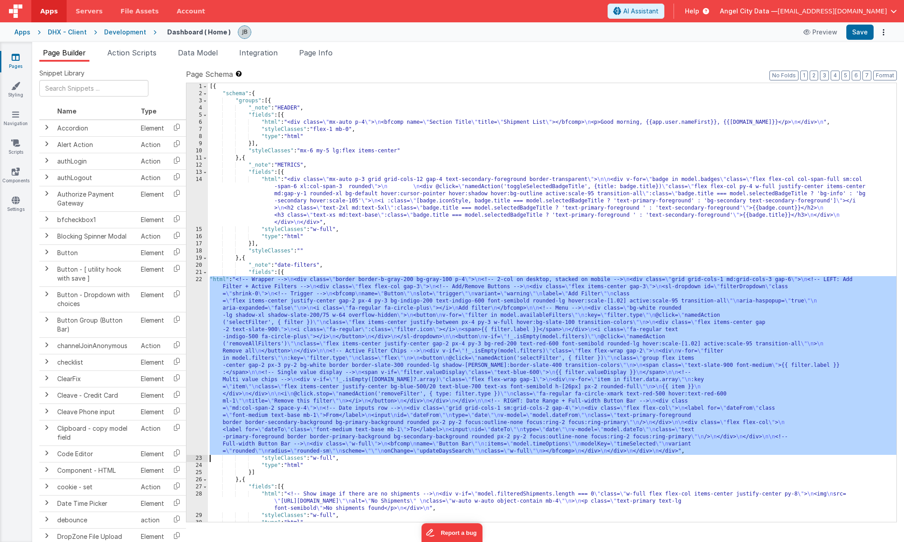
click at [200, 302] on div "22" at bounding box center [196, 365] width 21 height 179
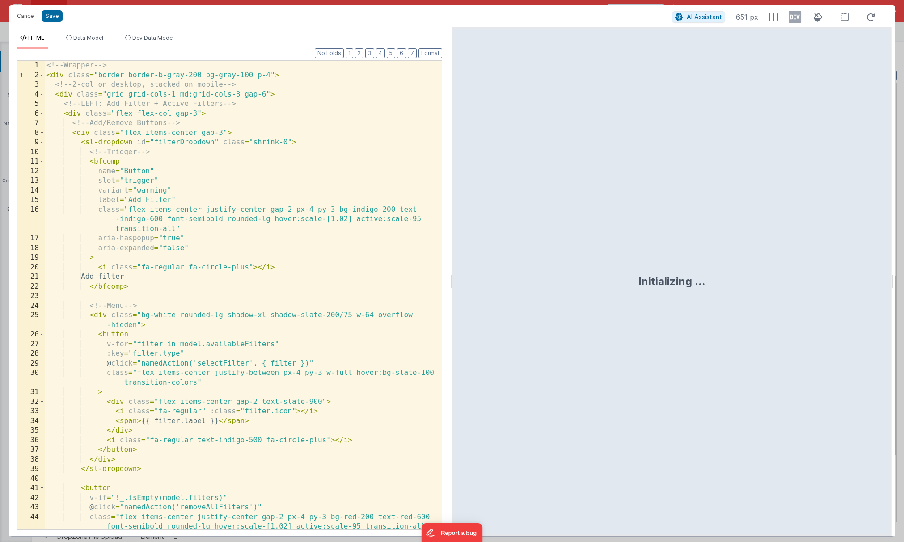
click at [207, 267] on div "<!-- Wrapper --> < div class = "border border-b-gray-200 bg-gray-100 p-4" > <!-…" at bounding box center [243, 305] width 397 height 488
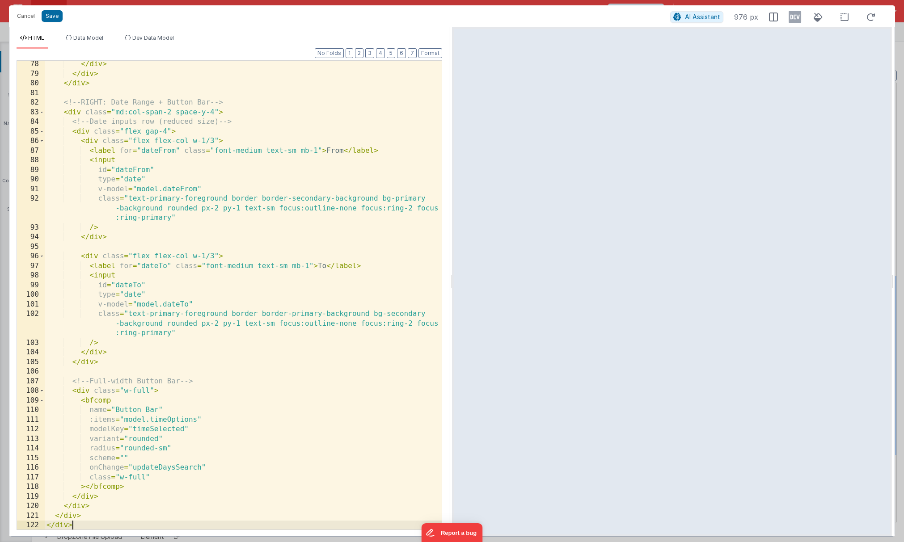
scroll to position [809, 0]
click at [209, 22] on div "Cancel Save" at bounding box center [342, 16] width 658 height 13
click at [53, 12] on button "Save" at bounding box center [52, 16] width 21 height 12
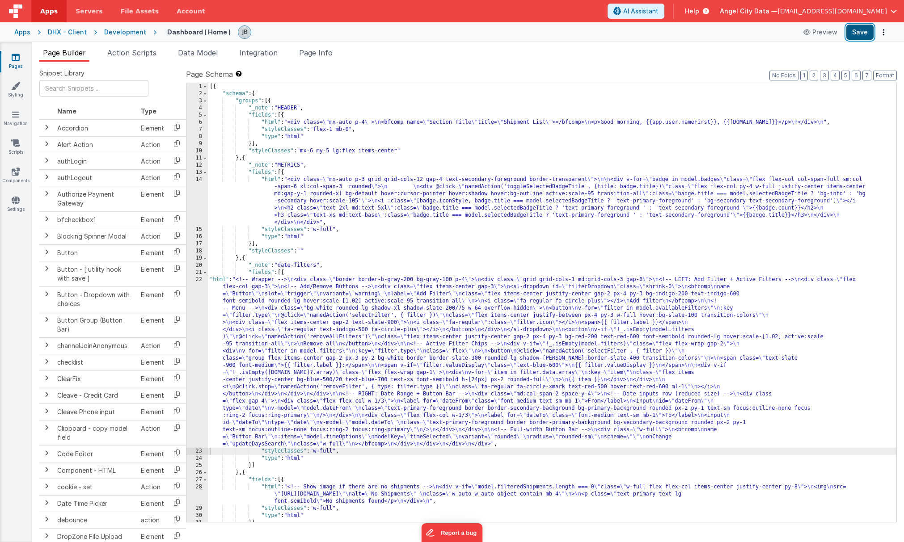
click at [705, 32] on button "Save" at bounding box center [860, 32] width 27 height 15
click at [197, 314] on div "22" at bounding box center [196, 362] width 21 height 172
click at [198, 314] on div "22" at bounding box center [196, 362] width 21 height 172
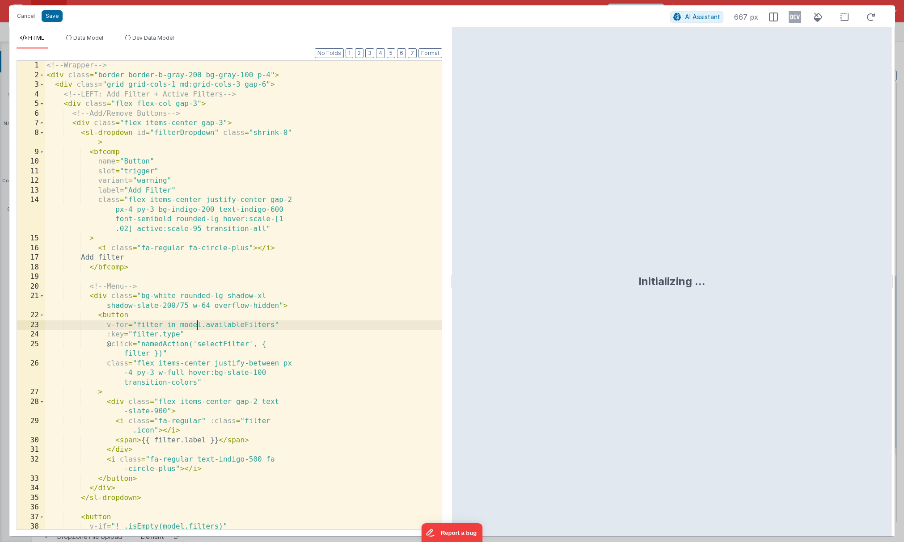
click at [230, 284] on div "<!-- Wrapper --> < div class = "border border-b-gray-200 bg-gray-100 p-4" > < d…" at bounding box center [243, 305] width 397 height 488
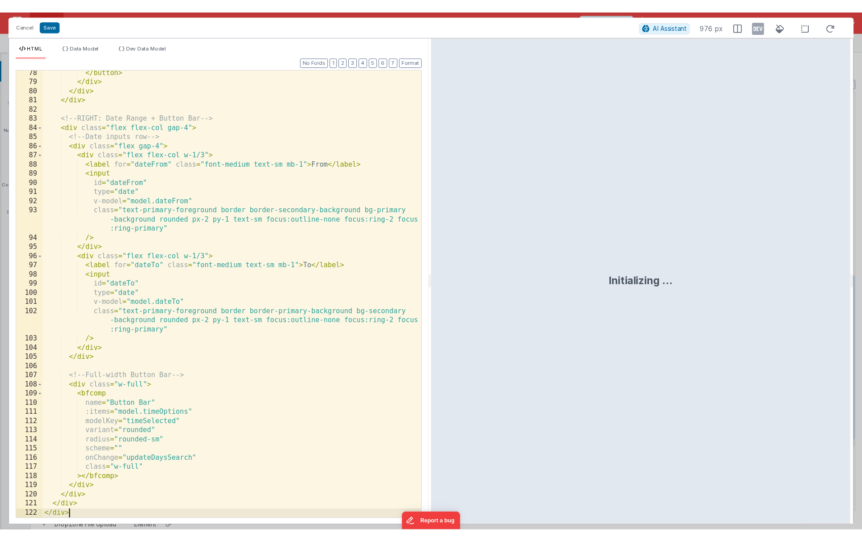
scroll to position [809, 0]
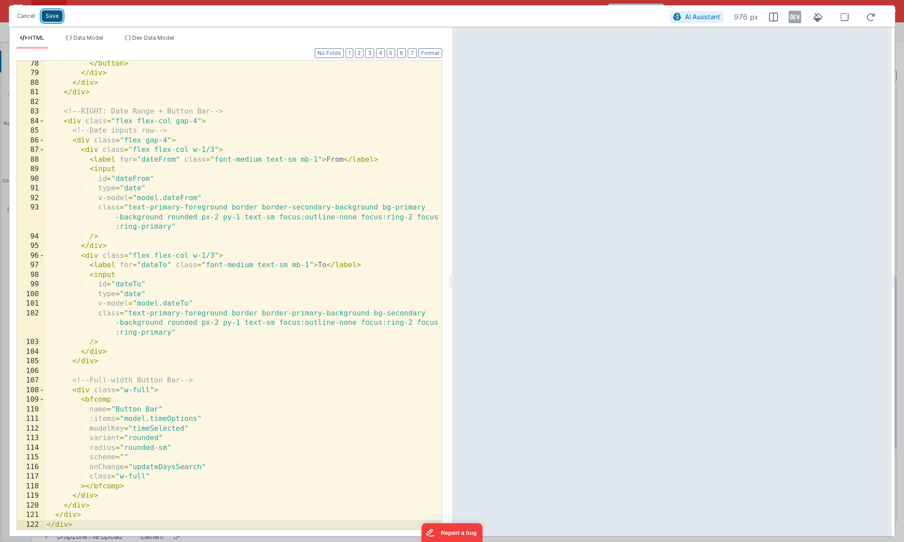
click at [54, 14] on button "Save" at bounding box center [52, 16] width 21 height 12
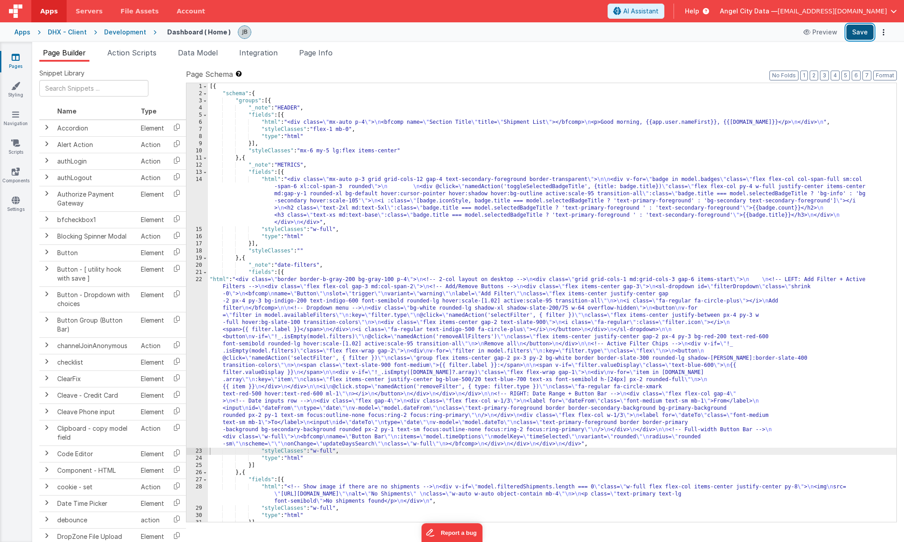
click at [705, 28] on button "Save" at bounding box center [860, 32] width 27 height 15
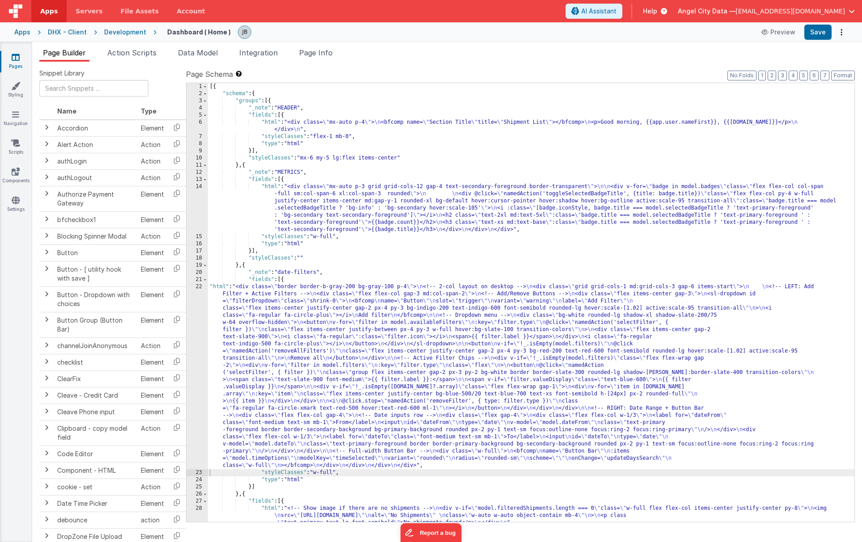
click at [198, 314] on div "22" at bounding box center [196, 377] width 21 height 186
click at [199, 313] on div "22" at bounding box center [196, 377] width 21 height 186
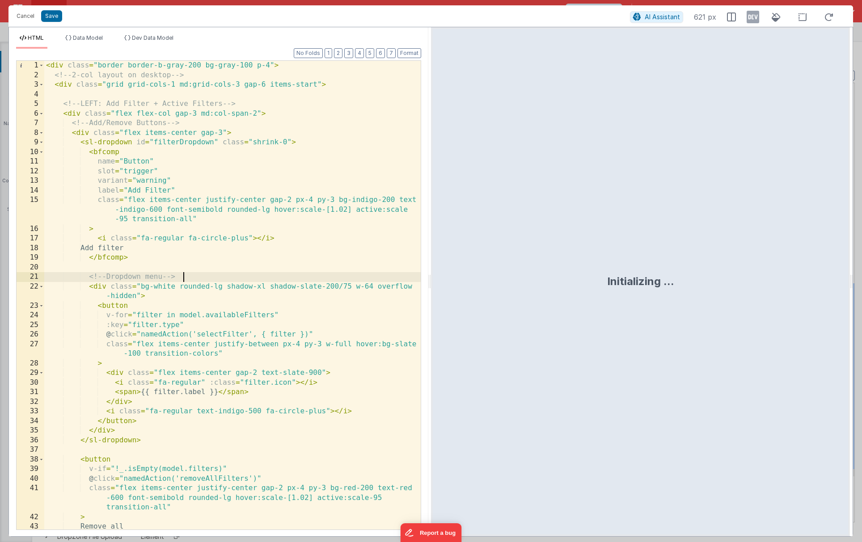
click at [217, 279] on div "< div class = "border border-b-gray-200 bg-gray-100 p-4" > <!-- 2-col layout on…" at bounding box center [232, 305] width 377 height 488
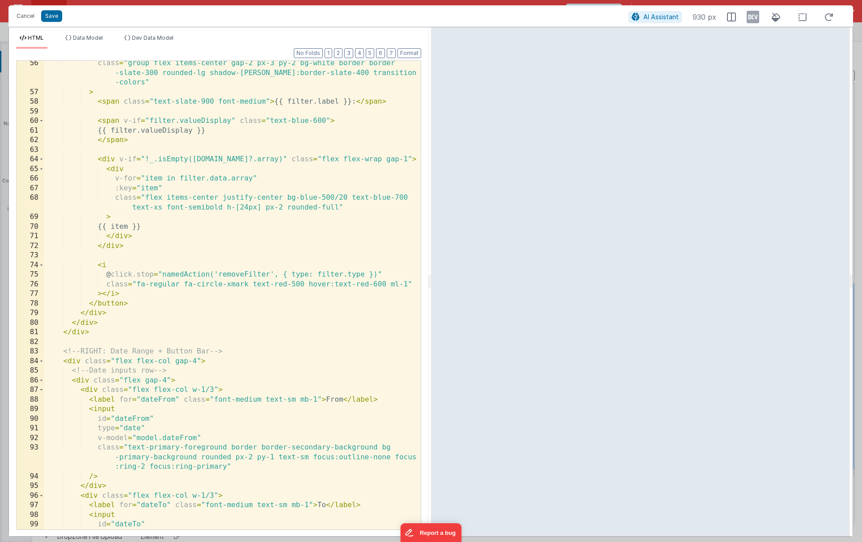
scroll to position [589, 0]
drag, startPoint x: 214, startPoint y: 390, endPoint x: 200, endPoint y: 390, distance: 13.9
click at [200, 390] on div "class = "group flex items-center gap-2 px-3 py-2 bg-white border border -slate-…" at bounding box center [232, 313] width 377 height 508
drag, startPoint x: 212, startPoint y: 493, endPoint x: 194, endPoint y: 494, distance: 18.4
click at [194, 494] on div "class = "group flex items-center gap-2 px-3 py-2 bg-white border border -slate-…" at bounding box center [232, 313] width 377 height 508
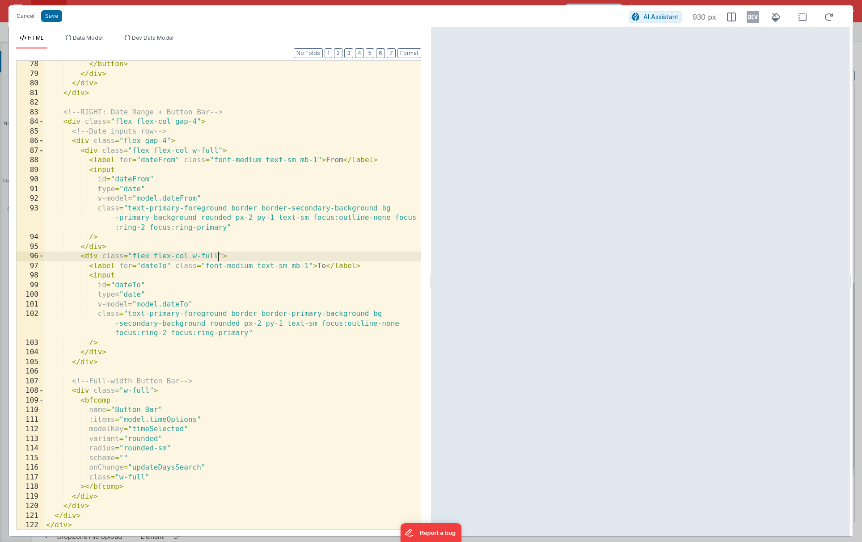
scroll to position [828, 0]
click at [51, 19] on button "Save" at bounding box center [51, 16] width 21 height 12
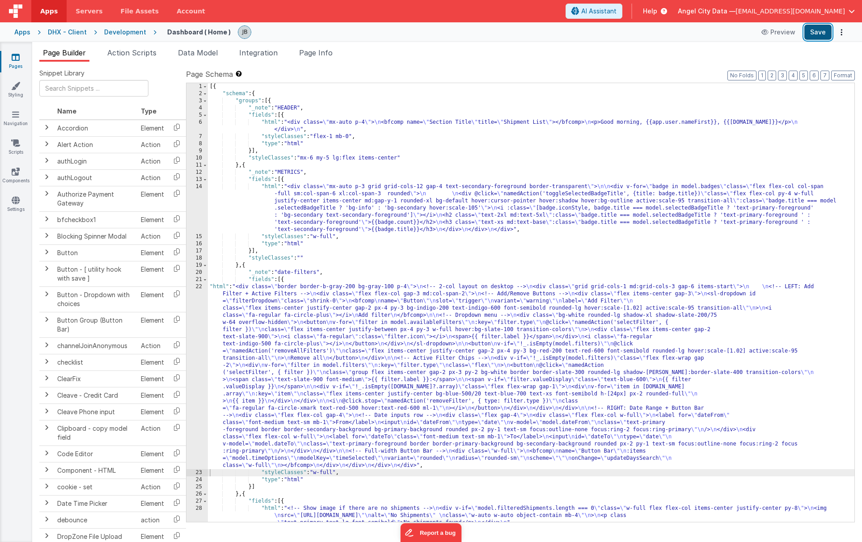
click at [705, 32] on button "Save" at bounding box center [818, 32] width 27 height 15
click at [200, 316] on div "22" at bounding box center [196, 377] width 21 height 186
click at [202, 313] on div "22" at bounding box center [196, 377] width 21 height 186
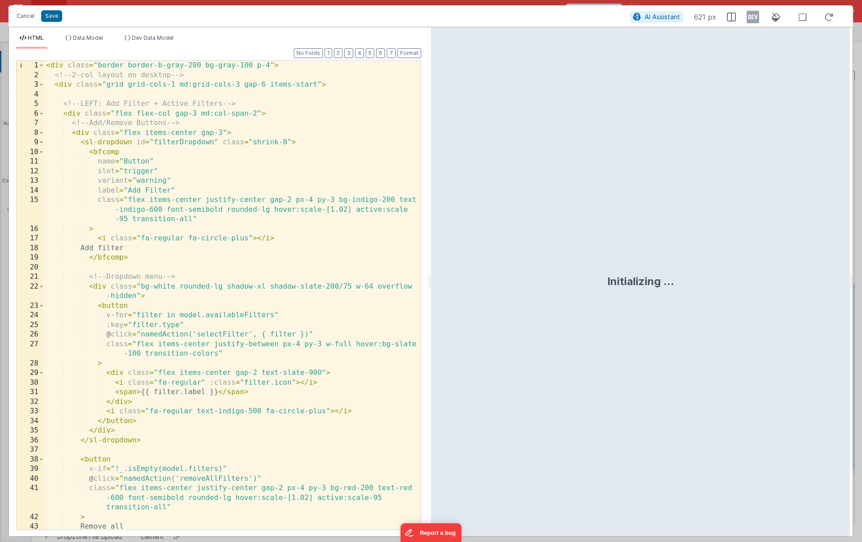
click at [186, 325] on div "< div class = "border border-b-gray-200 bg-gray-100 p-4" > <!-- 2-col layout on…" at bounding box center [232, 305] width 377 height 488
type input "f"
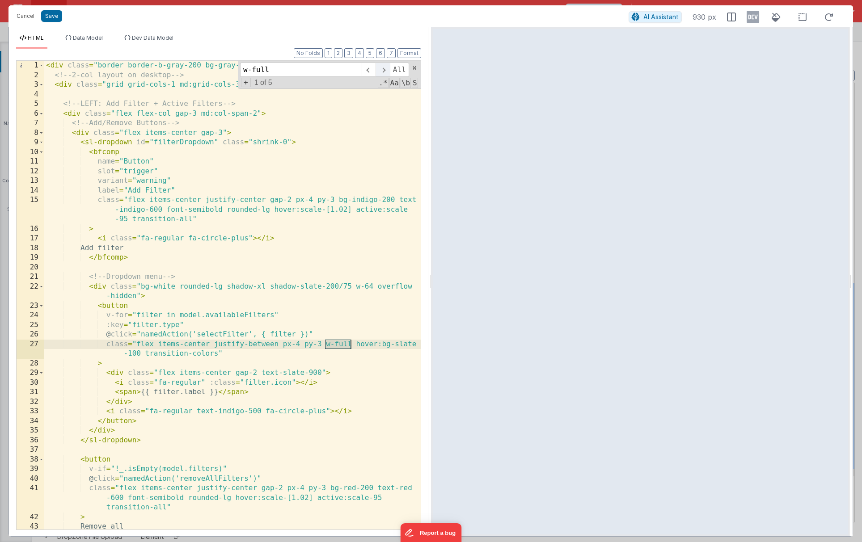
type input "w-full"
click at [384, 72] on span at bounding box center [383, 70] width 14 height 14
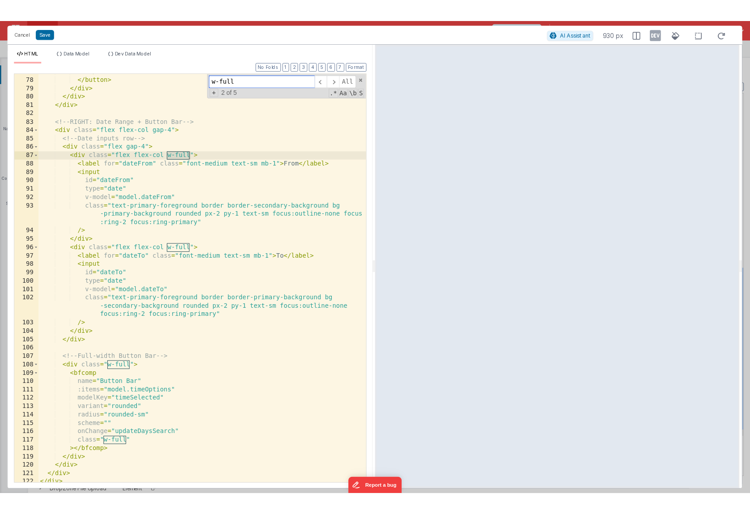
scroll to position [829, 0]
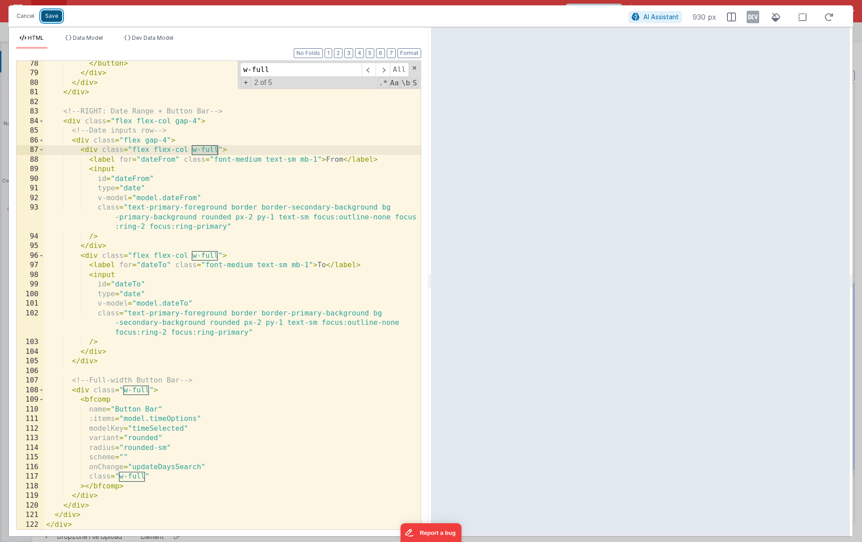
click at [52, 15] on button "Save" at bounding box center [51, 16] width 21 height 12
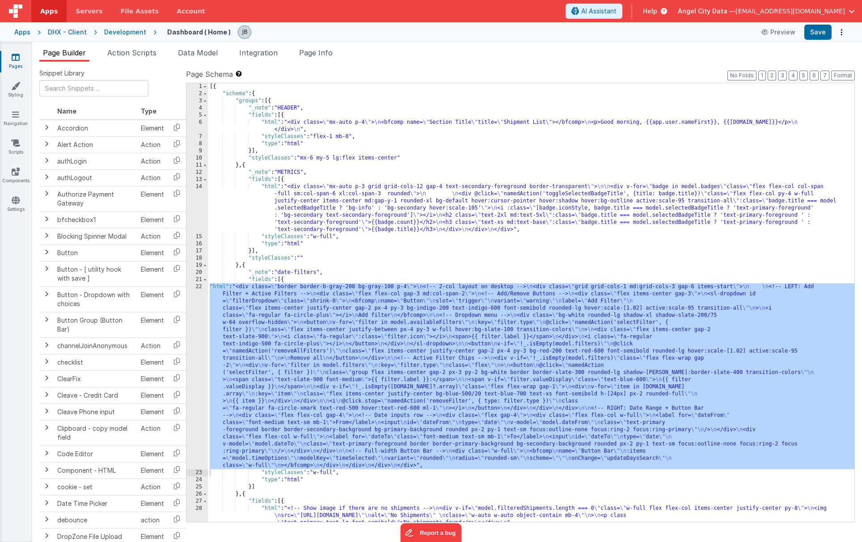
click at [128, 31] on div "Development" at bounding box center [125, 32] width 42 height 9
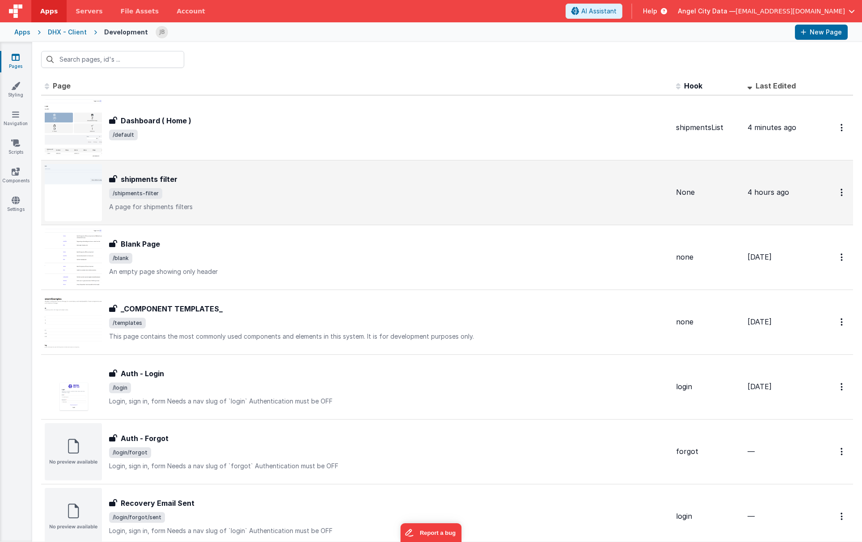
click at [162, 177] on h3 "shipments filter" at bounding box center [149, 179] width 57 height 11
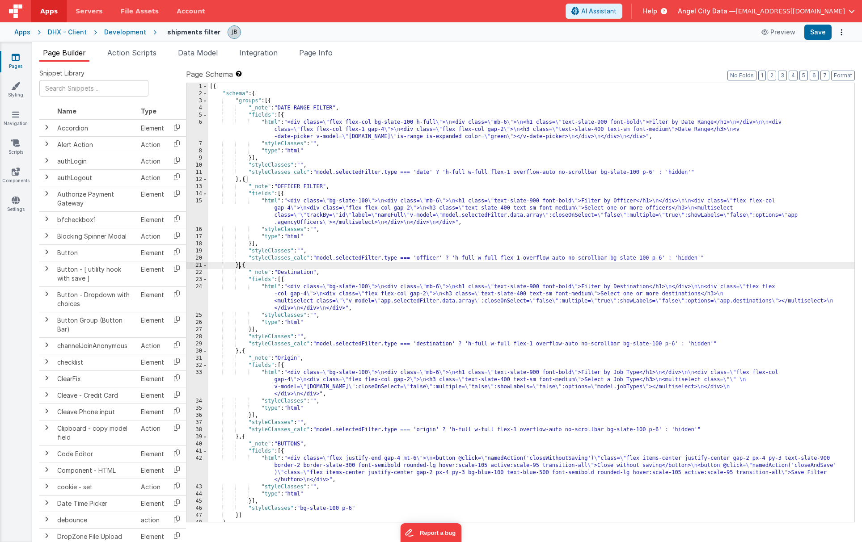
click at [240, 267] on div "[{ "schema" : { "groups" : [{ "_note" : "DATE RANGE FILTER" , "fields" : [{ "ht…" at bounding box center [531, 309] width 647 height 453
click at [202, 382] on div "33" at bounding box center [196, 383] width 21 height 29
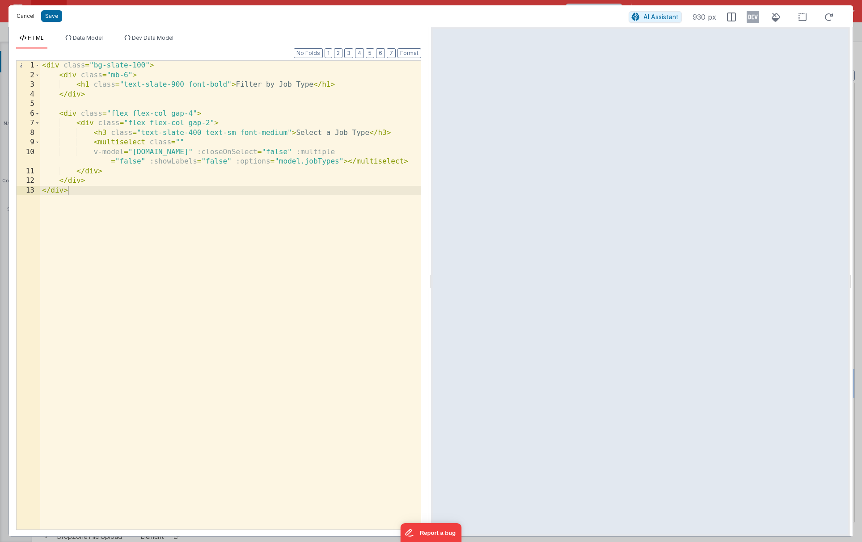
click at [28, 13] on button "Cancel" at bounding box center [25, 16] width 27 height 13
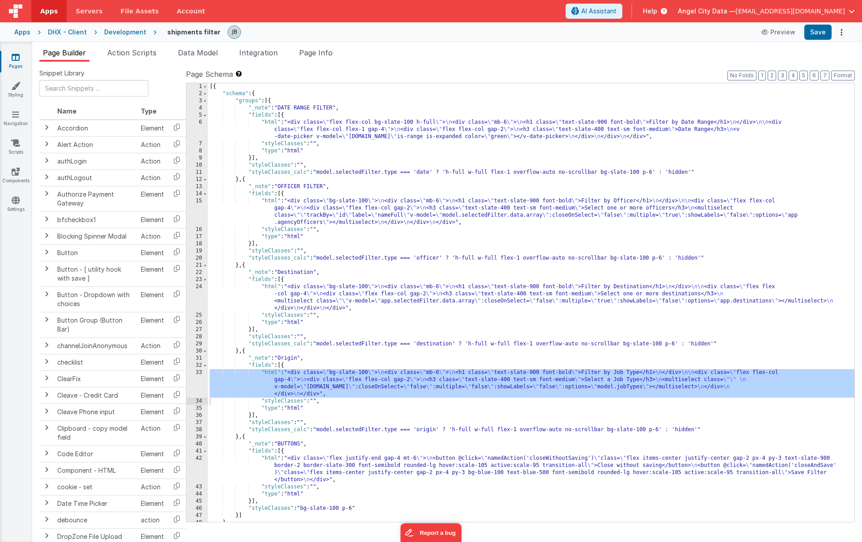
click at [288, 282] on div "[{ "schema" : { "groups" : [{ "_note" : "DATE RANGE FILTER" , "fields" : [{ "ht…" at bounding box center [531, 309] width 647 height 453
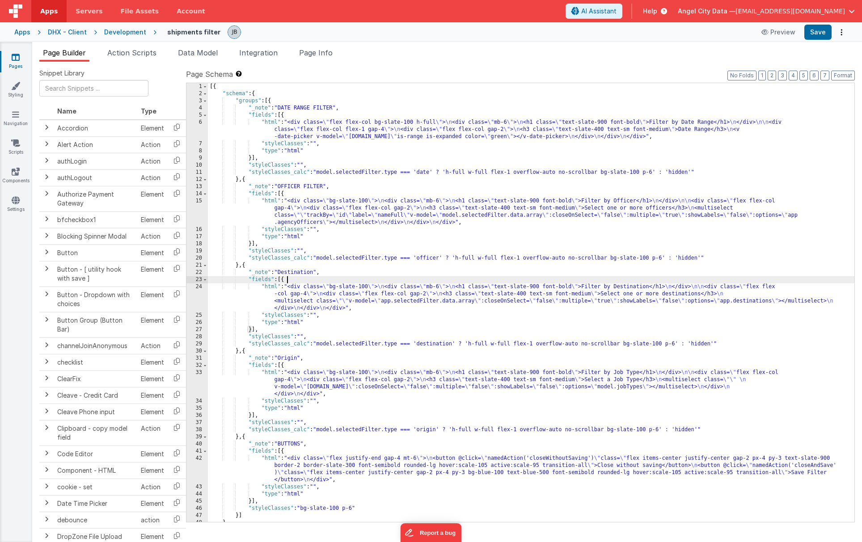
click at [204, 297] on div "24" at bounding box center [196, 298] width 21 height 29
click at [202, 296] on div "24" at bounding box center [196, 298] width 21 height 29
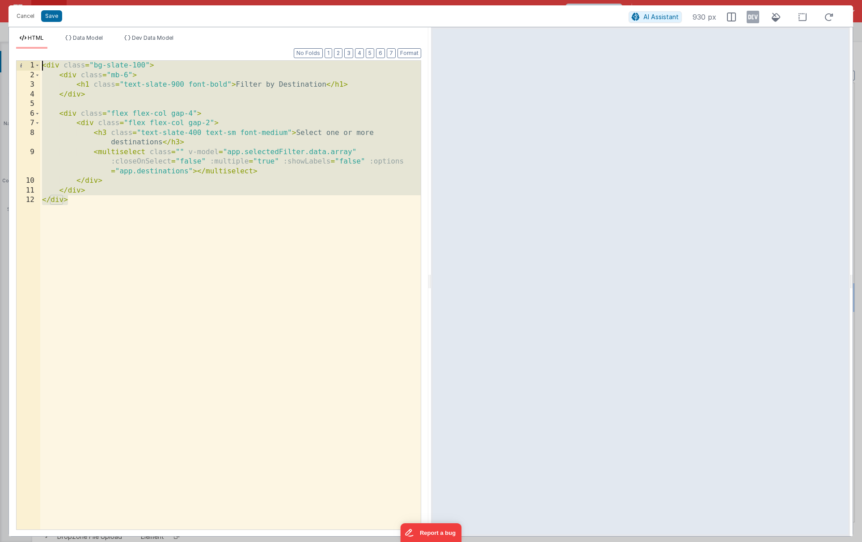
drag, startPoint x: 227, startPoint y: 259, endPoint x: 23, endPoint y: 68, distance: 279.4
click at [23, 68] on div "1 2 3 4 5 6 7 8 9 10 11 12 < div class = "bg-slate-100" > < div class = "mb-6" …" at bounding box center [218, 295] width 405 height 470
click at [25, 13] on button "Cancel" at bounding box center [25, 16] width 27 height 13
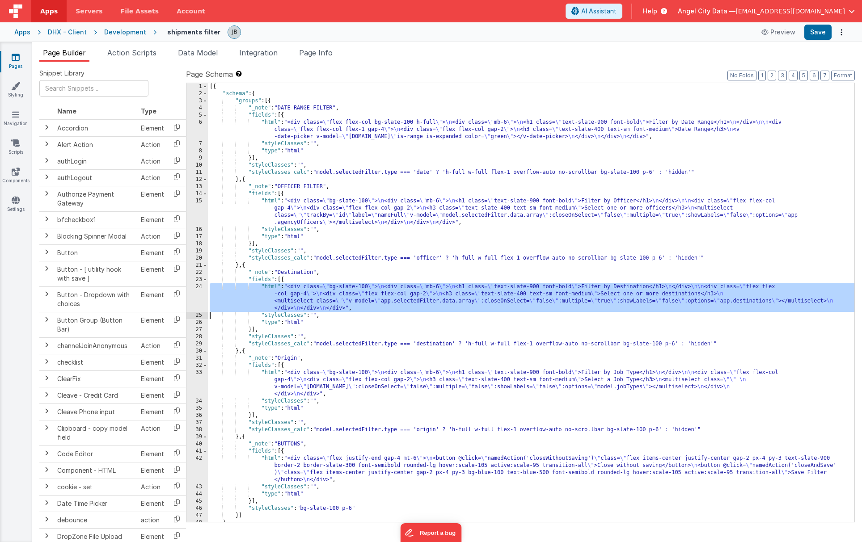
click at [205, 374] on div "33" at bounding box center [196, 383] width 21 height 29
click at [202, 381] on div "33" at bounding box center [196, 383] width 21 height 29
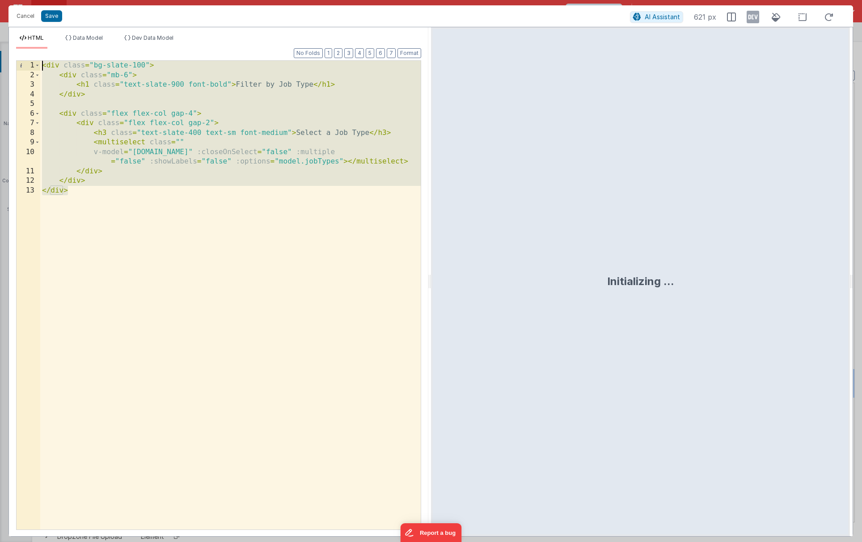
drag, startPoint x: 202, startPoint y: 302, endPoint x: 14, endPoint y: 31, distance: 329.9
click at [14, 31] on div "HTML Data Model Dev Data Model Format 7 6 5 4 3 2 1 No Folds 1 2 3 4 5 6 7 8 9 …" at bounding box center [218, 281] width 419 height 509
paste textarea
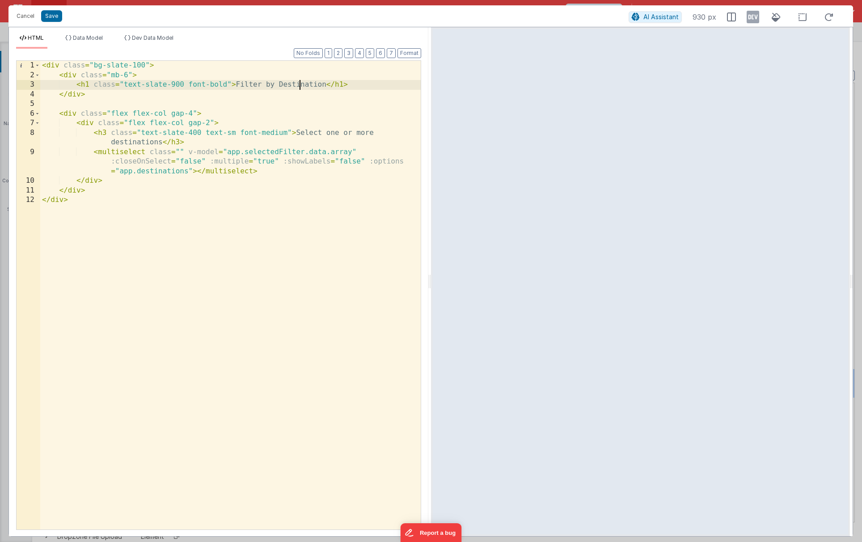
click at [300, 86] on div "< div class = "bg-slate-100" > < div class = "mb-6" > < h1 class = "text-slate-…" at bounding box center [230, 305] width 381 height 488
click at [124, 144] on div "< div class = "bg-slate-100" > < div class = "mb-6" > < h1 class = "text-slate-…" at bounding box center [230, 305] width 381 height 488
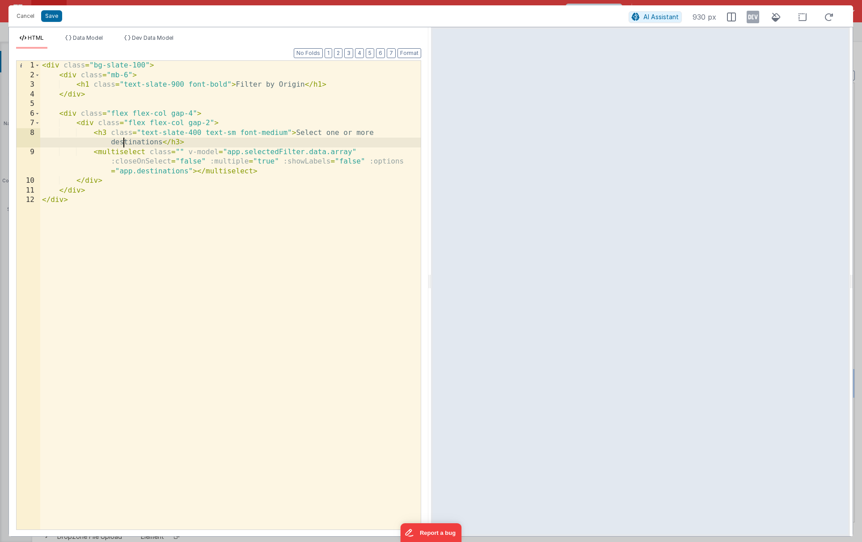
click at [124, 144] on div "< div class = "bg-slate-100" > < div class = "mb-6" > < h1 class = "text-slate-…" at bounding box center [230, 305] width 381 height 488
click at [169, 173] on div "< div class = "bg-slate-100" > < div class = "mb-6" > < h1 class = "text-slate-…" at bounding box center [230, 305] width 381 height 488
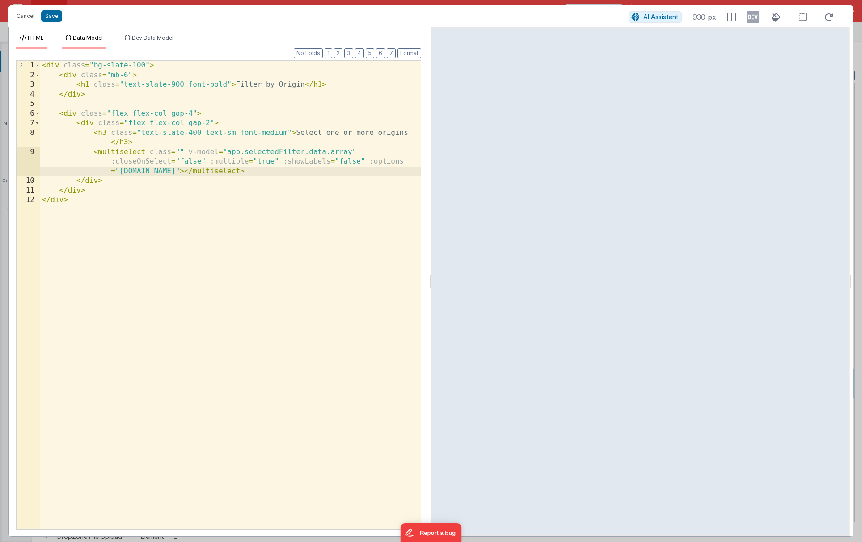
click at [81, 40] on span "Data Model" at bounding box center [88, 37] width 30 height 7
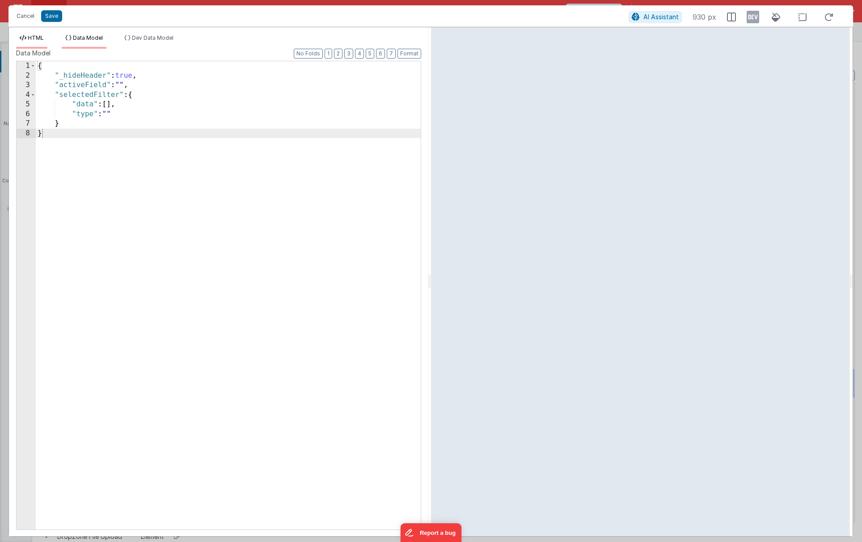
click at [45, 41] on li "HTML" at bounding box center [31, 41] width 31 height 14
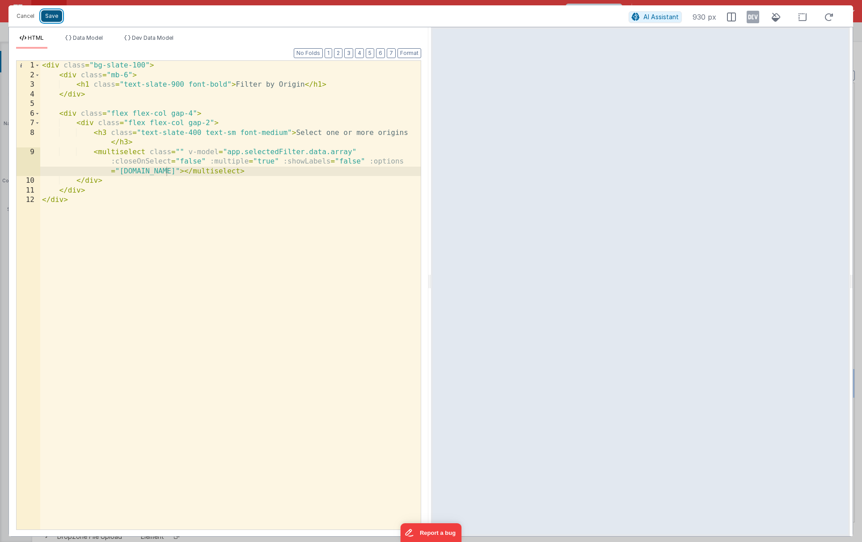
click at [47, 17] on button "Save" at bounding box center [51, 16] width 21 height 12
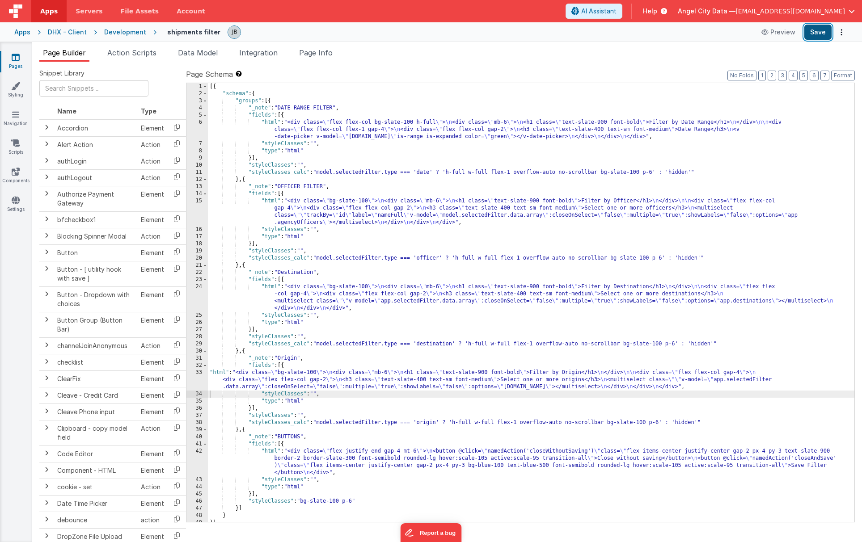
click at [705, 28] on button "Save" at bounding box center [818, 32] width 27 height 15
click at [705, 31] on button "Save" at bounding box center [818, 32] width 27 height 15
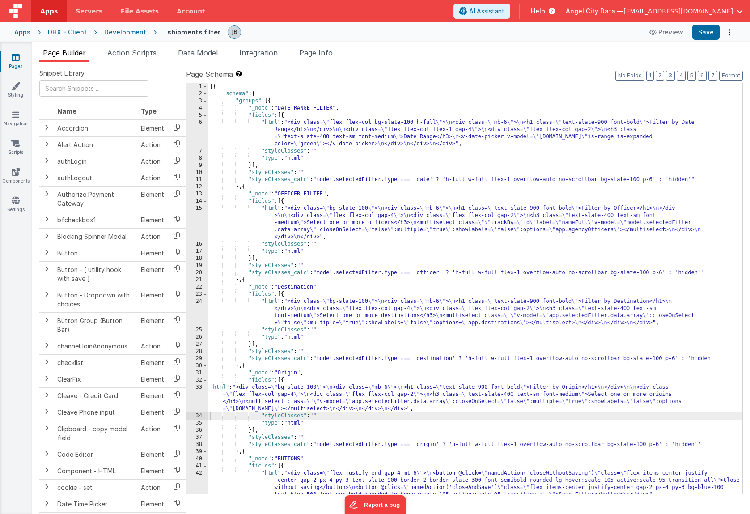
click at [128, 33] on div "Development" at bounding box center [125, 32] width 42 height 9
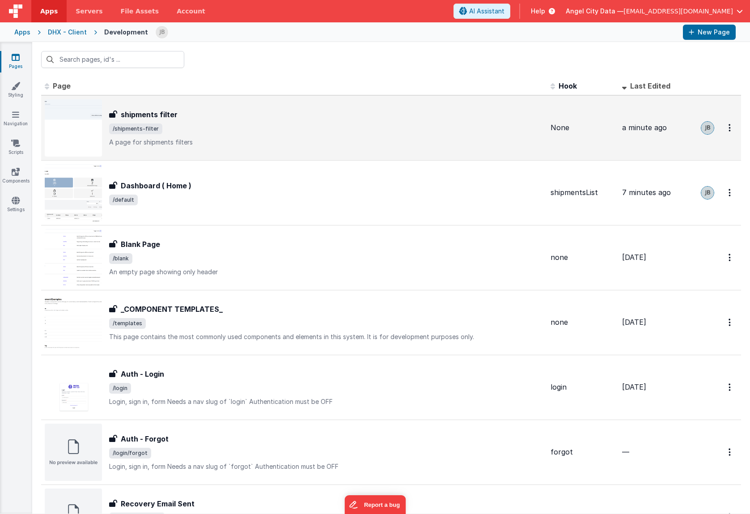
click at [163, 125] on span "/shipments-filter" at bounding box center [326, 128] width 434 height 11
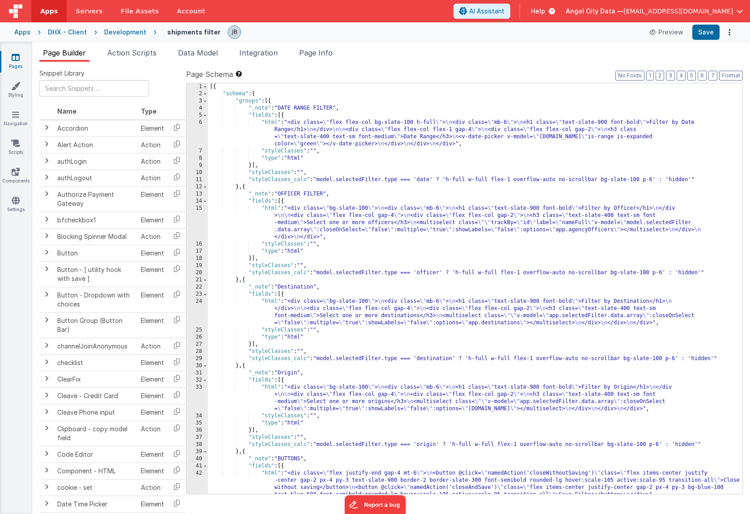
click at [117, 32] on div "Development" at bounding box center [125, 32] width 42 height 9
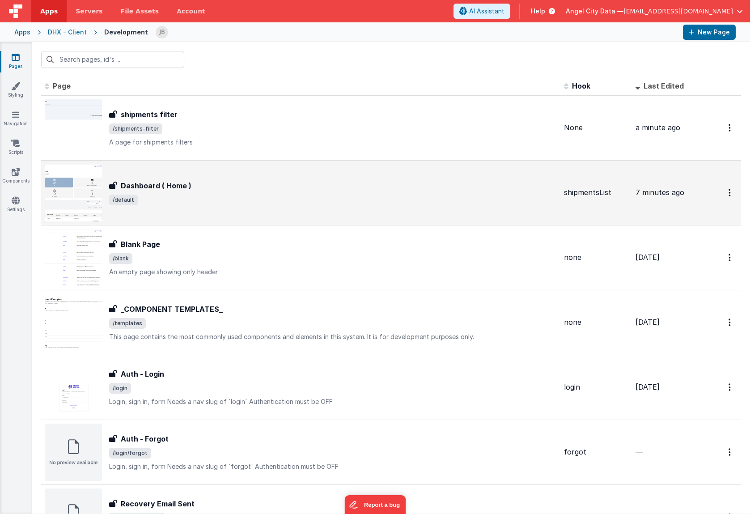
click at [164, 189] on h3 "Dashboard ( Home )" at bounding box center [156, 185] width 71 height 11
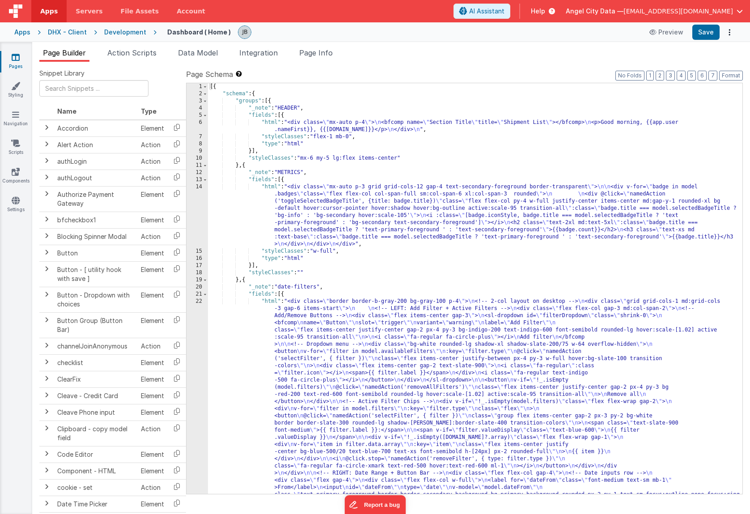
click at [201, 120] on div "6" at bounding box center [196, 126] width 21 height 14
click at [196, 122] on div "6" at bounding box center [196, 126] width 21 height 14
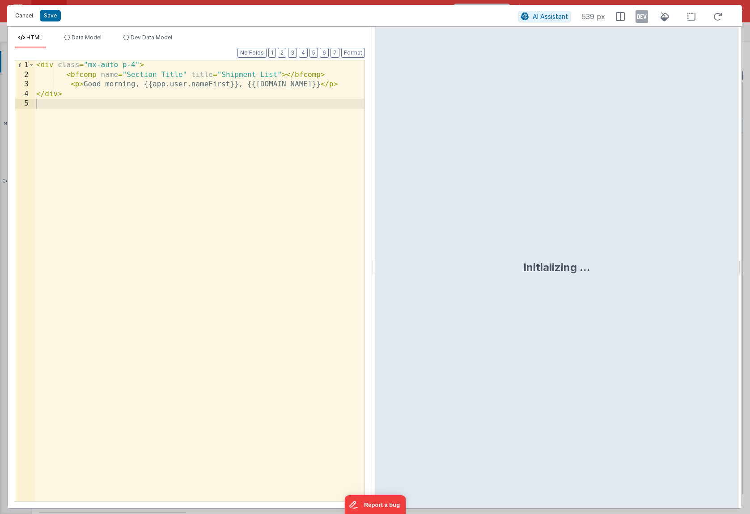
click at [23, 15] on button "Cancel" at bounding box center [24, 15] width 27 height 13
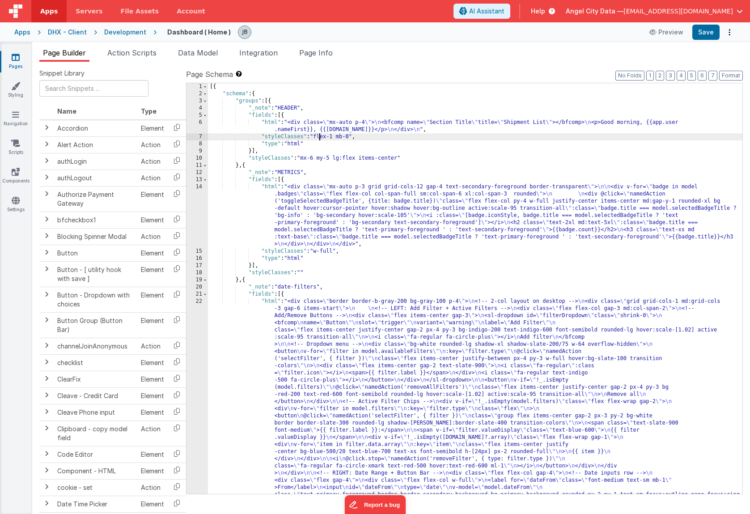
click at [321, 137] on div "[{ "schema" : { "groups" : [{ "_note" : "HEADER" , "fields" : [{ "html" : "<div…" at bounding box center [475, 417] width 534 height 668
click at [229, 138] on div "[{ "schema" : { "groups" : [{ "_note" : "HEADER" , "fields" : [{ "html" : "<div…" at bounding box center [475, 417] width 534 height 668
click at [205, 316] on div "22" at bounding box center [196, 423] width 21 height 250
click at [346, 137] on div "[{ "schema" : { "groups" : [{ "_note" : "HEADER" , "fields" : [{ "html" : "<div…" at bounding box center [475, 417] width 534 height 668
click at [277, 121] on div "[{ "schema" : { "groups" : [{ "_note" : "HEADER" , "fields" : [{ "html" : "<div…" at bounding box center [475, 417] width 534 height 668
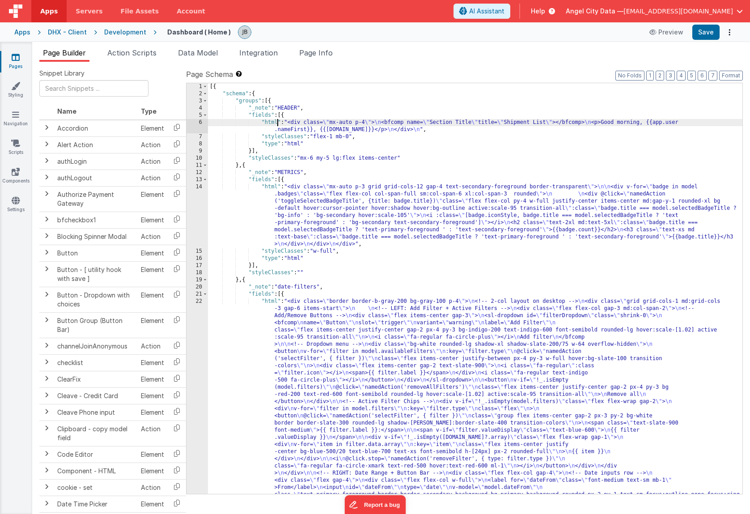
click at [274, 153] on div "[{ "schema" : { "groups" : [{ "_note" : "HEADER" , "fields" : [{ "html" : "<div…" at bounding box center [475, 417] width 534 height 668
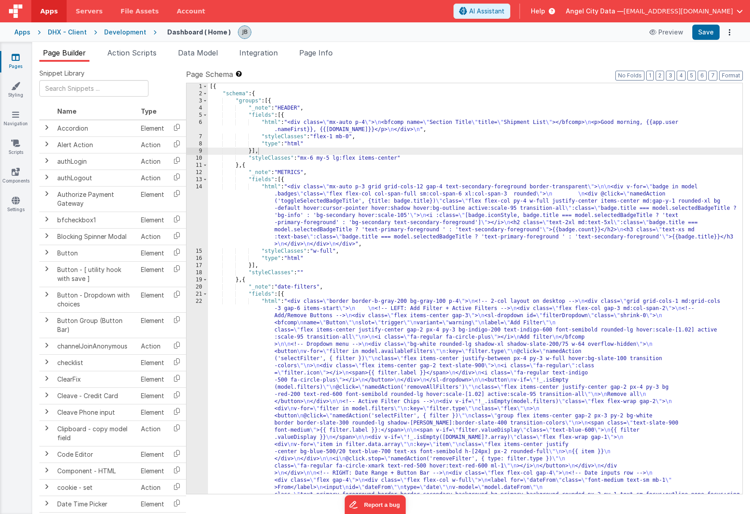
click at [13, 75] on div "Pages Styling Navigation Scripts Components Settings" at bounding box center [16, 278] width 32 height 472
click at [17, 84] on icon at bounding box center [15, 85] width 9 height 9
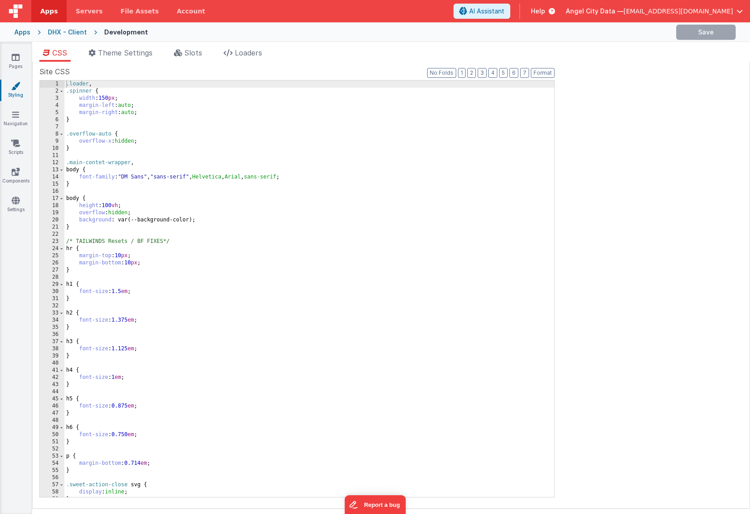
click at [127, 219] on div ".loader , .spinner { width : 150 px ; margin-left : auto ; margin-right : auto …" at bounding box center [309, 296] width 490 height 431
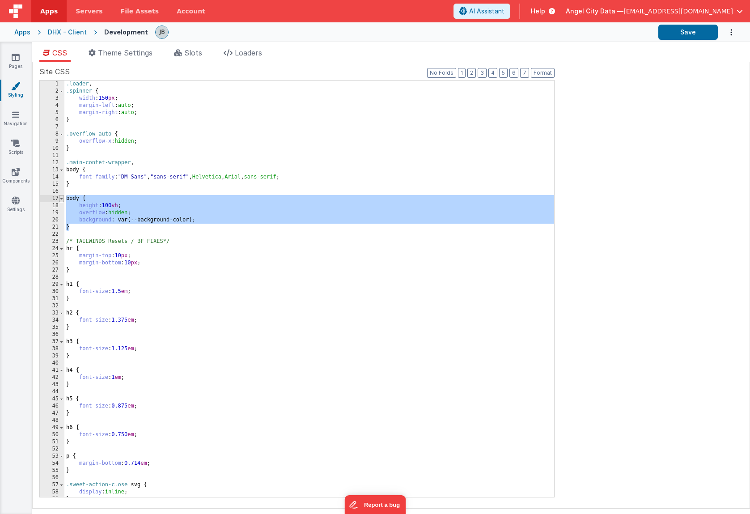
drag, startPoint x: 74, startPoint y: 230, endPoint x: 62, endPoint y: 196, distance: 36.2
click at [62, 196] on div "1 2 3 4 5 6 7 8 9 10 11 12 13 14 15 16 17 18 19 20 21 22 23 24 25 26 27 28 29 3…" at bounding box center [296, 288] width 515 height 417
click at [81, 227] on div ".loader , .spinner { width : 150 px ; margin-left : auto ; margin-right : auto …" at bounding box center [309, 296] width 490 height 431
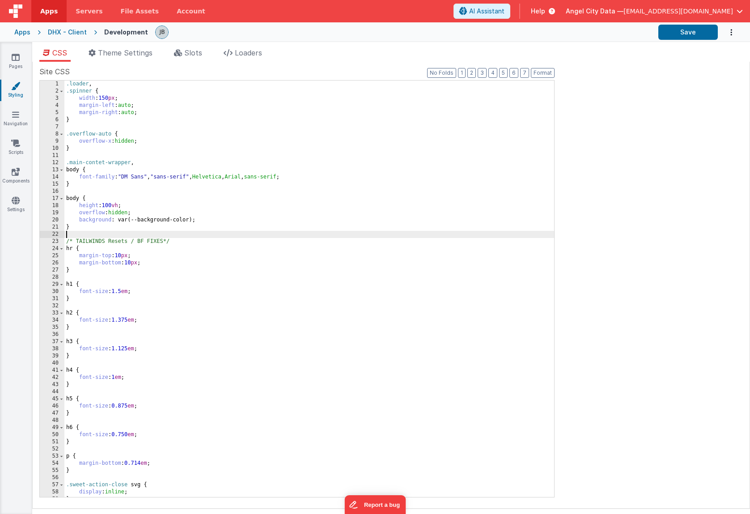
click at [81, 233] on div ".loader , .spinner { width : 150 px ; margin-left : auto ; margin-right : auto …" at bounding box center [309, 296] width 490 height 431
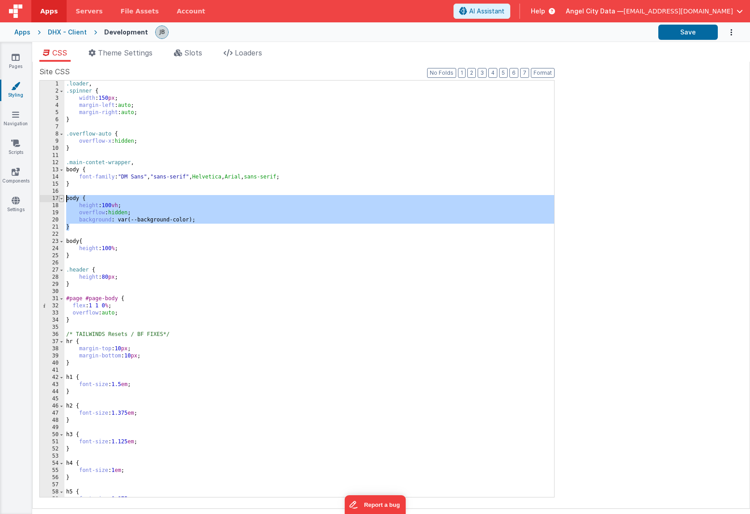
drag, startPoint x: 73, startPoint y: 228, endPoint x: 63, endPoint y: 201, distance: 28.7
click at [63, 201] on div "1 2 3 4 5 6 7 8 9 10 11 12 13 14 15 16 17 18 19 20 21 22 23 24 25 26 27 28 29 3…" at bounding box center [296, 288] width 515 height 417
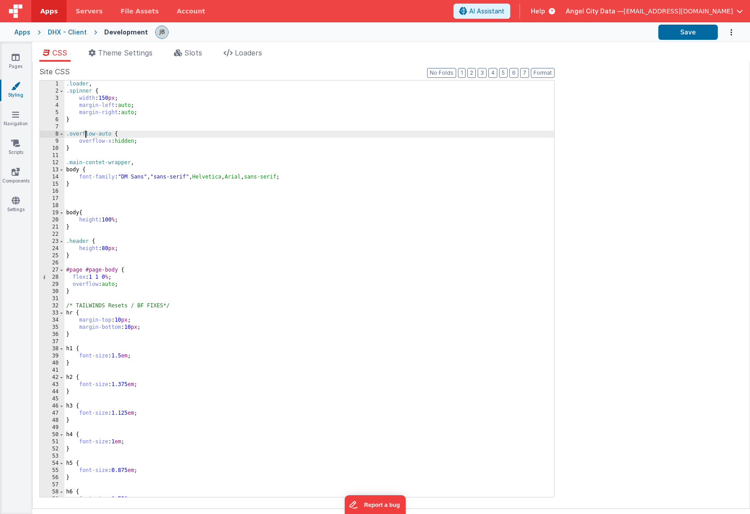
click at [85, 135] on div ".loader , .spinner { width : 150 px ; margin-left : auto ; margin-right : auto …" at bounding box center [309, 296] width 490 height 431
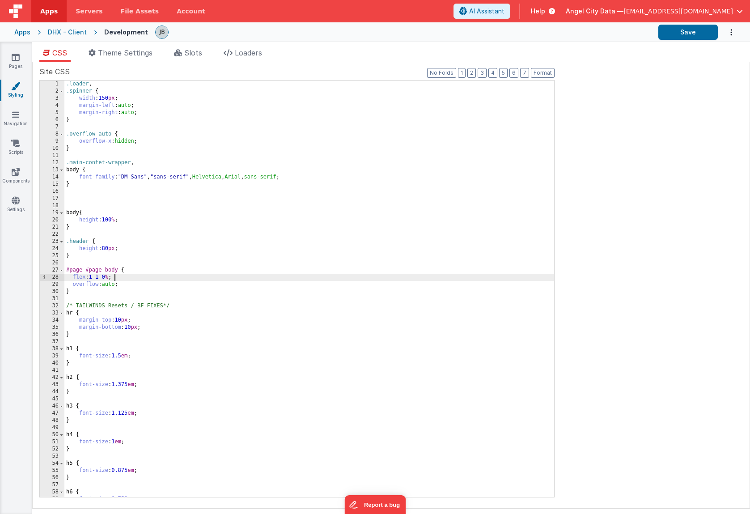
click at [119, 280] on div ".loader , .spinner { width : 150 px ; margin-left : auto ; margin-right : auto …" at bounding box center [309, 296] width 490 height 431
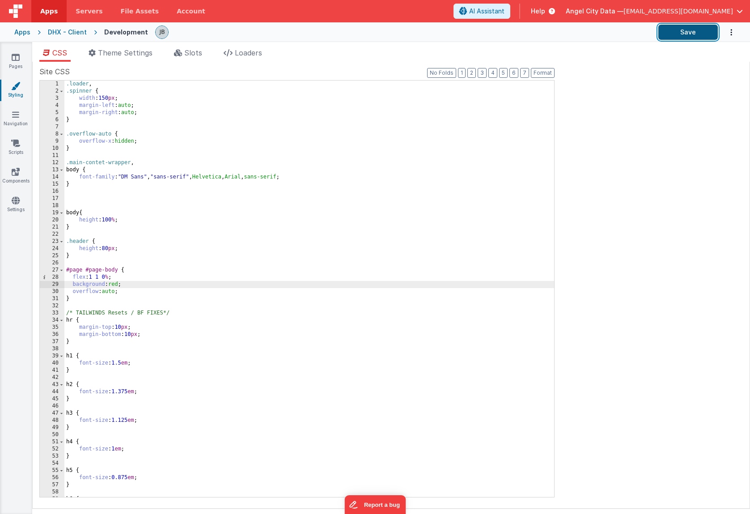
click at [690, 33] on button "Save" at bounding box center [687, 32] width 59 height 15
click at [120, 52] on span "Theme Settings" at bounding box center [125, 52] width 55 height 9
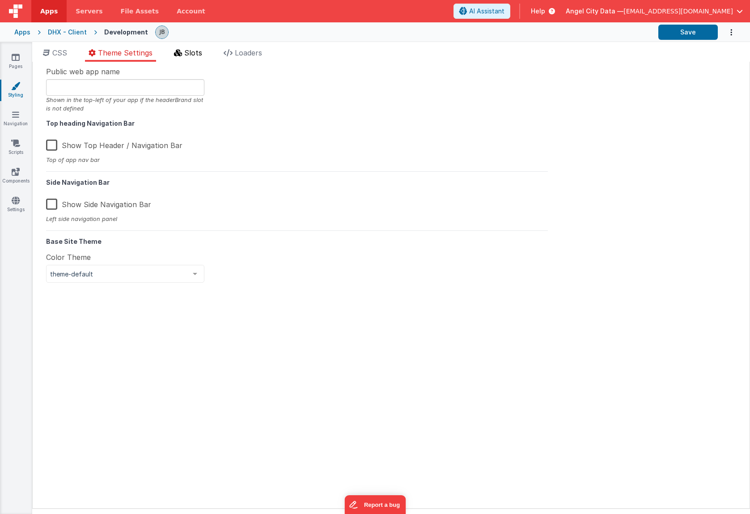
click at [182, 56] on icon at bounding box center [178, 52] width 8 height 7
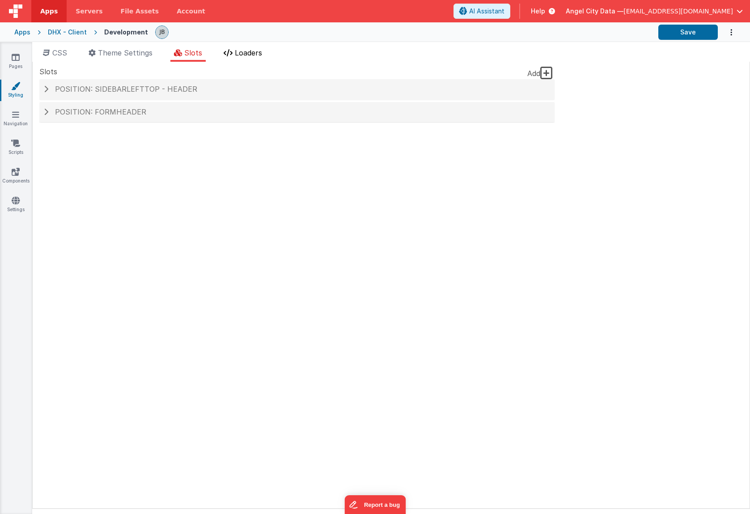
click at [236, 55] on li "Loaders" at bounding box center [243, 54] width 46 height 14
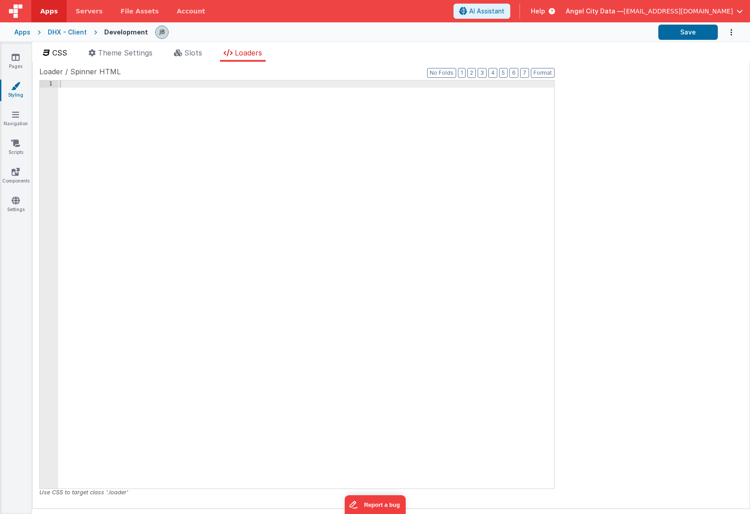
click at [60, 51] on span "CSS" at bounding box center [59, 52] width 15 height 9
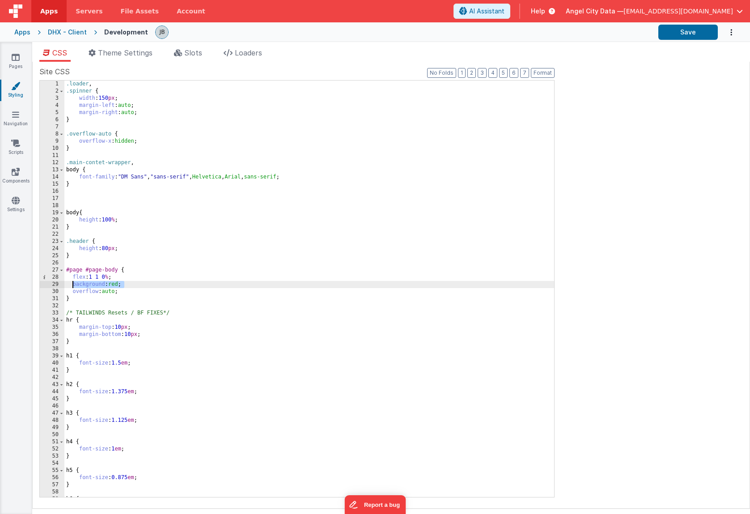
drag, startPoint x: 131, startPoint y: 284, endPoint x: 71, endPoint y: 284, distance: 60.8
click at [71, 284] on div ".loader , .spinner { width : 150 px ; margin-left : auto ; margin-right : auto …" at bounding box center [309, 296] width 490 height 431
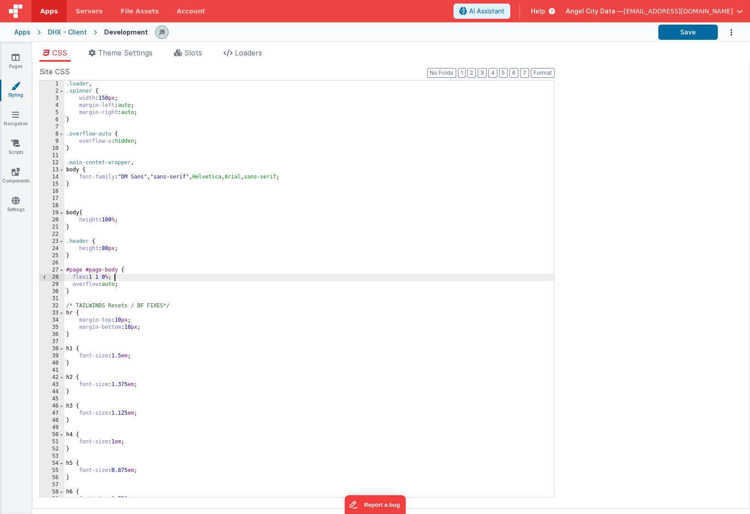
click at [78, 271] on div ".loader , .spinner { width : 150 px ; margin-left : auto ; margin-right : auto …" at bounding box center [309, 296] width 490 height 431
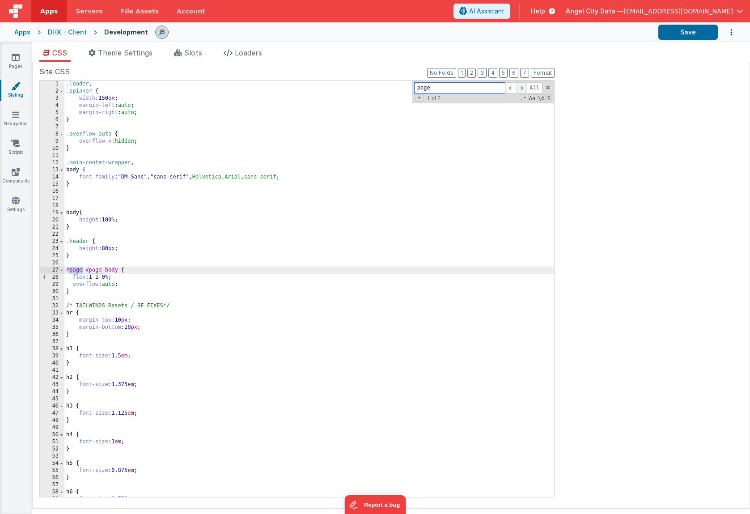
click at [520, 87] on span at bounding box center [521, 87] width 11 height 11
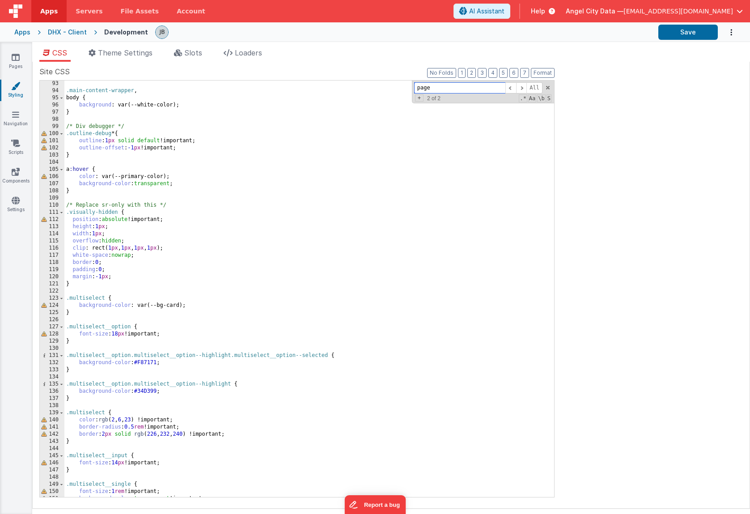
scroll to position [658, 0]
click at [148, 149] on div "} .main-content-wrapper , body { background : var(--white-color); } /* Div debu…" at bounding box center [309, 289] width 490 height 431
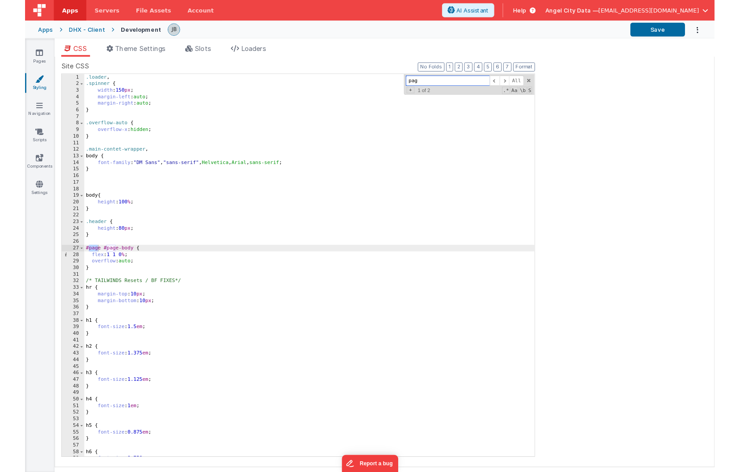
scroll to position [0, 0]
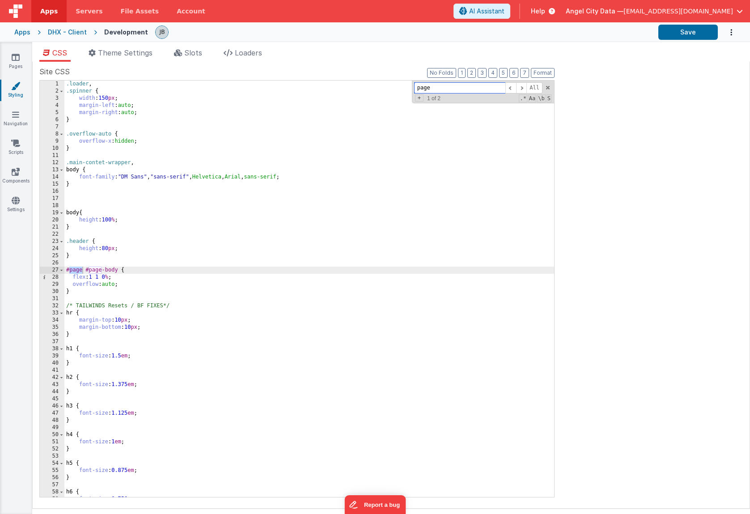
type input "page"
click at [105, 283] on div ".loader , .spinner { width : 150 px ; margin-left : auto ; margin-right : auto …" at bounding box center [309, 296] width 490 height 431
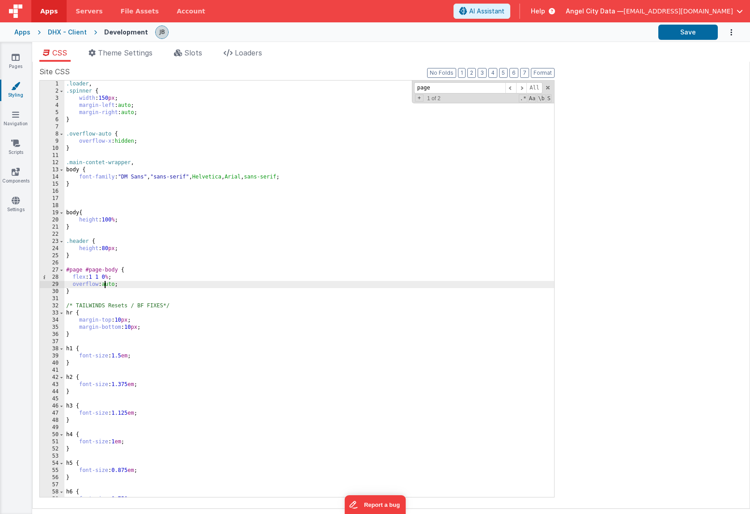
click at [105, 283] on div ".loader , .spinner { width : 150 px ; margin-left : auto ; margin-right : auto …" at bounding box center [309, 296] width 490 height 431
click at [705, 31] on button "Save" at bounding box center [687, 32] width 59 height 15
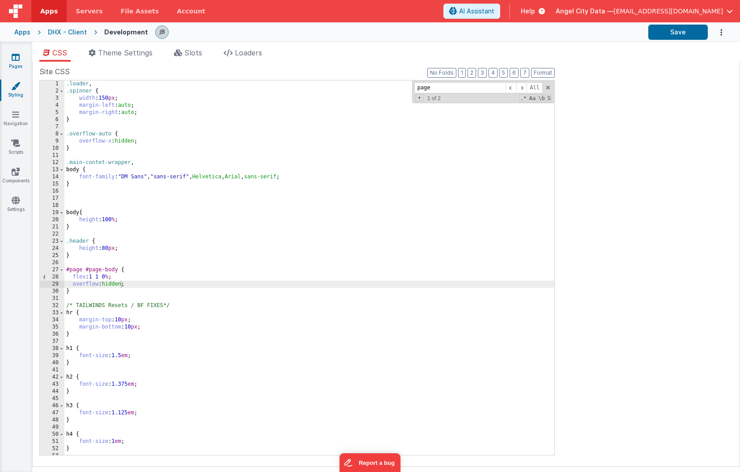
click at [20, 60] on link "Pages" at bounding box center [16, 62] width 32 height 18
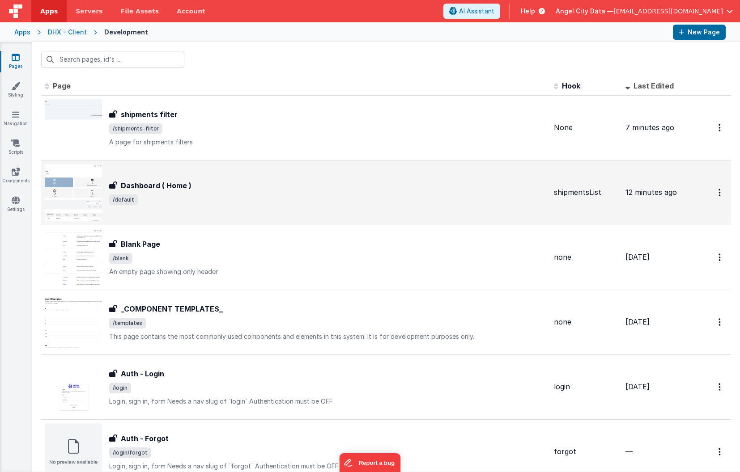
click at [153, 177] on div "Dashboard ( Home ) Dashboard ( Home ) /default" at bounding box center [296, 192] width 502 height 57
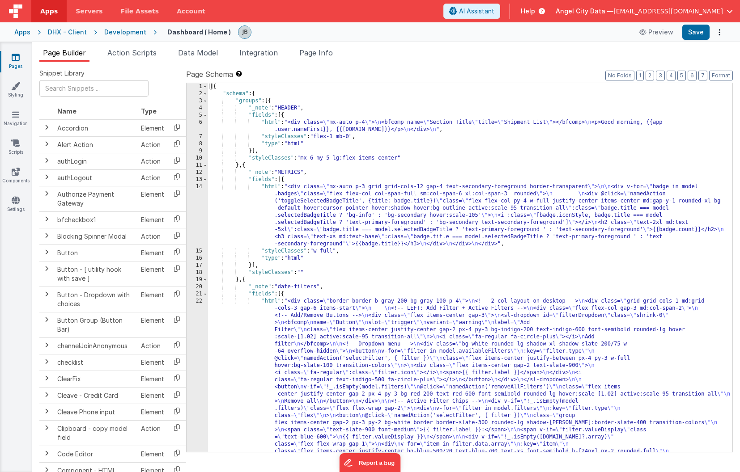
click at [199, 330] on div "22" at bounding box center [196, 427] width 21 height 258
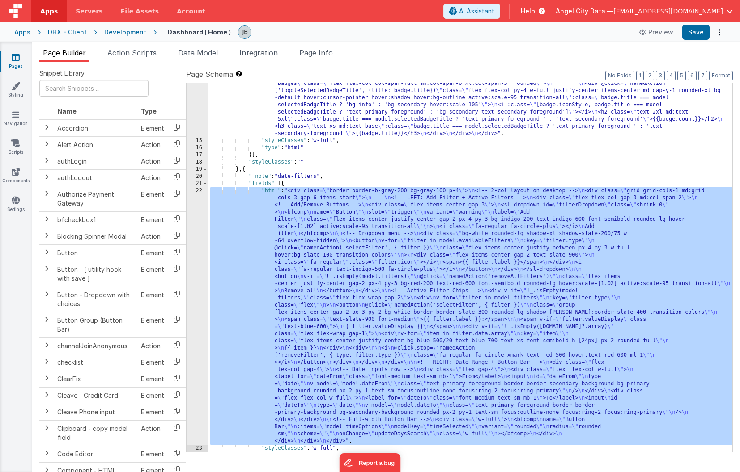
click at [202, 325] on div "22" at bounding box center [196, 316] width 21 height 258
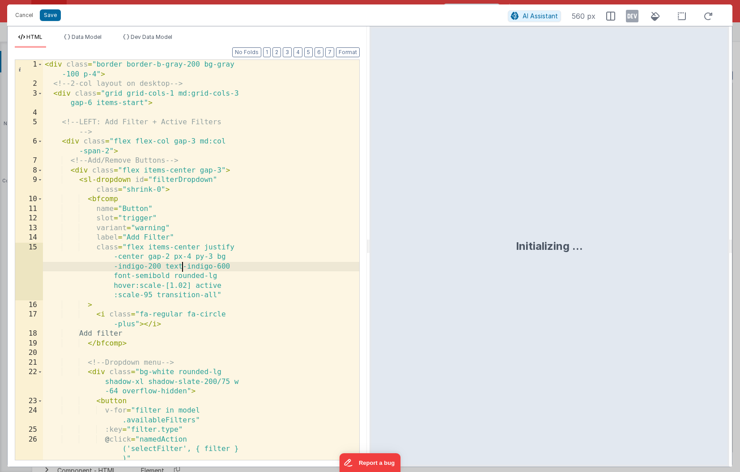
click at [183, 269] on div "< div class = "border border-b-gray-200 bg-gray -100 p-4" > <!-- 2-col layout o…" at bounding box center [201, 289] width 316 height 458
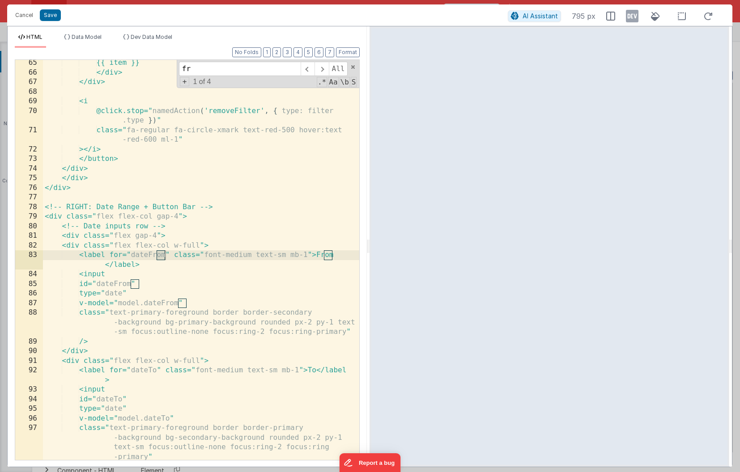
scroll to position [733, 0]
type input "from"
click at [24, 13] on button "Cancel" at bounding box center [24, 15] width 27 height 13
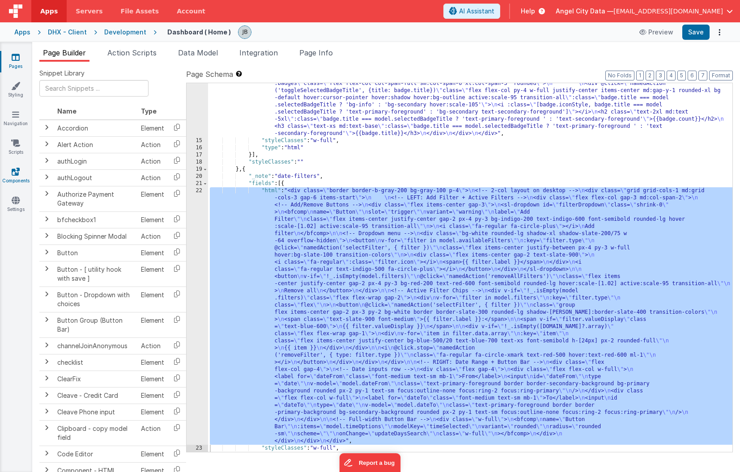
click at [14, 171] on icon at bounding box center [16, 171] width 8 height 9
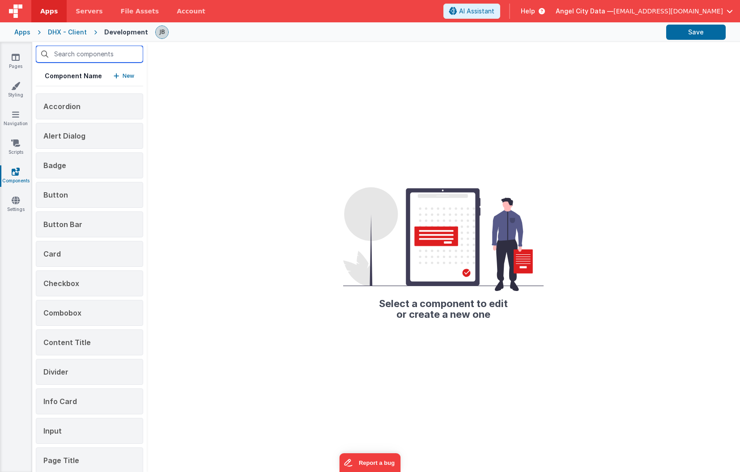
click at [89, 52] on input "text" at bounding box center [89, 54] width 107 height 17
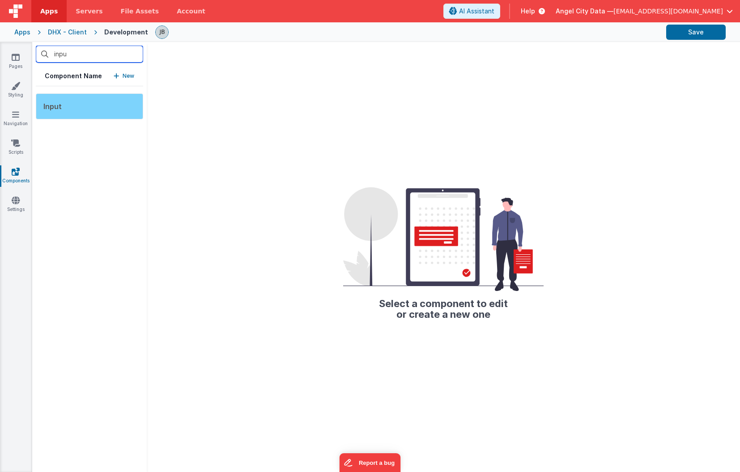
type input "inpu"
click at [87, 111] on div "Input" at bounding box center [89, 106] width 107 height 26
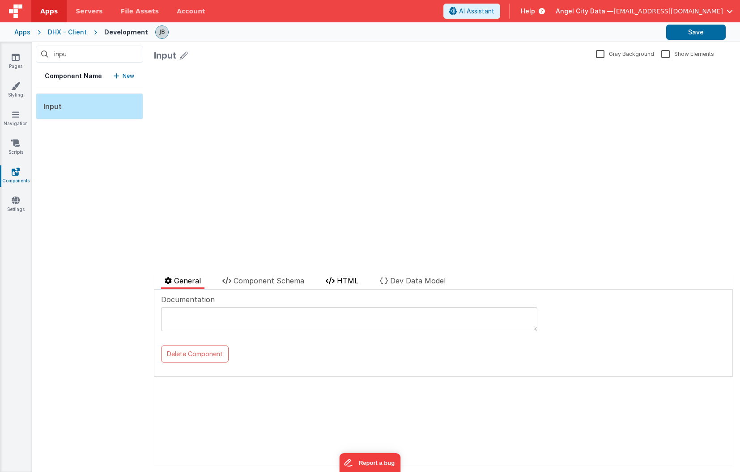
click at [347, 277] on span "HTML" at bounding box center [347, 280] width 21 height 9
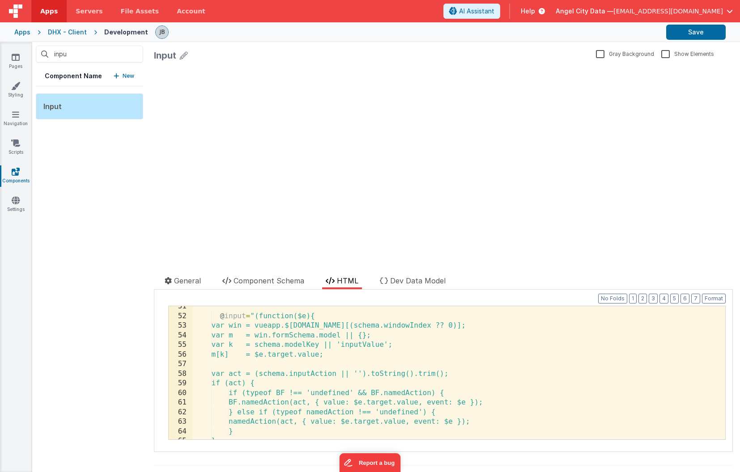
scroll to position [580, 0]
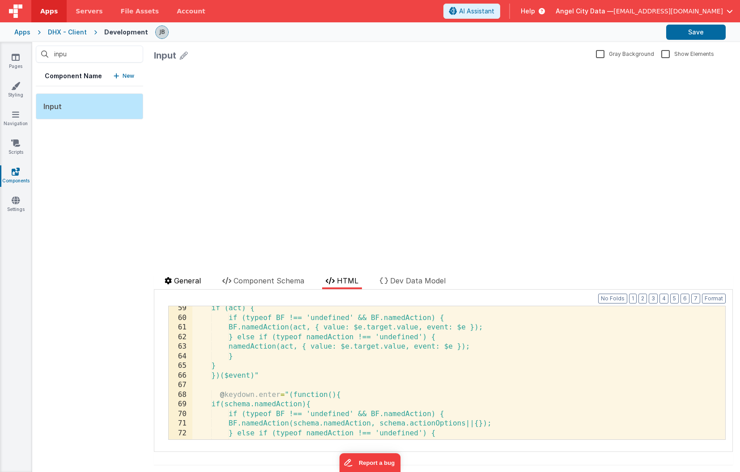
click at [198, 284] on span "General" at bounding box center [187, 280] width 27 height 9
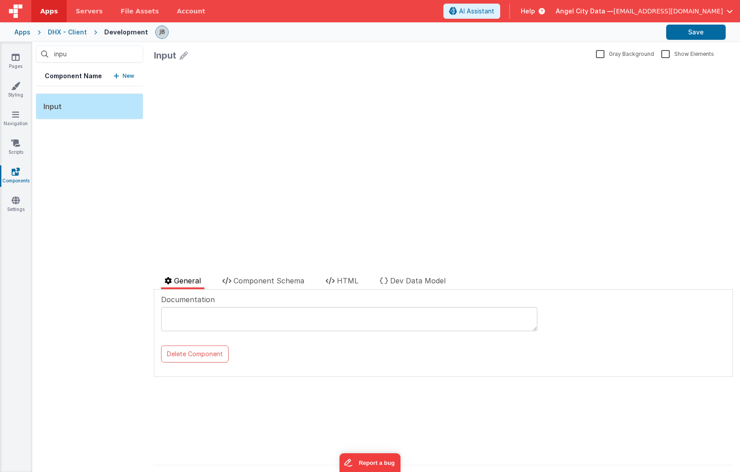
click at [66, 32] on div "DHX - Client" at bounding box center [67, 32] width 39 height 9
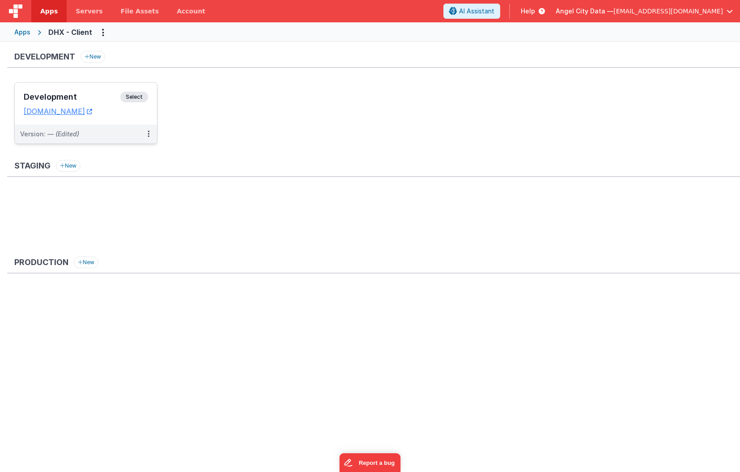
click at [71, 94] on h3 "Development" at bounding box center [72, 97] width 97 height 9
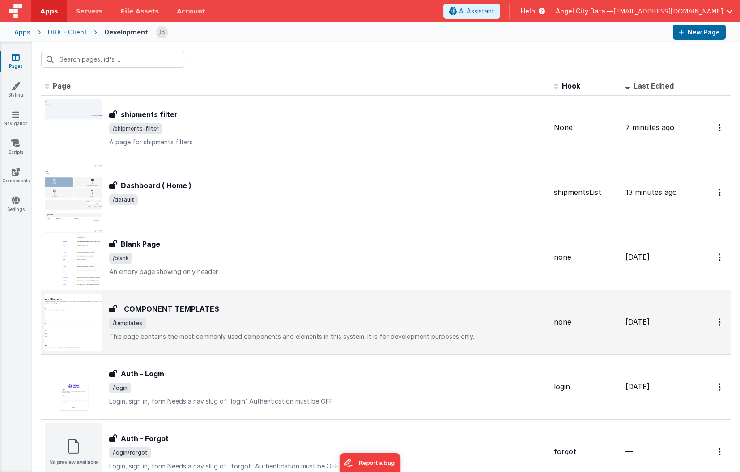
click at [141, 305] on h3 "_COMPONENT TEMPLATES_" at bounding box center [172, 309] width 102 height 11
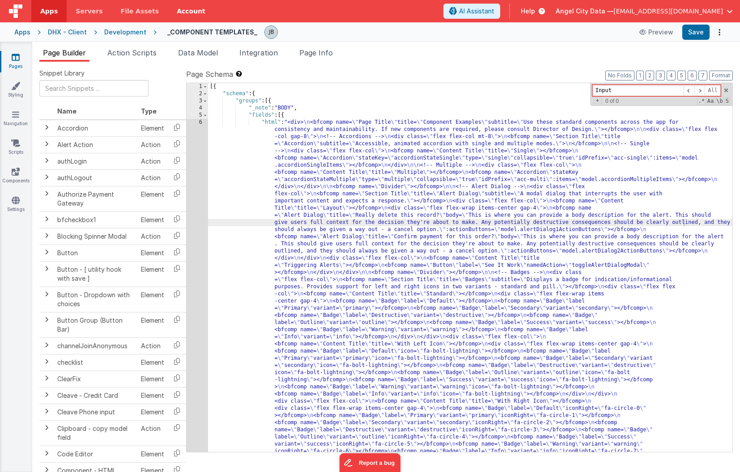
type input "Input"
click at [14, 58] on icon at bounding box center [16, 57] width 8 height 9
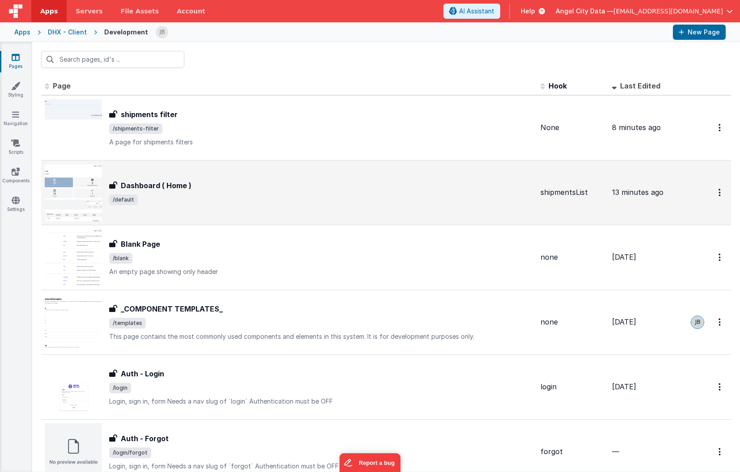
click at [156, 178] on div "Dashboard ( Home ) Dashboard ( Home ) /default" at bounding box center [289, 192] width 488 height 57
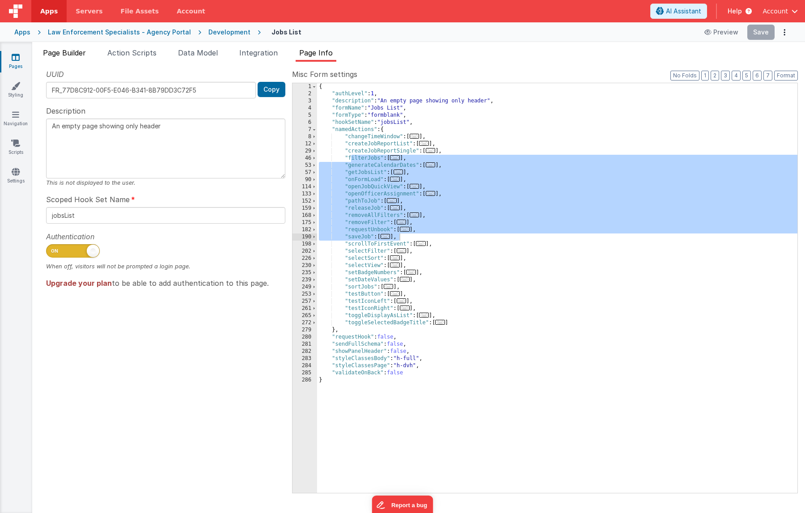
click at [68, 53] on span "Page Builder" at bounding box center [64, 52] width 43 height 9
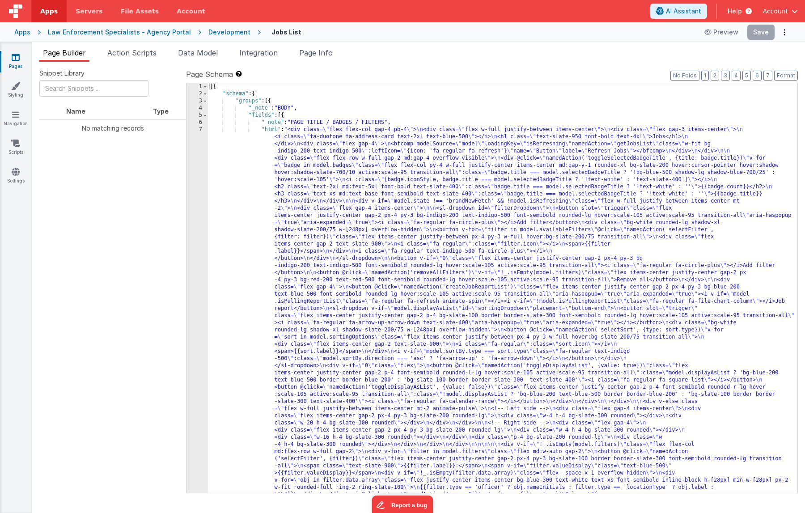
click at [192, 167] on div "7" at bounding box center [196, 315] width 21 height 379
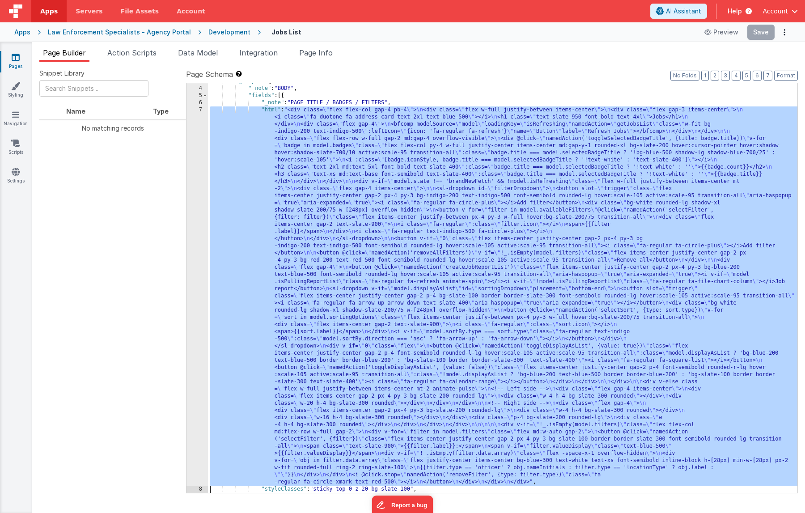
click at [200, 167] on div "3 4 5 6 7 8 9 10" at bounding box center [196, 290] width 21 height 424
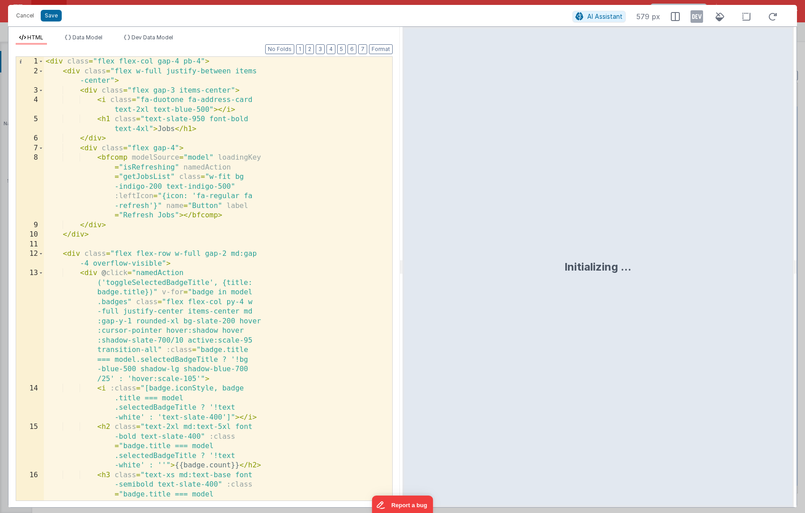
click at [191, 143] on div "< div class = "flex flex-col gap-4 pb-4" > < div class = "flex w-full justify-b…" at bounding box center [218, 307] width 348 height 501
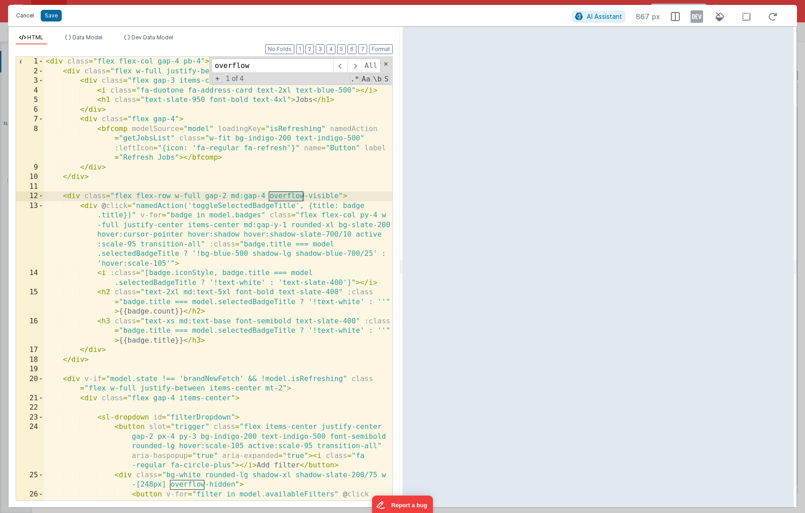
type input "overflow"
click at [18, 13] on button "Cancel" at bounding box center [25, 15] width 27 height 13
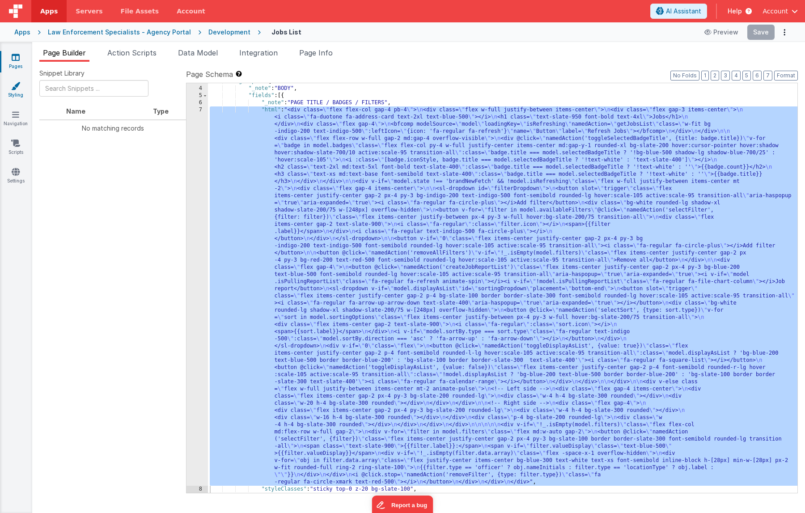
click at [16, 94] on link "Styling" at bounding box center [16, 90] width 32 height 18
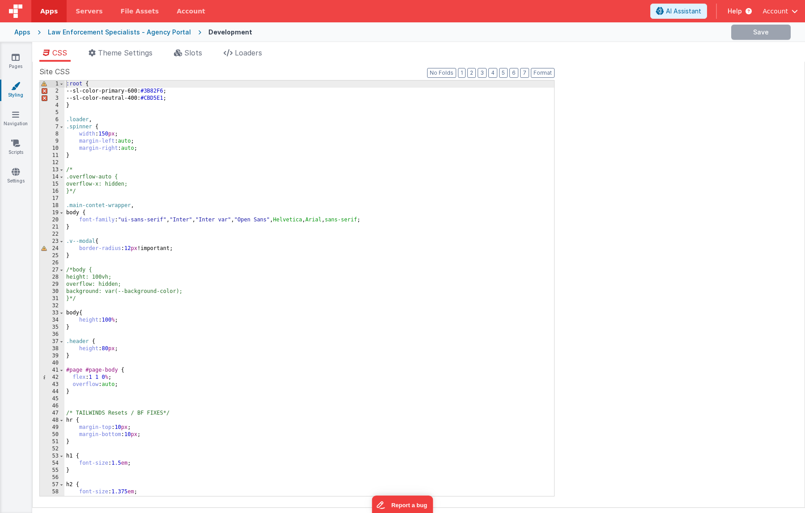
click at [94, 167] on div ":root { --sl-color-primary-600: #3B82F6 ; --sl-color-neutral-400: #CBD5E1 ; } .…" at bounding box center [309, 296] width 490 height 430
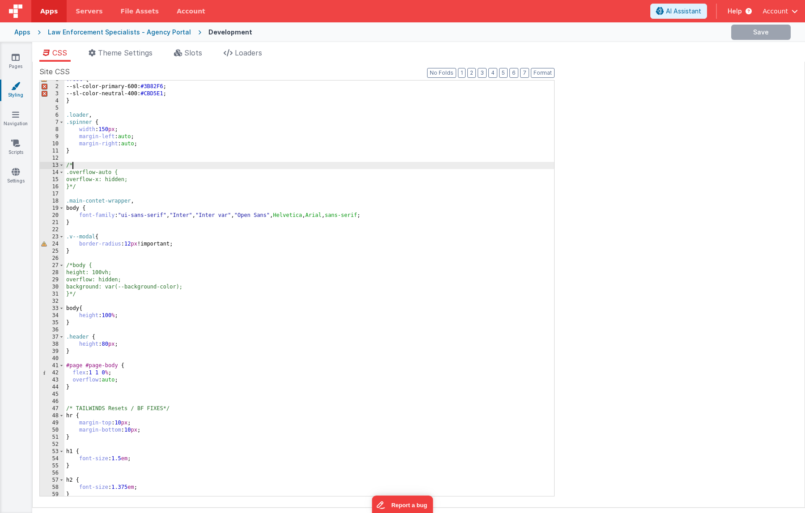
scroll to position [4, 0]
click at [104, 341] on div ":root { --sl-color-primary-600: #3B82F6 ; --sl-color-neutral-400: #CBD5E1 ; } .…" at bounding box center [309, 291] width 490 height 430
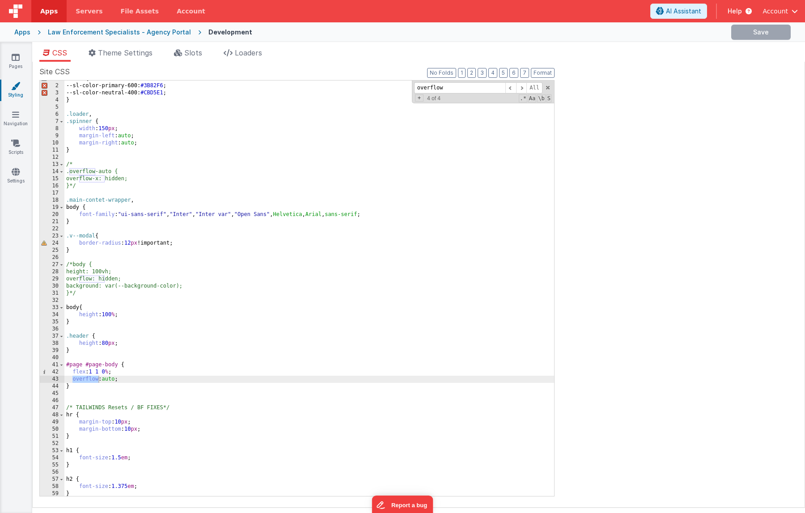
scroll to position [5, 0]
click at [522, 88] on span at bounding box center [521, 87] width 11 height 11
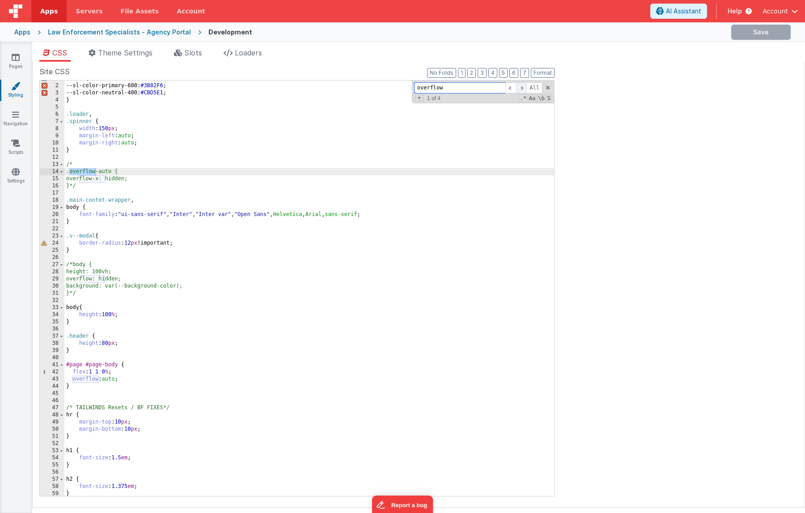
click at [522, 88] on span at bounding box center [521, 87] width 11 height 11
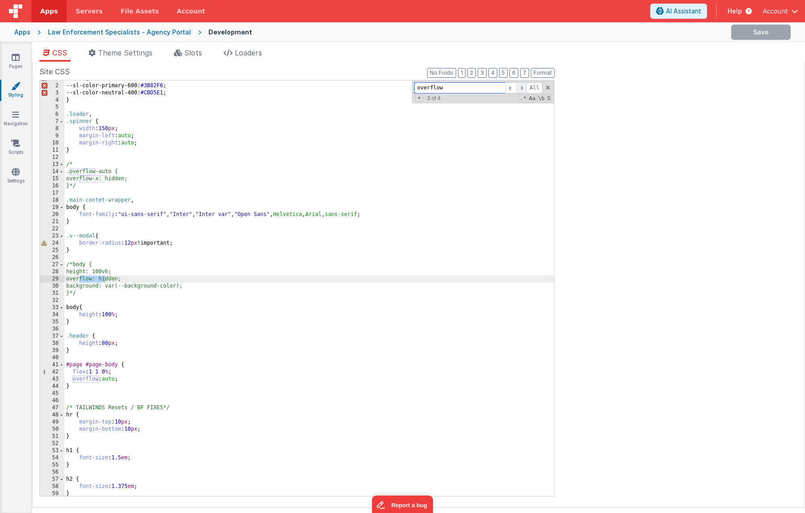
click at [522, 88] on span at bounding box center [521, 87] width 11 height 11
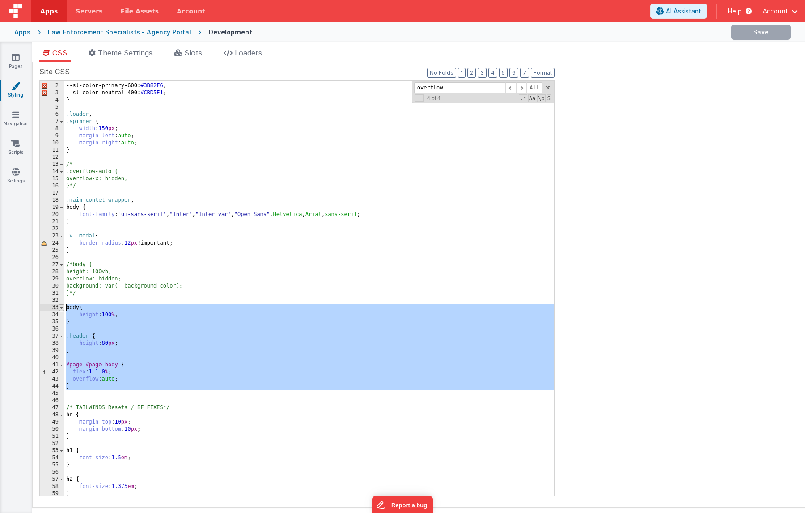
drag, startPoint x: 76, startPoint y: 390, endPoint x: 61, endPoint y: 307, distance: 84.5
click at [61, 307] on div "1 2 3 4 5 6 7 8 9 10 11 12 13 14 15 16 17 18 19 20 21 22 23 24 25 26 27 28 29 3…" at bounding box center [296, 288] width 515 height 416
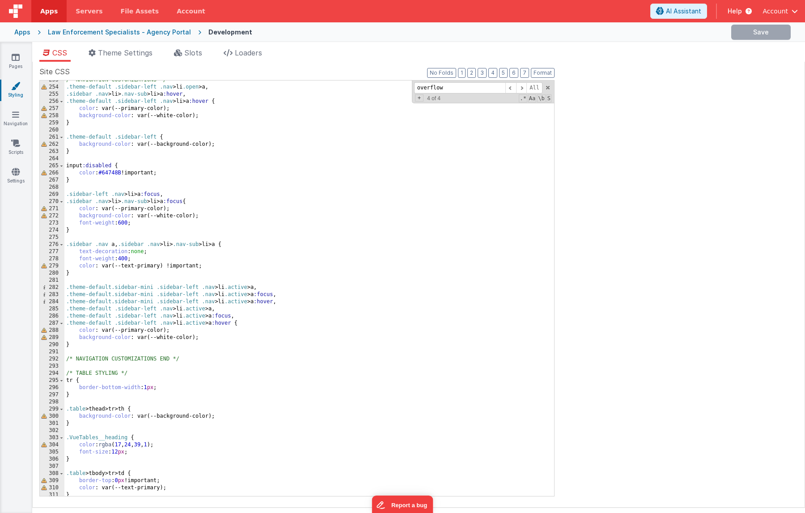
scroll to position [1899, 0]
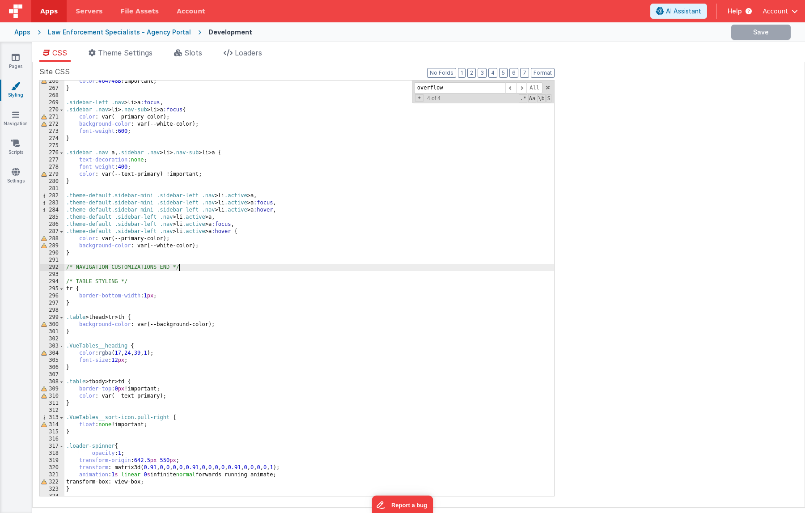
click at [208, 269] on div "color : #64748B !important; } .sidebar-left .nav > li > a :focus , .sidebar .na…" at bounding box center [309, 293] width 490 height 430
type input "s"
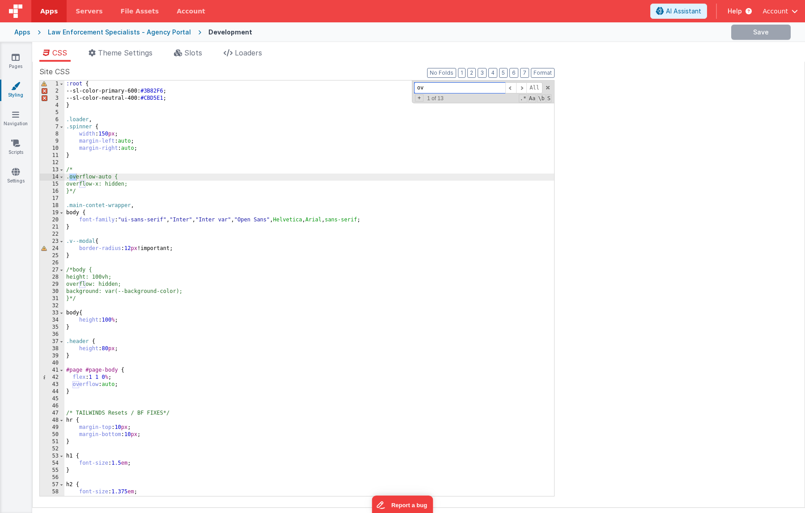
scroll to position [0, 0]
type input "overflow"
click at [522, 89] on span at bounding box center [521, 87] width 11 height 11
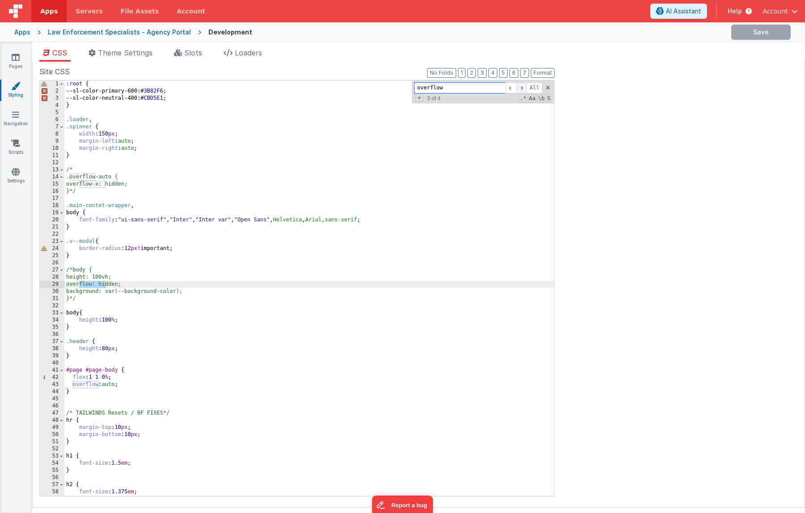
click at [522, 89] on span at bounding box center [521, 87] width 11 height 11
